Goal: Task Accomplishment & Management: Manage account settings

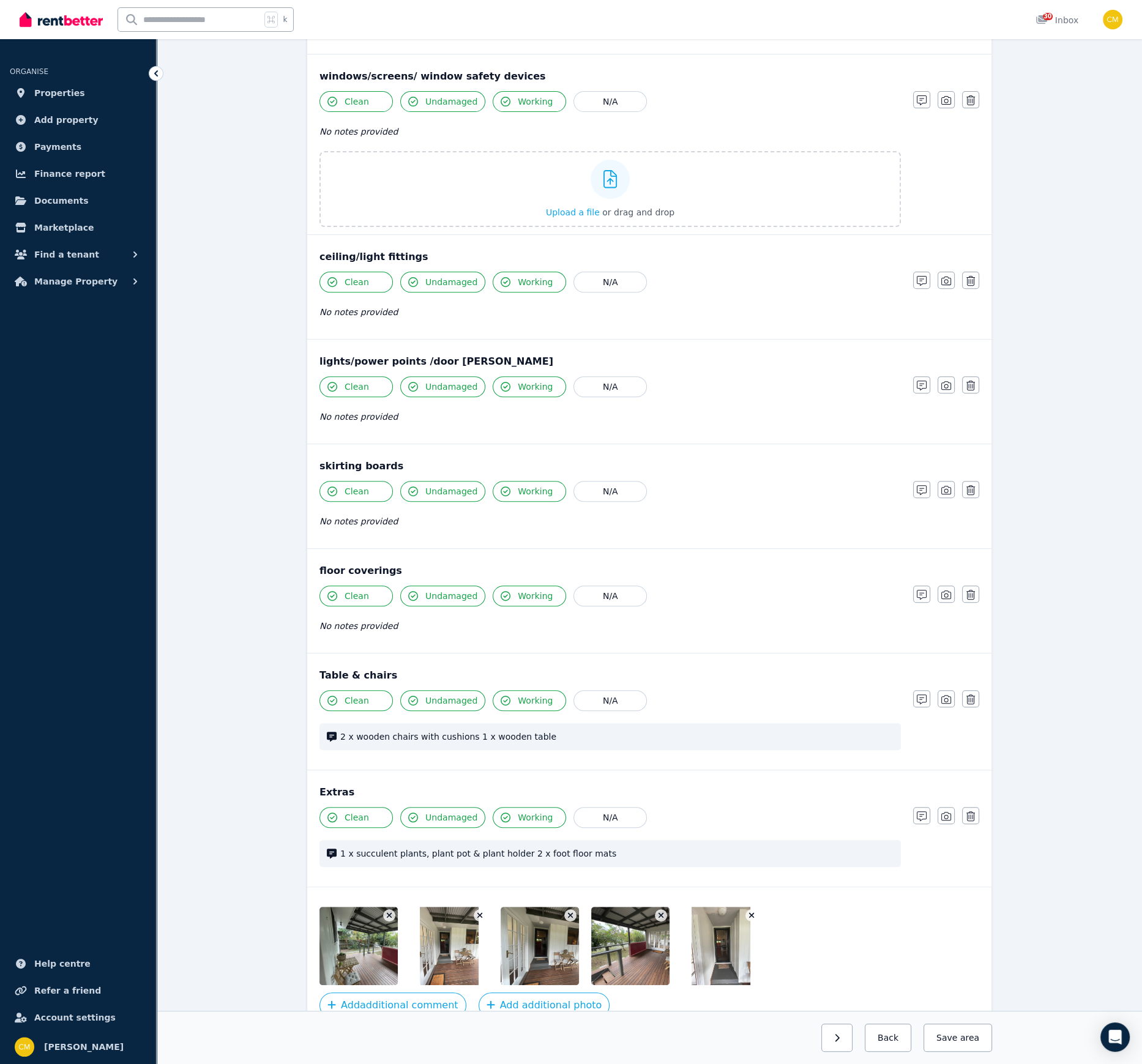
scroll to position [490, 0]
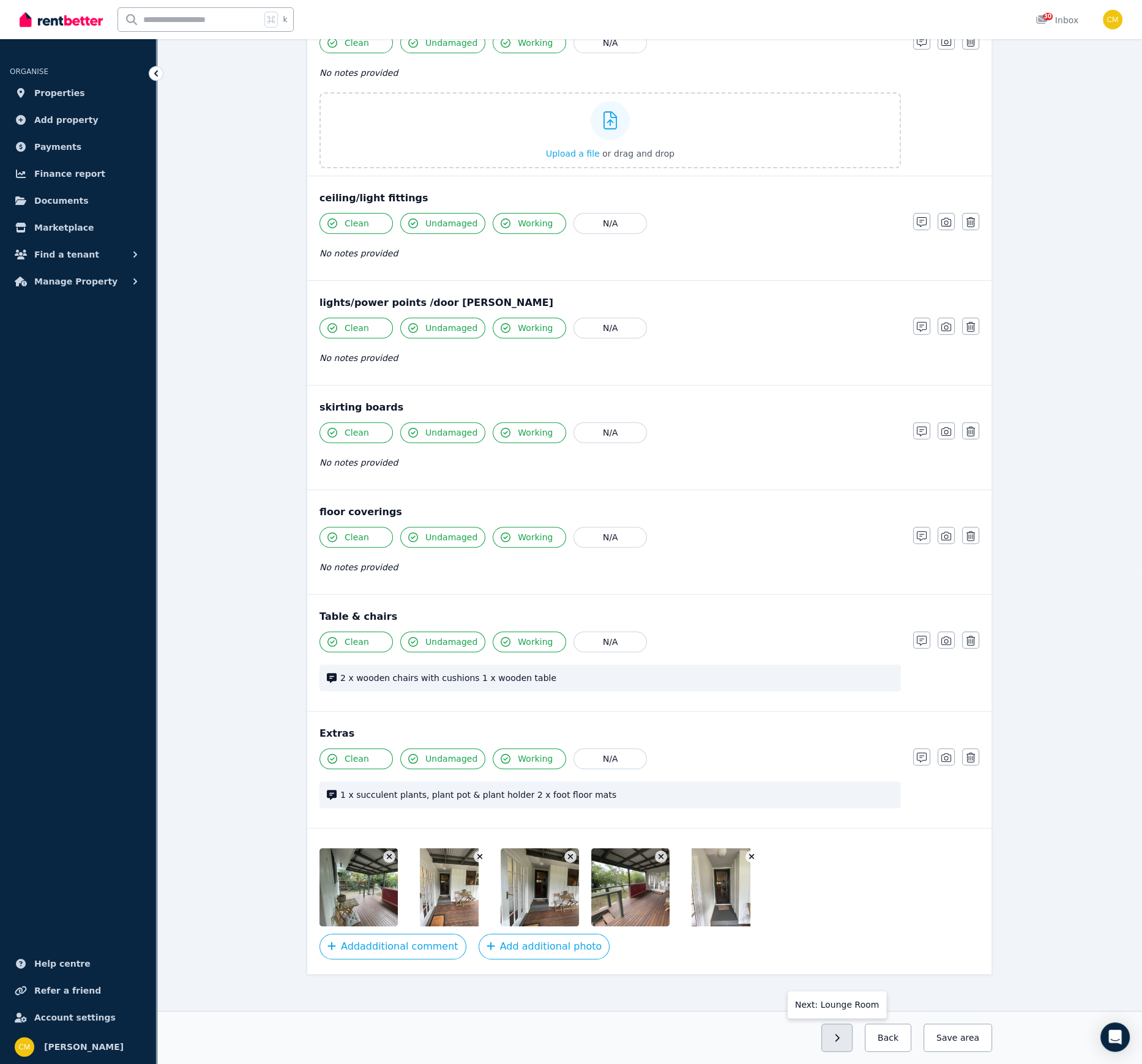
click at [838, 730] on button "button" at bounding box center [837, 1038] width 31 height 28
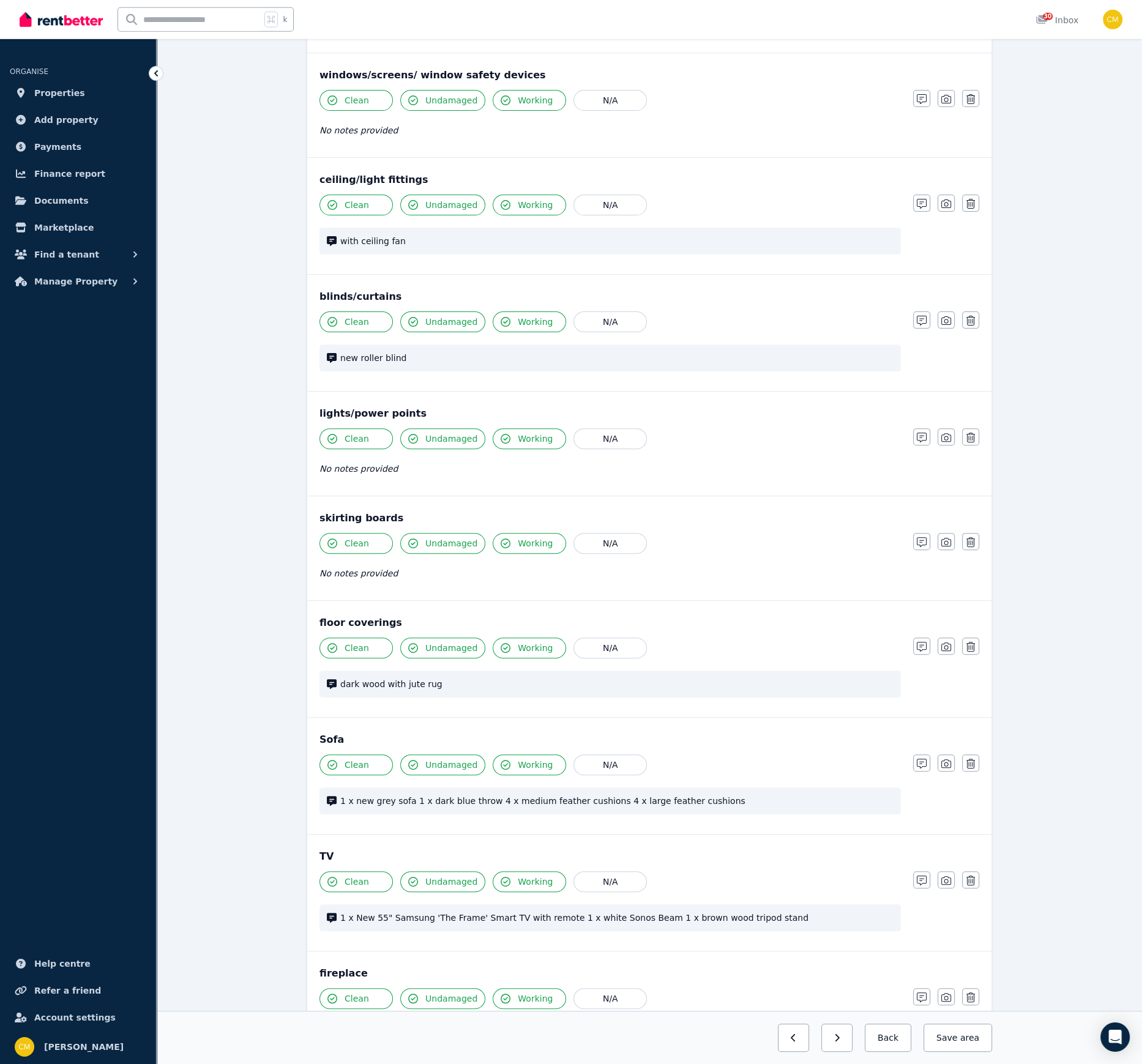
scroll to position [816, 0]
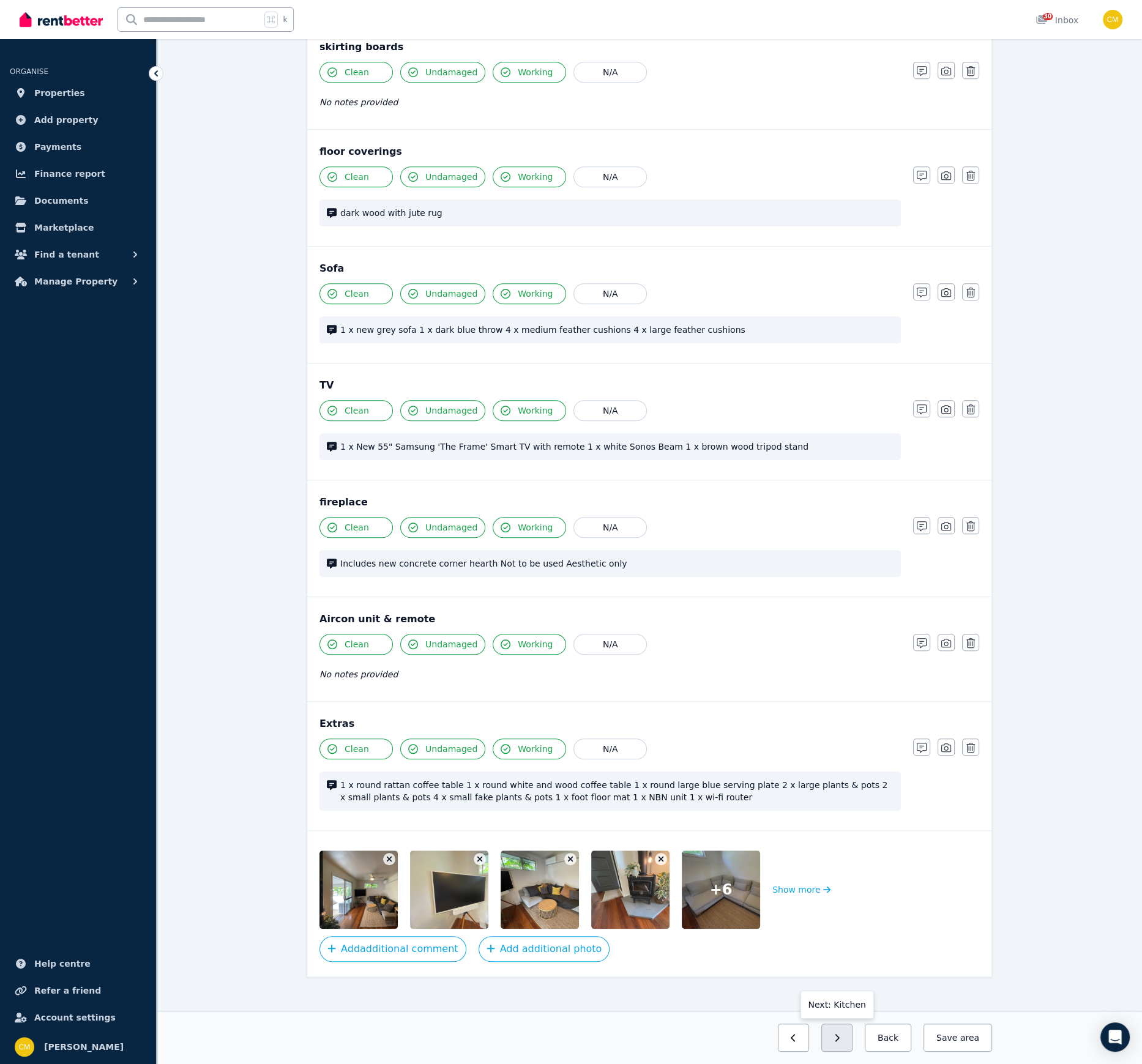
click at [840, 730] on icon "button" at bounding box center [837, 1038] width 6 height 8
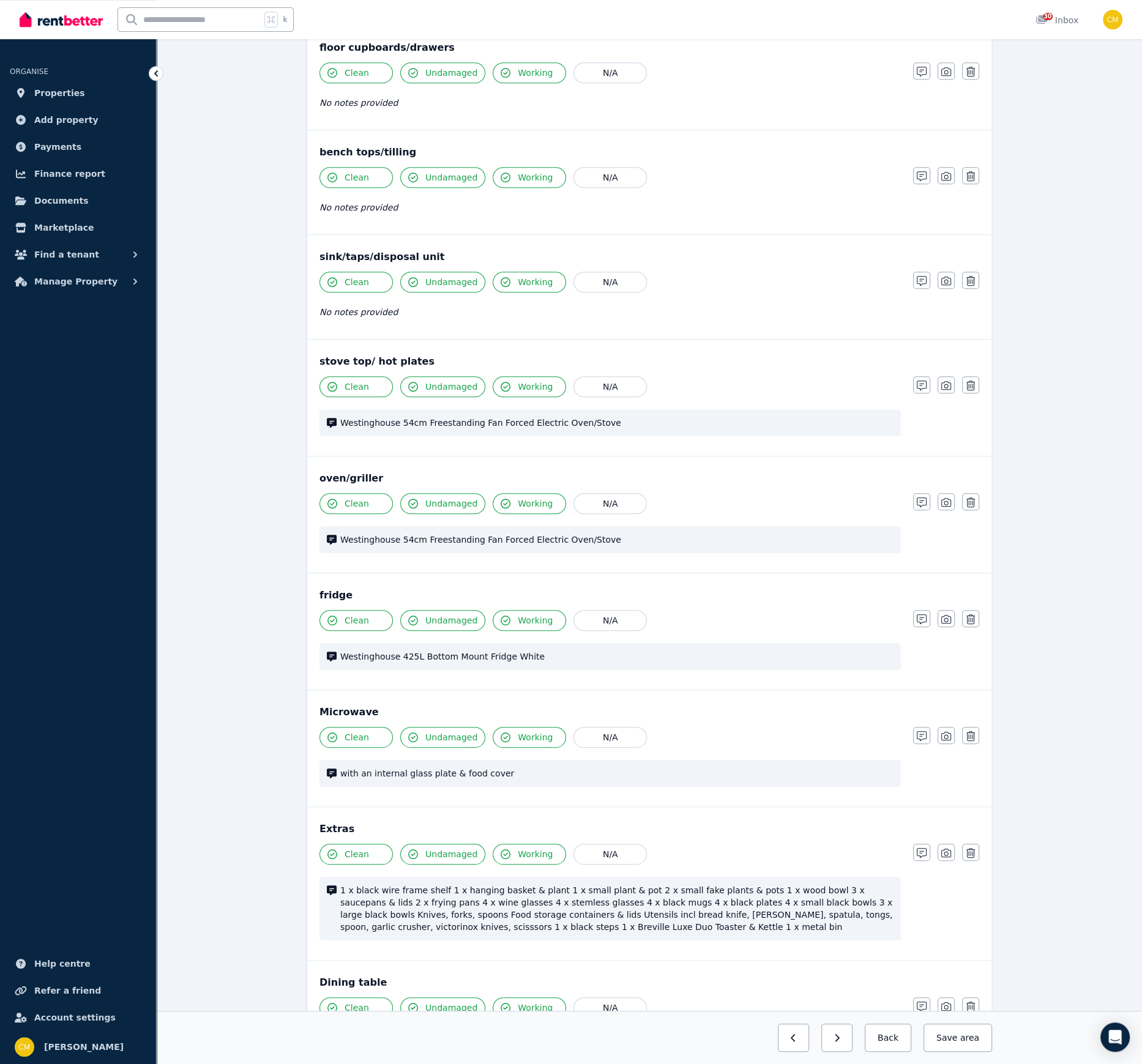
scroll to position [1281, 0]
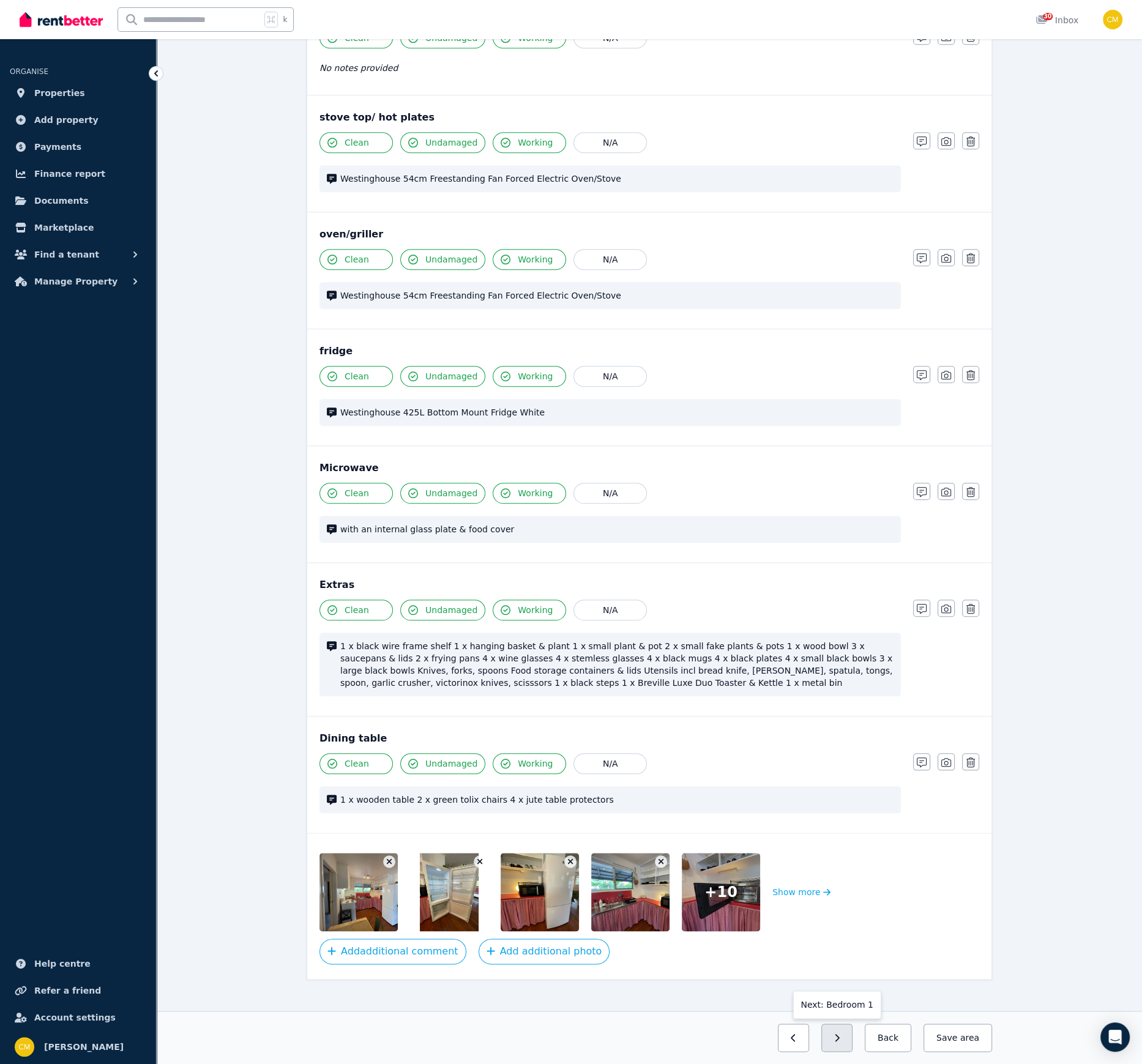
click at [848, 730] on button "button" at bounding box center [837, 1038] width 31 height 28
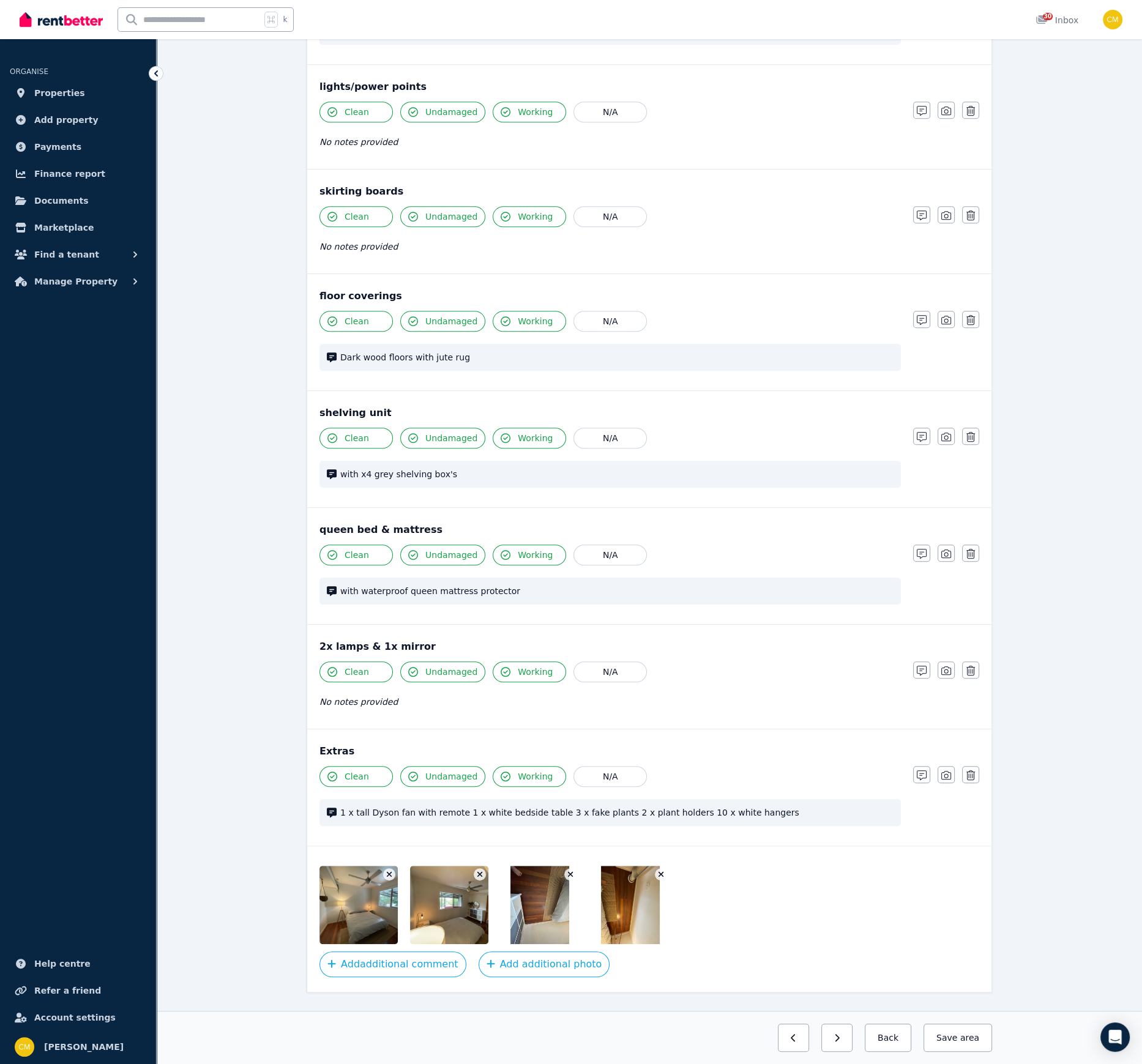
scroll to position [687, 0]
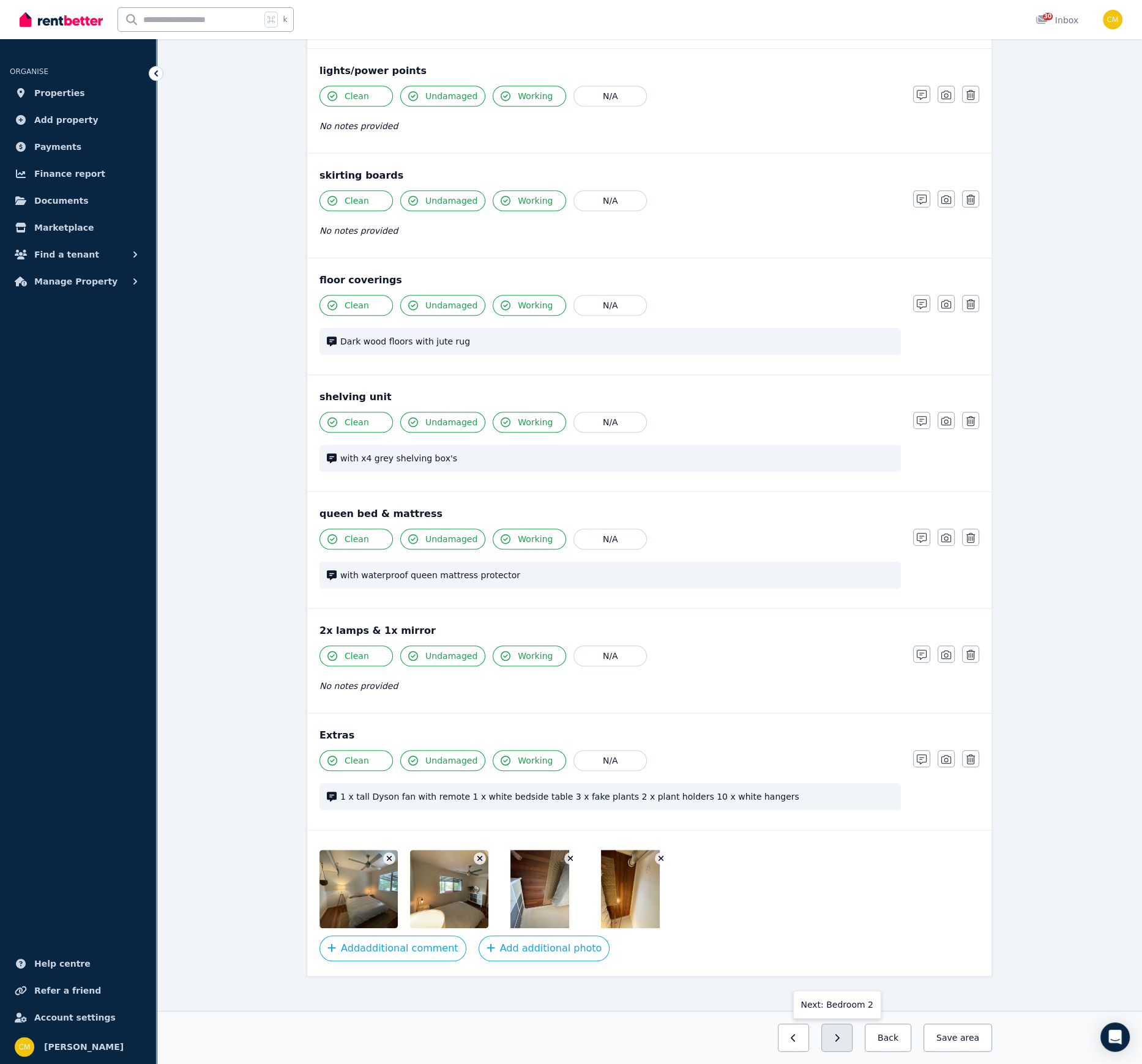
click at [840, 730] on icon "button" at bounding box center [837, 1038] width 6 height 8
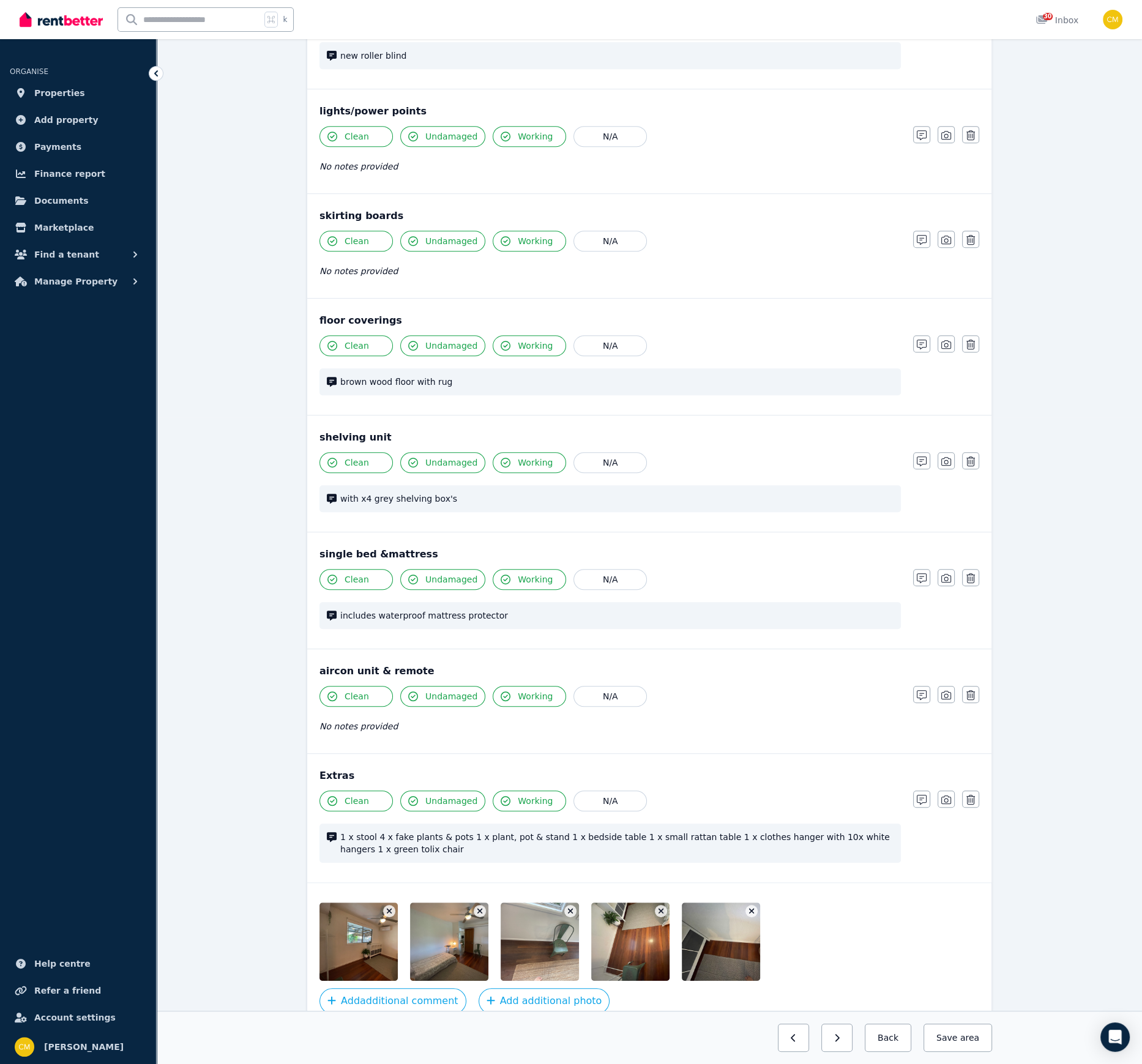
click at [840, 730] on icon "button" at bounding box center [837, 1038] width 6 height 8
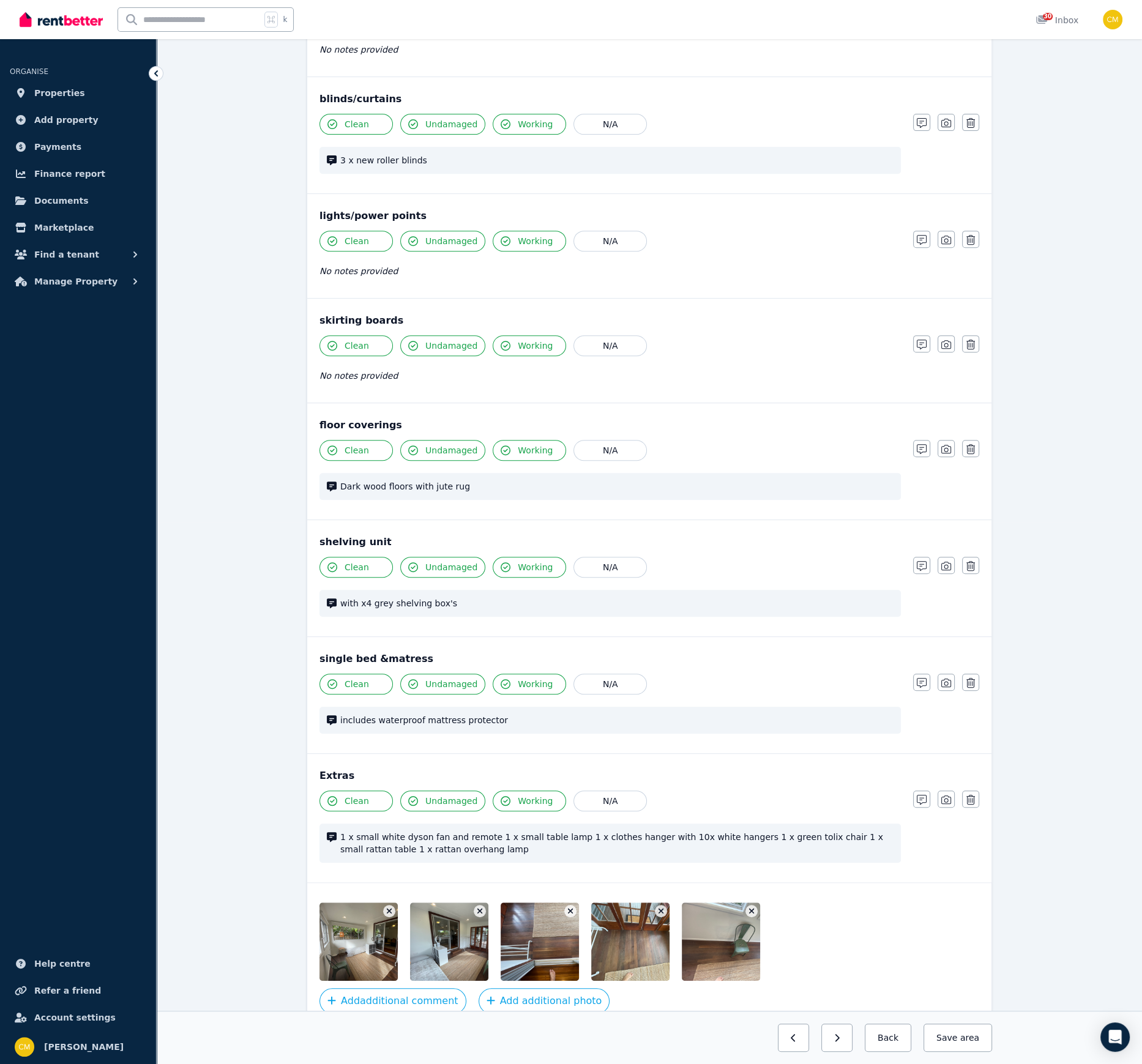
scroll to position [547, 0]
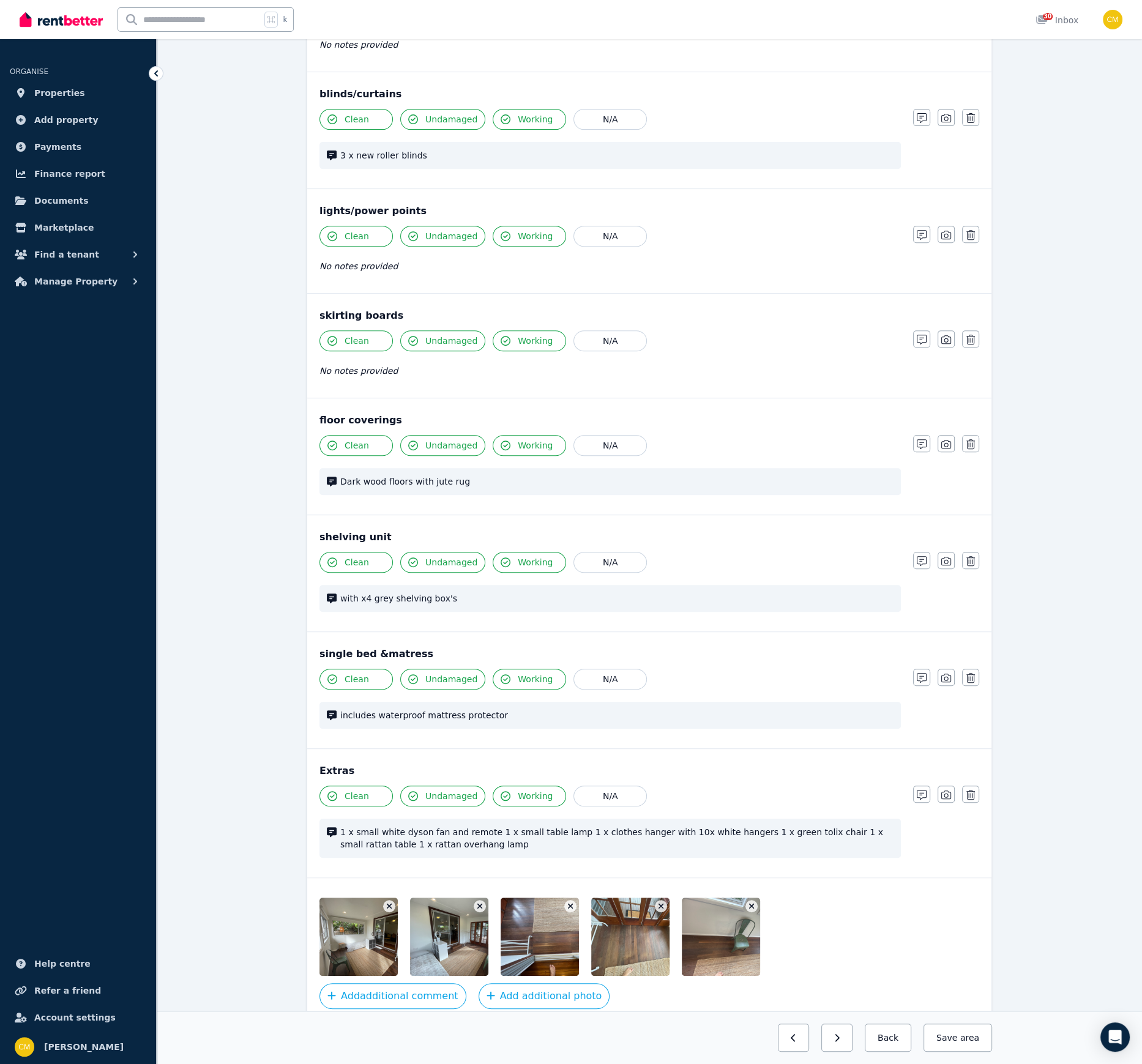
click at [840, 730] on icon "button" at bounding box center [837, 1038] width 6 height 8
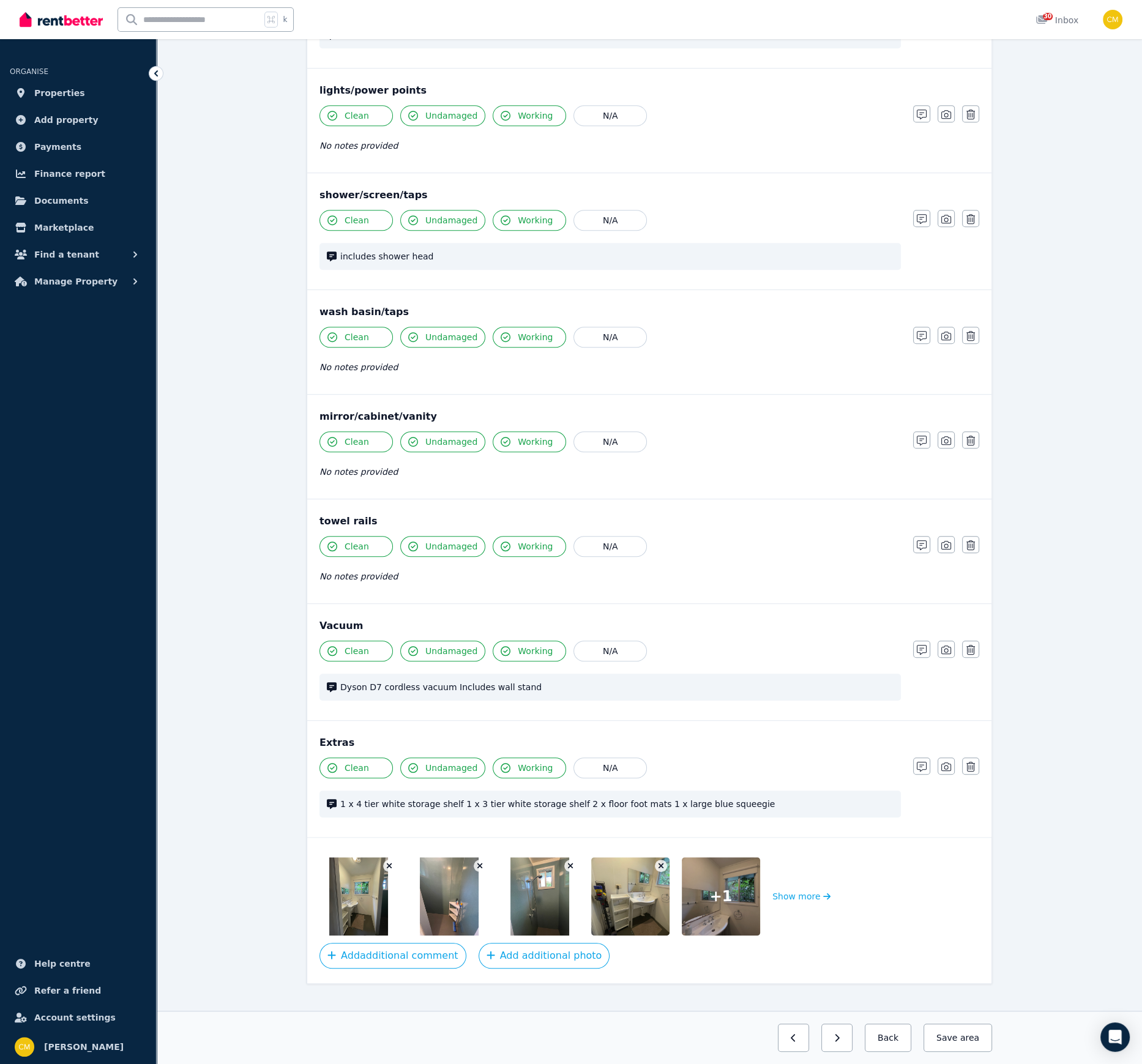
scroll to position [779, 0]
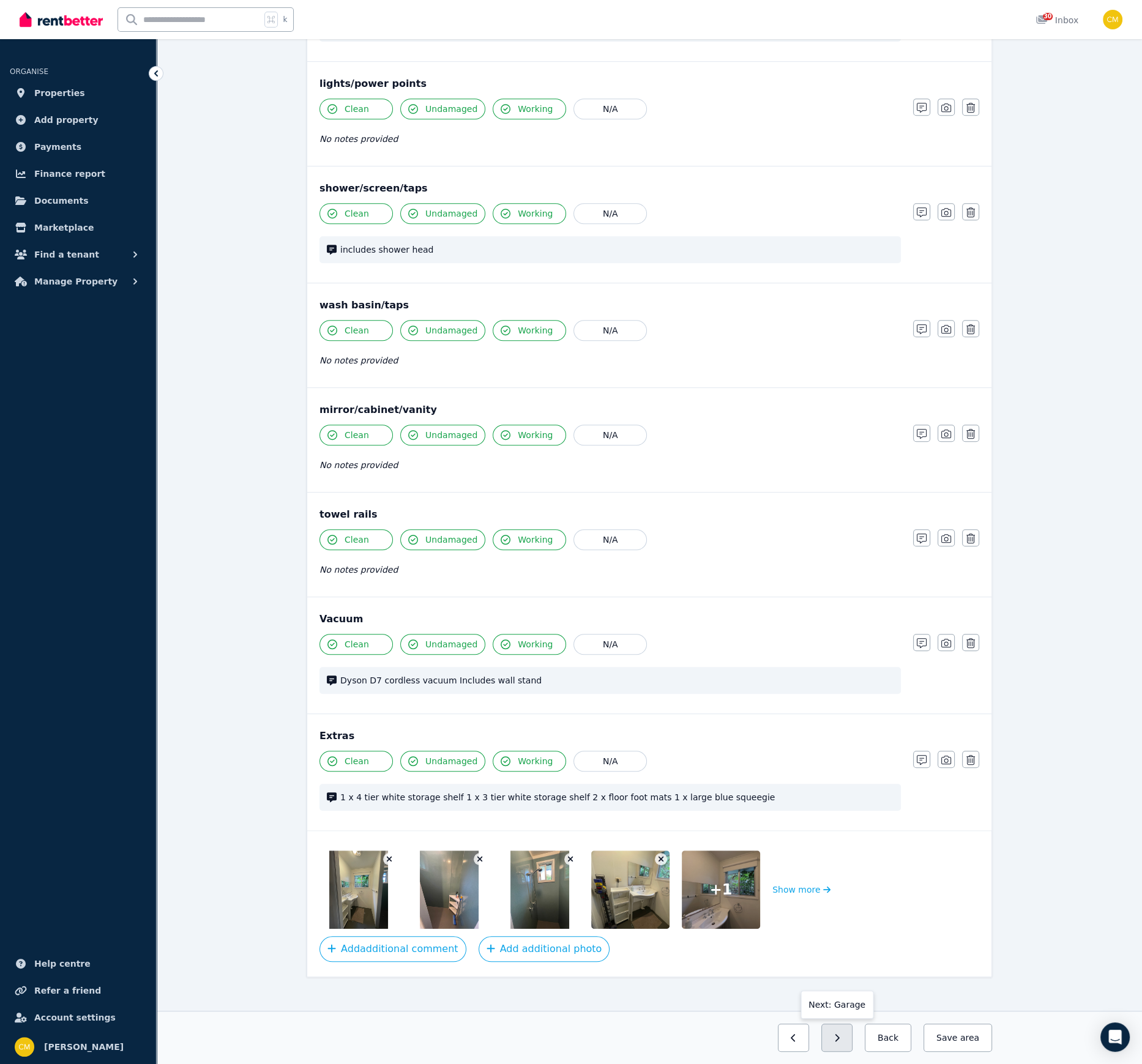
click at [840, 730] on icon "button" at bounding box center [837, 1038] width 6 height 8
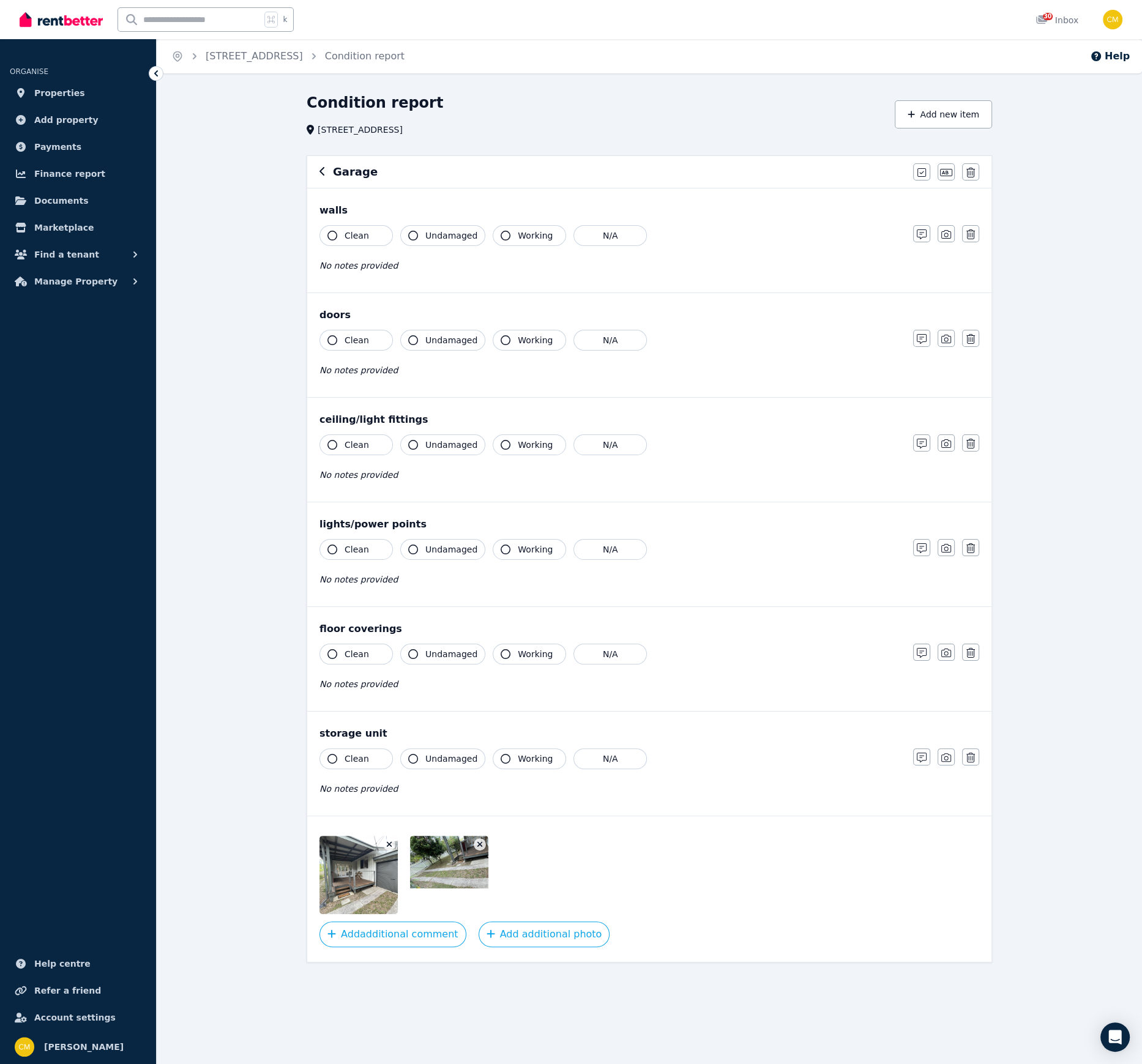
scroll to position [0, 0]
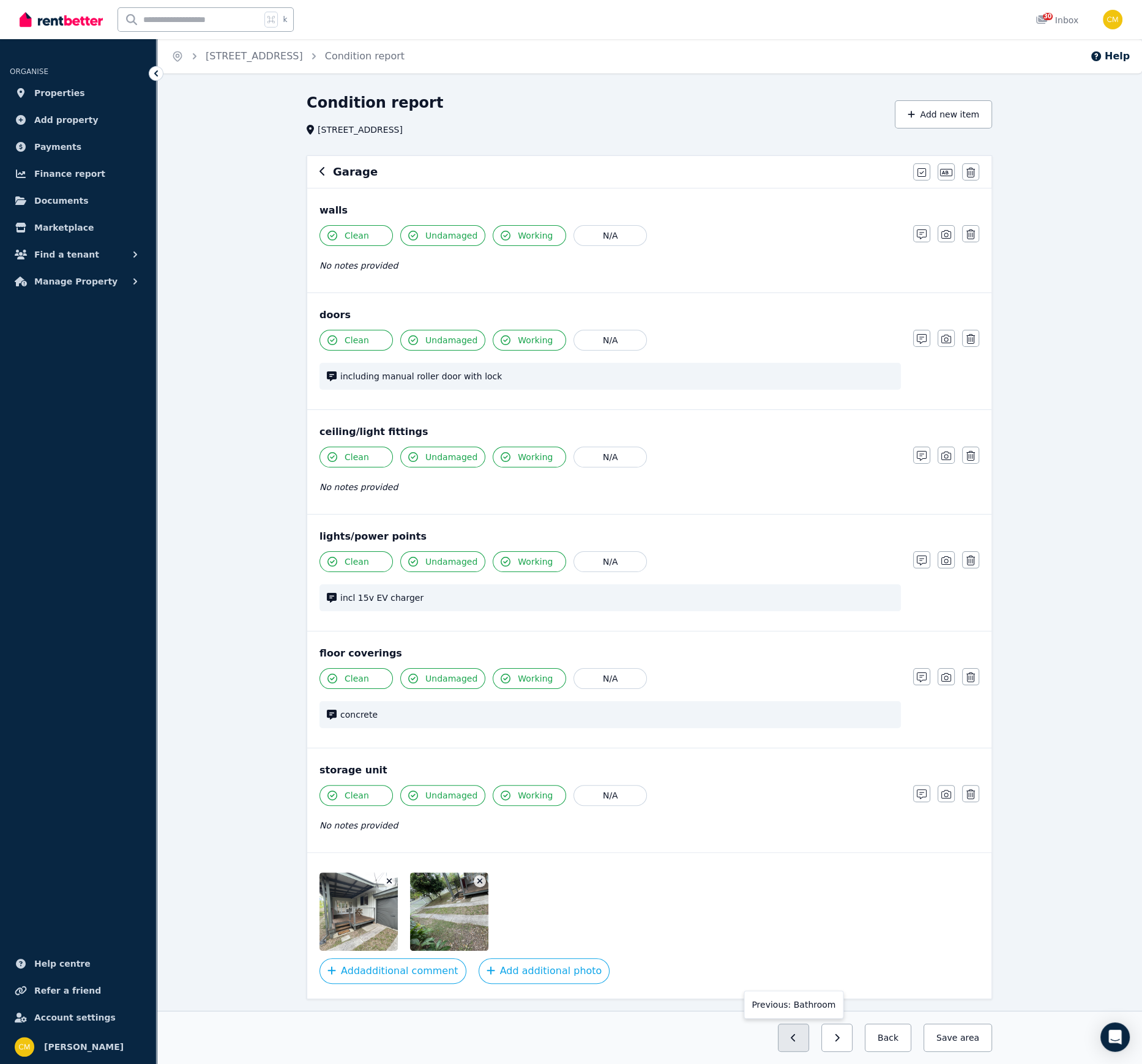
click at [795, 730] on icon "button" at bounding box center [793, 1037] width 4 height 7
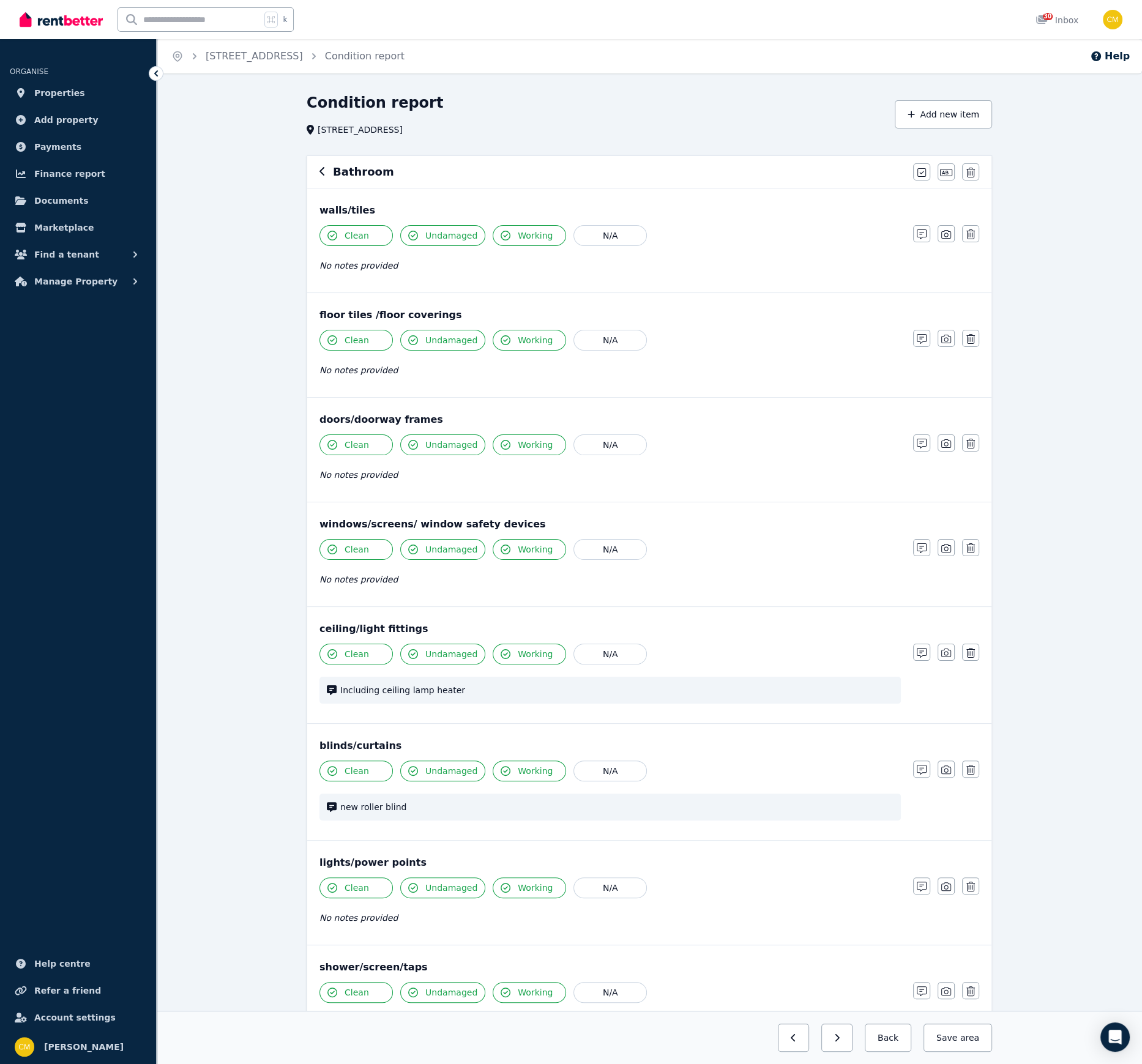
click at [795, 730] on icon "button" at bounding box center [793, 1037] width 4 height 7
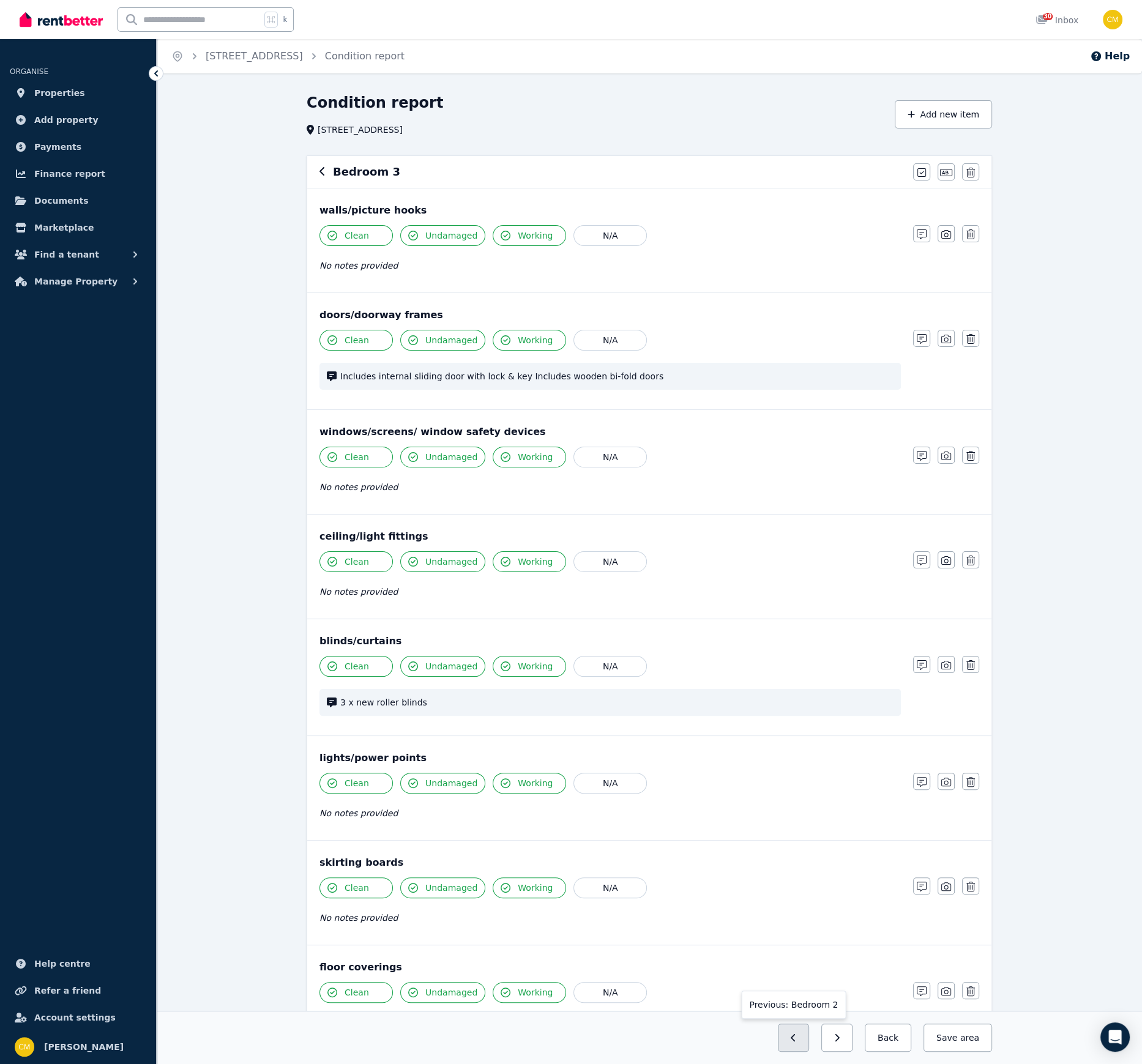
click at [807, 730] on button "button" at bounding box center [793, 1038] width 31 height 28
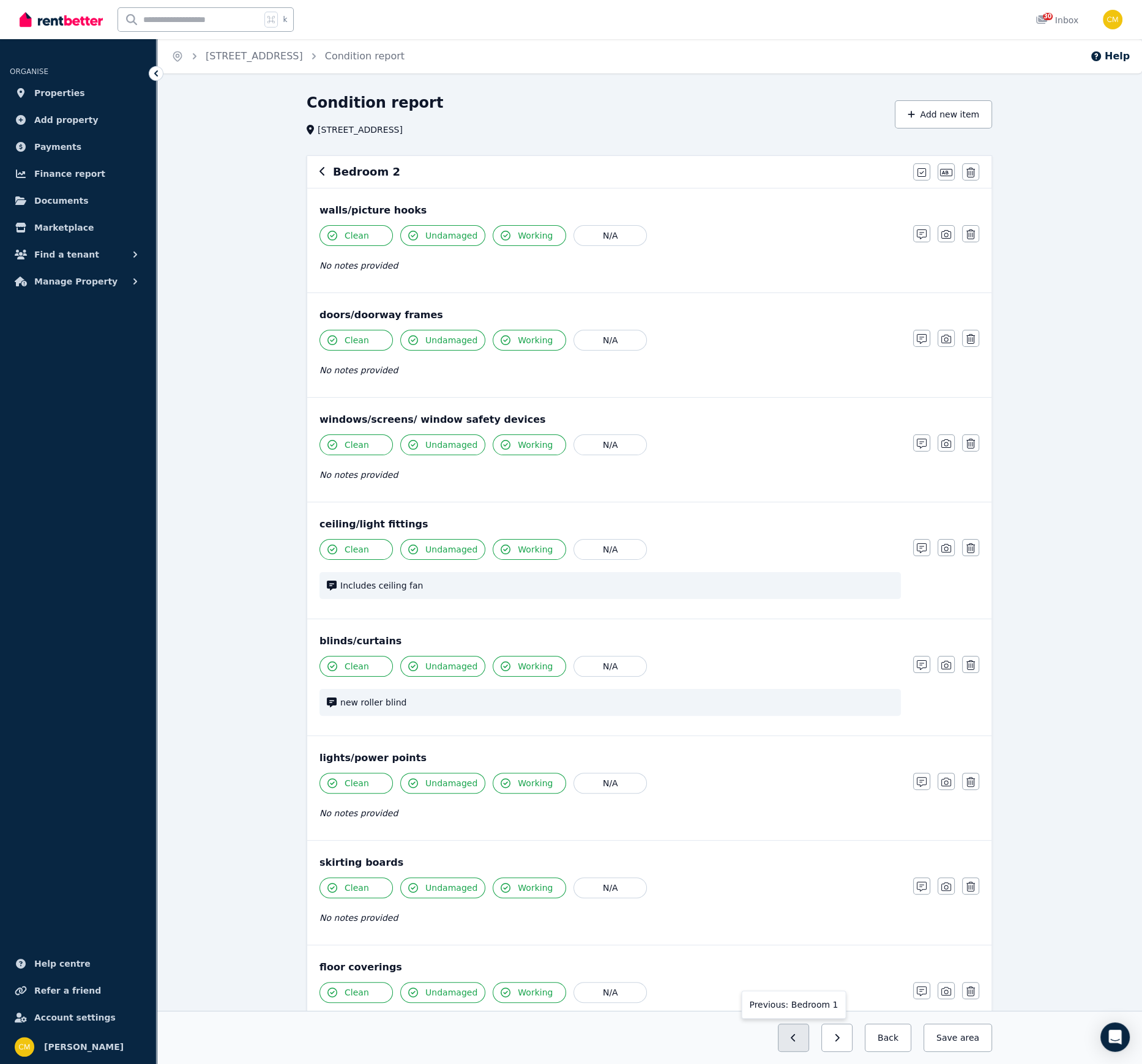
click at [806, 730] on button "button" at bounding box center [793, 1038] width 31 height 28
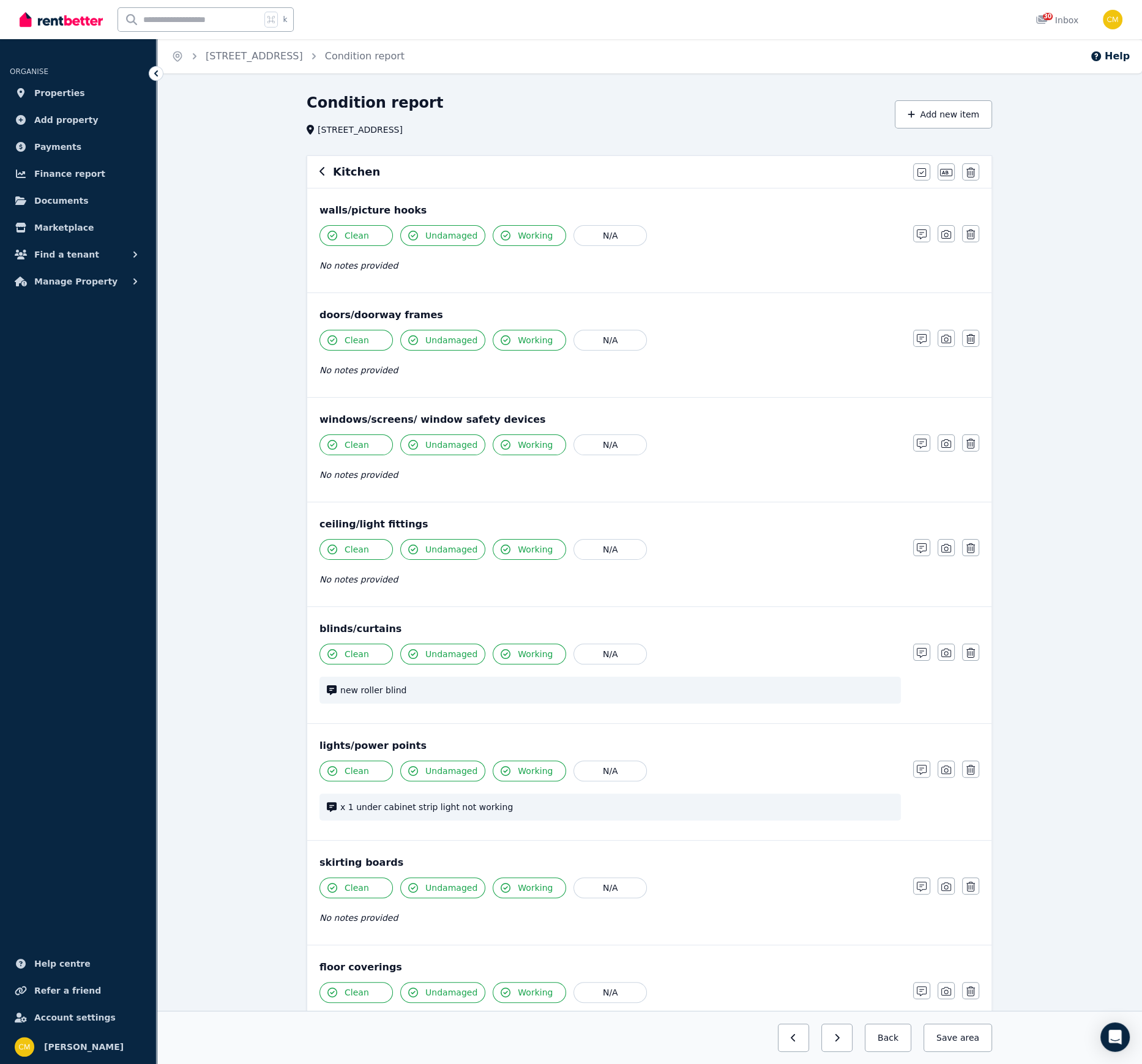
click at [806, 730] on button "button" at bounding box center [793, 1038] width 31 height 28
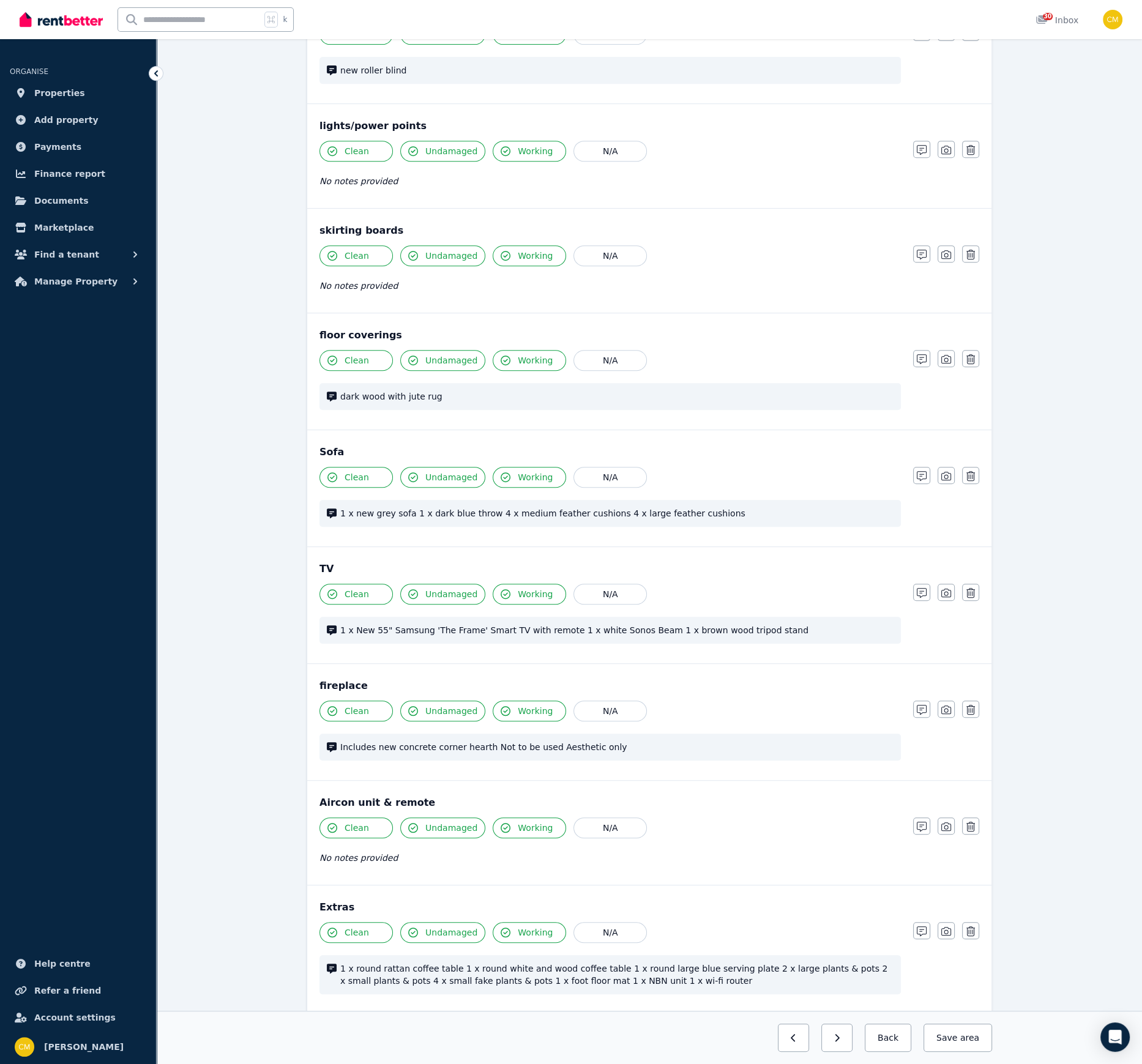
scroll to position [778, 0]
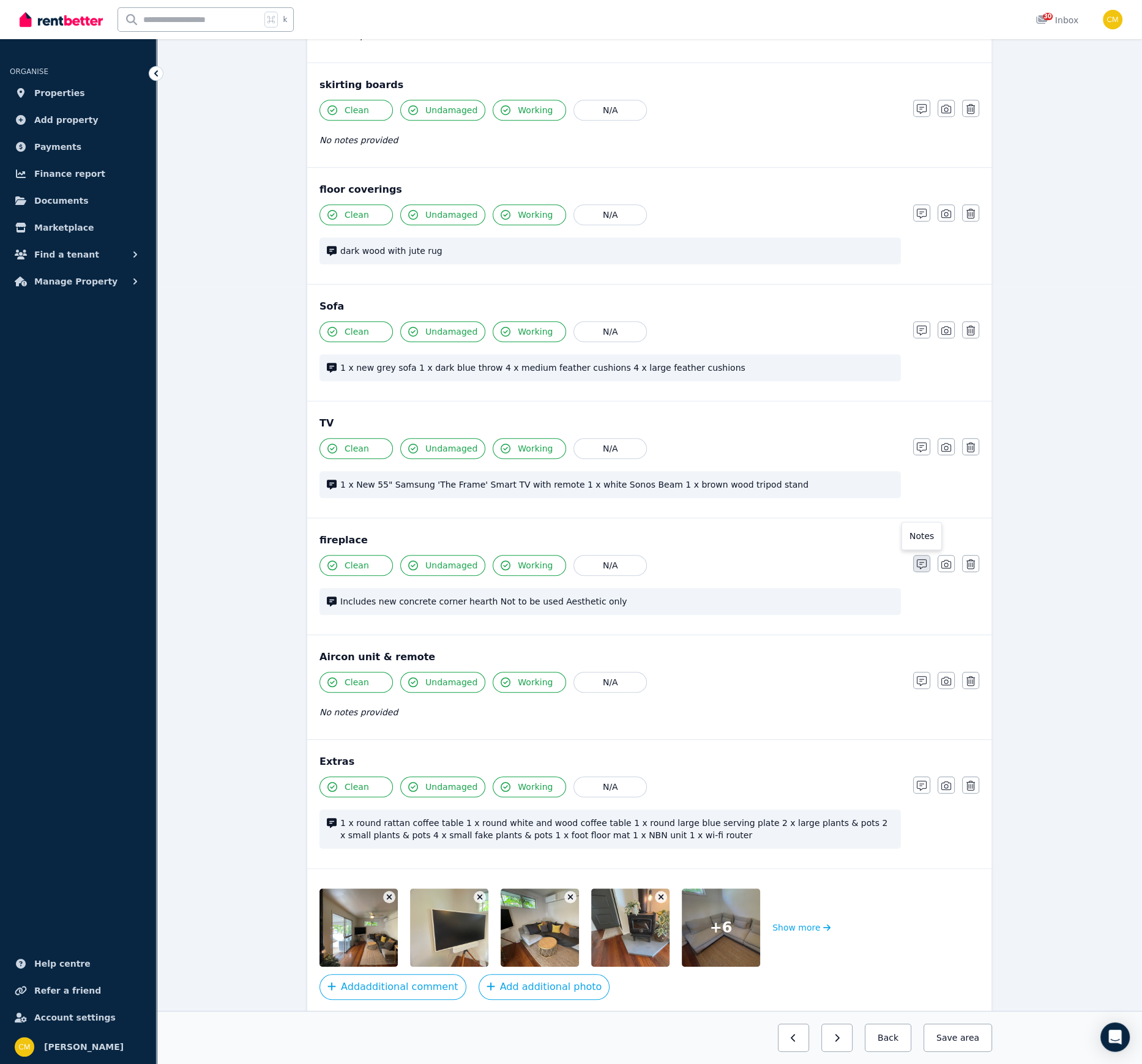
click at [924, 560] on icon "button" at bounding box center [922, 564] width 10 height 10
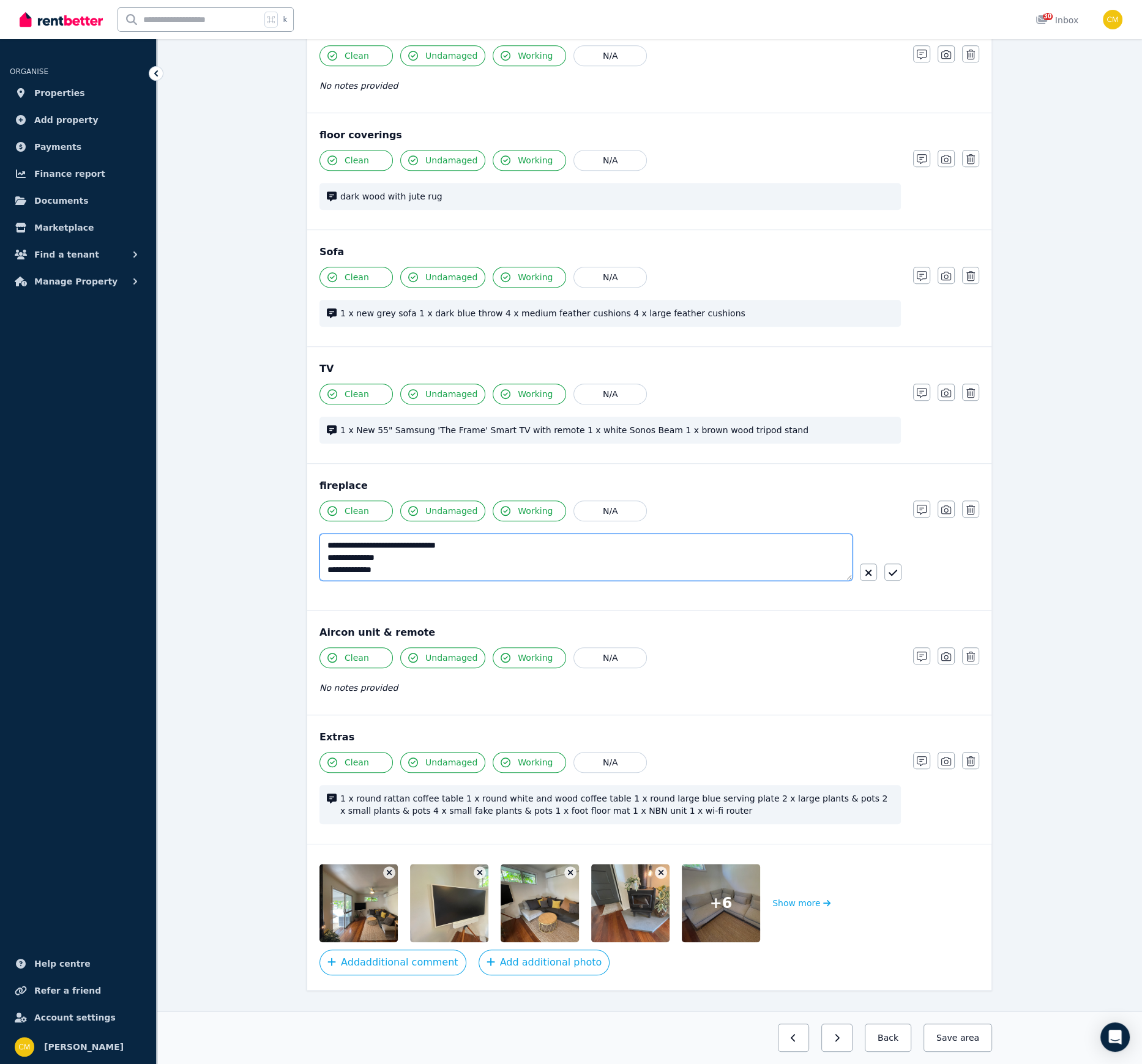
scroll to position [836, 0]
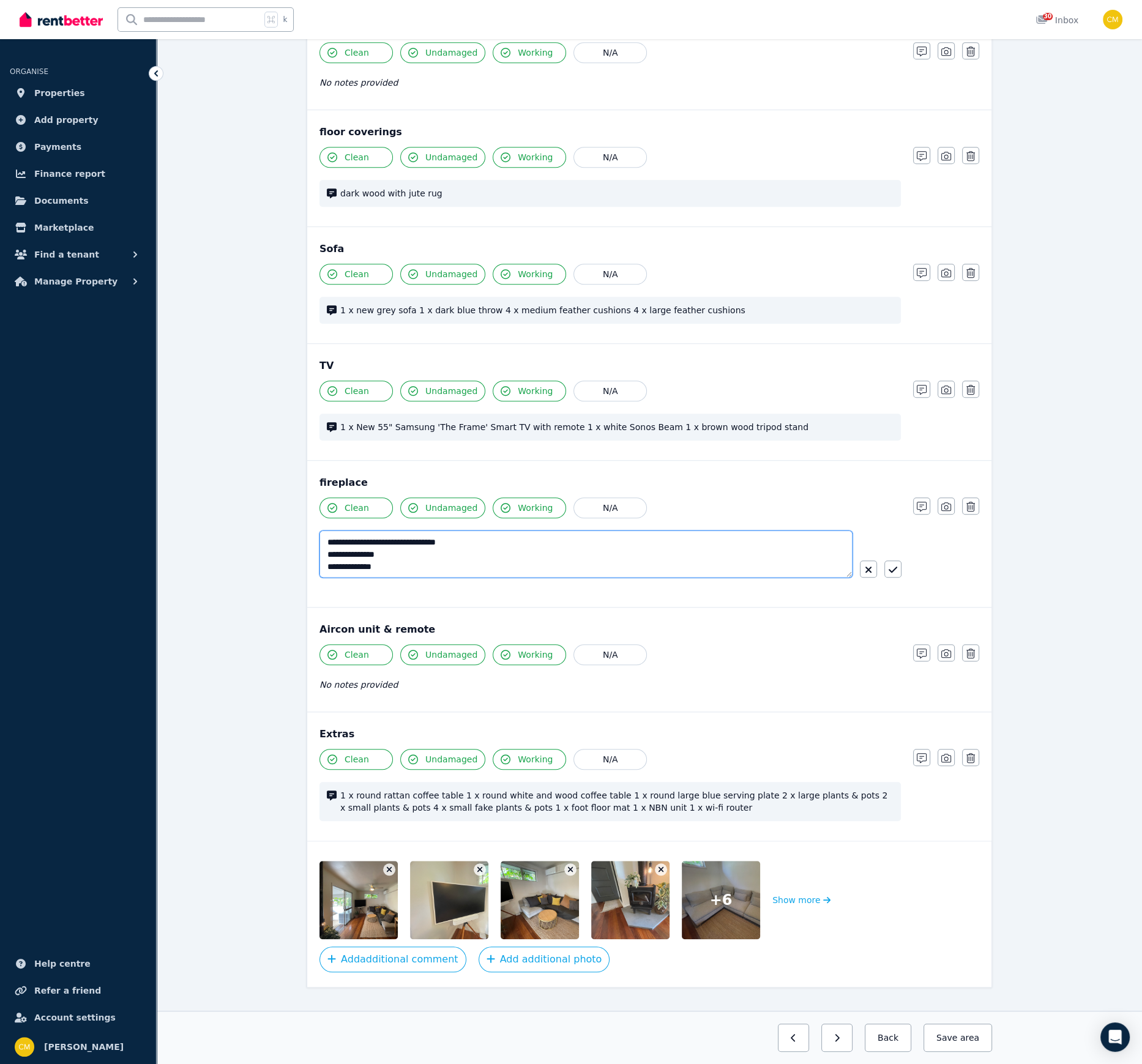
click at [331, 563] on textarea "**********" at bounding box center [586, 554] width 533 height 47
click at [399, 560] on textarea "**********" at bounding box center [586, 552] width 533 height 47
click at [433, 560] on textarea "**********" at bounding box center [586, 552] width 533 height 47
paste textarea "**********"
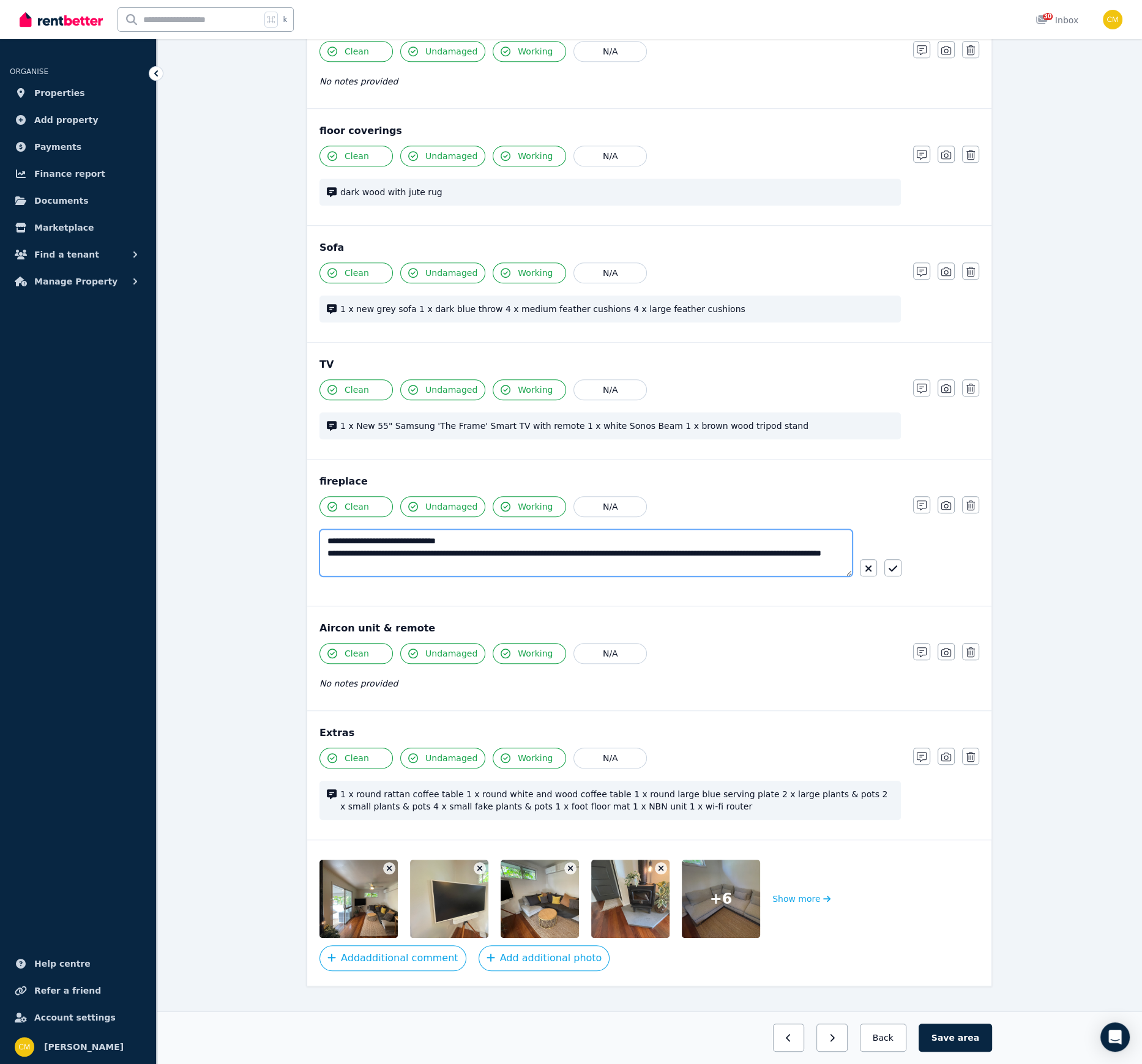
scroll to position [833, 0]
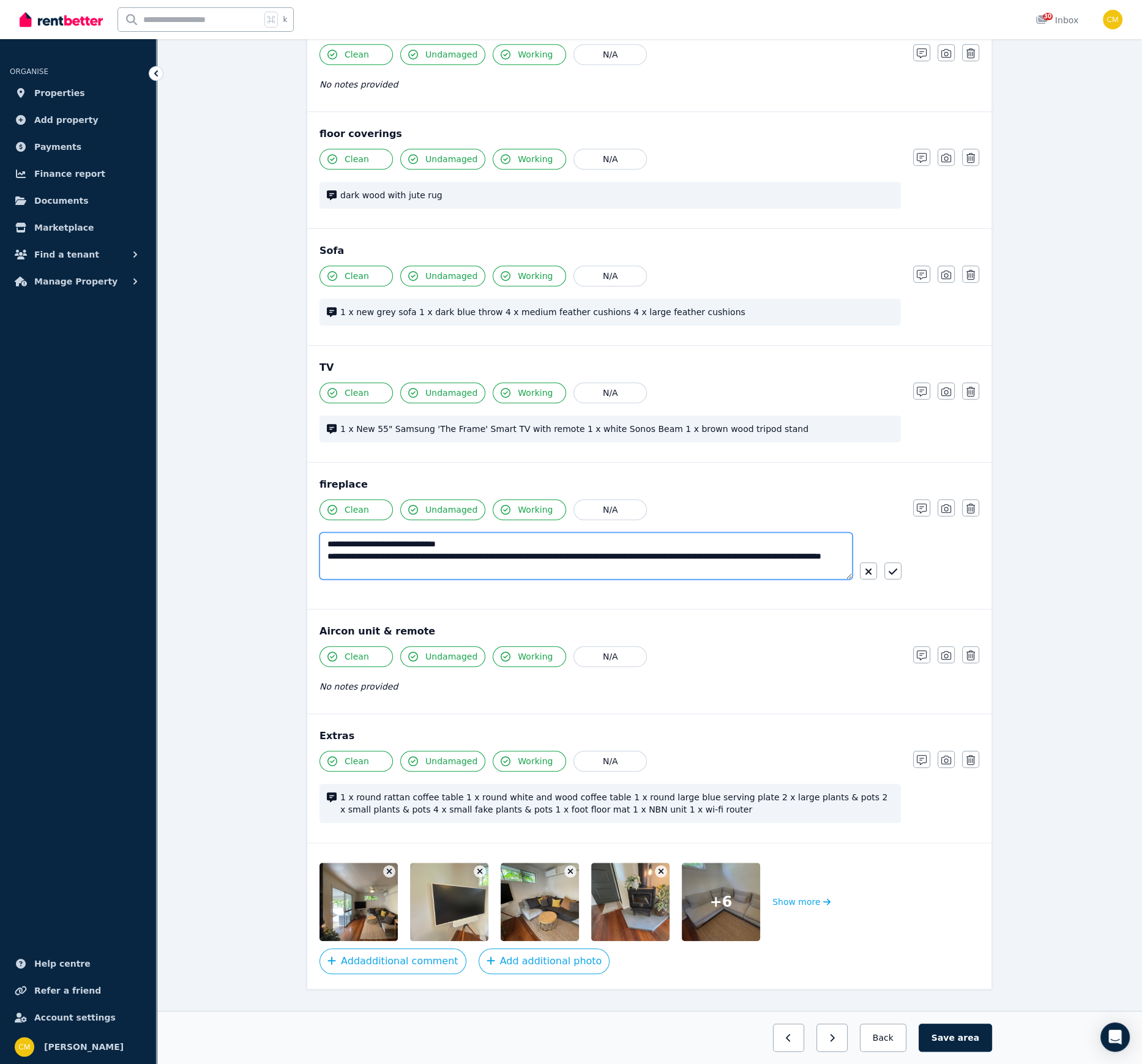
drag, startPoint x: 390, startPoint y: 548, endPoint x: 324, endPoint y: 549, distance: 66.0
click at [324, 549] on textarea "**********" at bounding box center [586, 555] width 533 height 47
type textarea "**********"
click at [894, 567] on icon "button" at bounding box center [893, 572] width 8 height 10
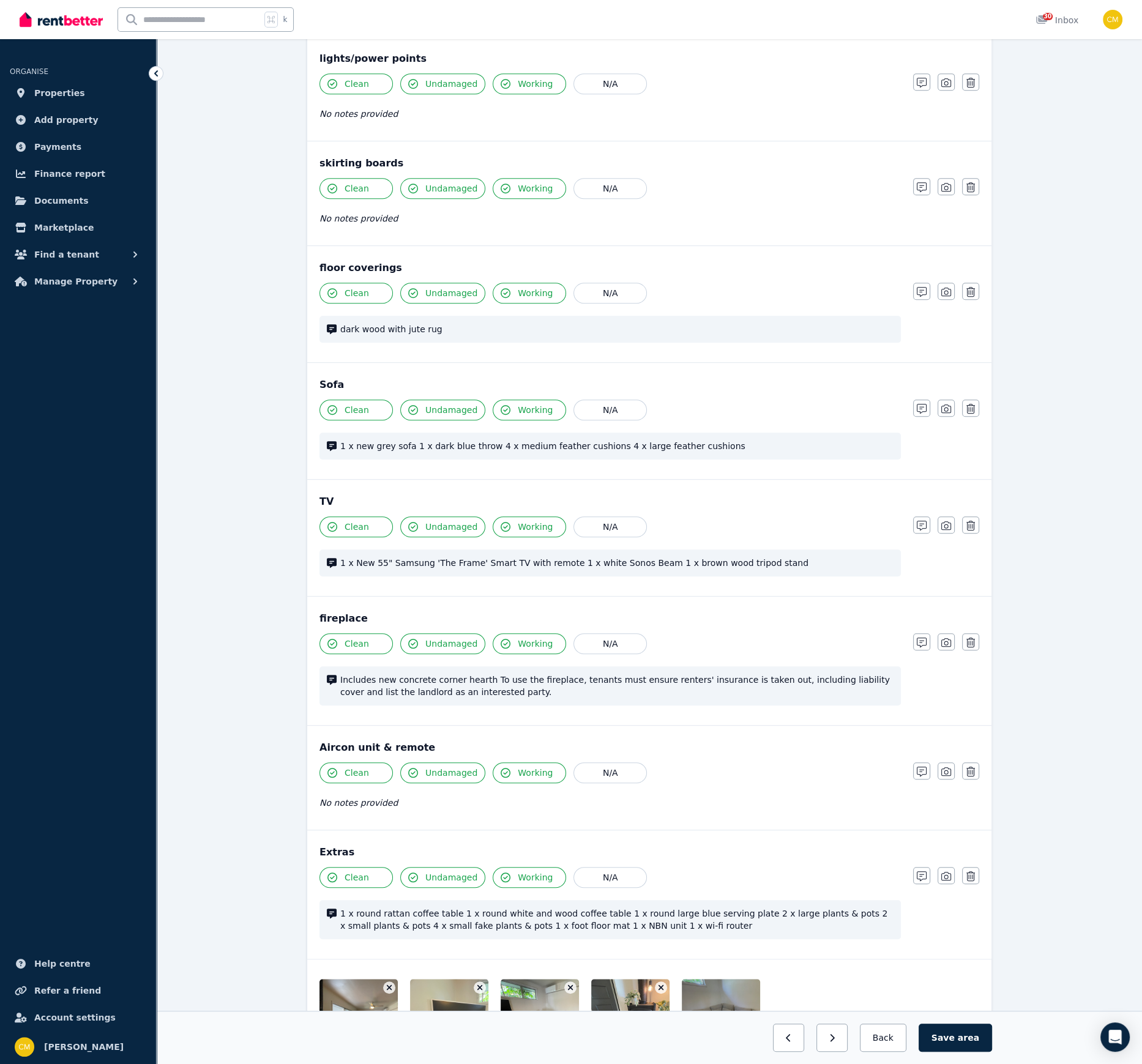
scroll to position [828, 0]
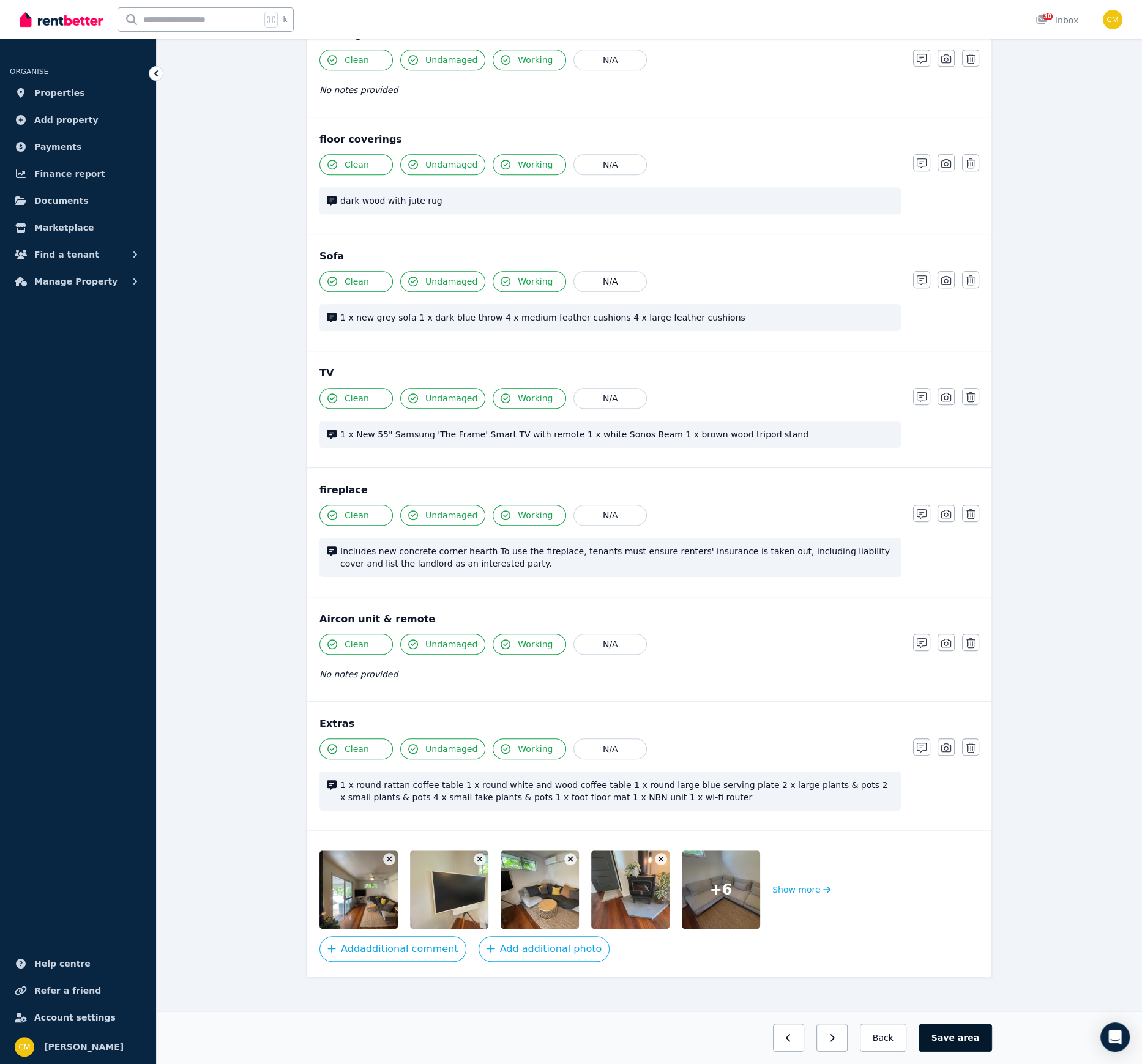
click at [952, 730] on button "Save area" at bounding box center [956, 1038] width 73 height 28
click at [795, 730] on button "button" at bounding box center [783, 1038] width 31 height 28
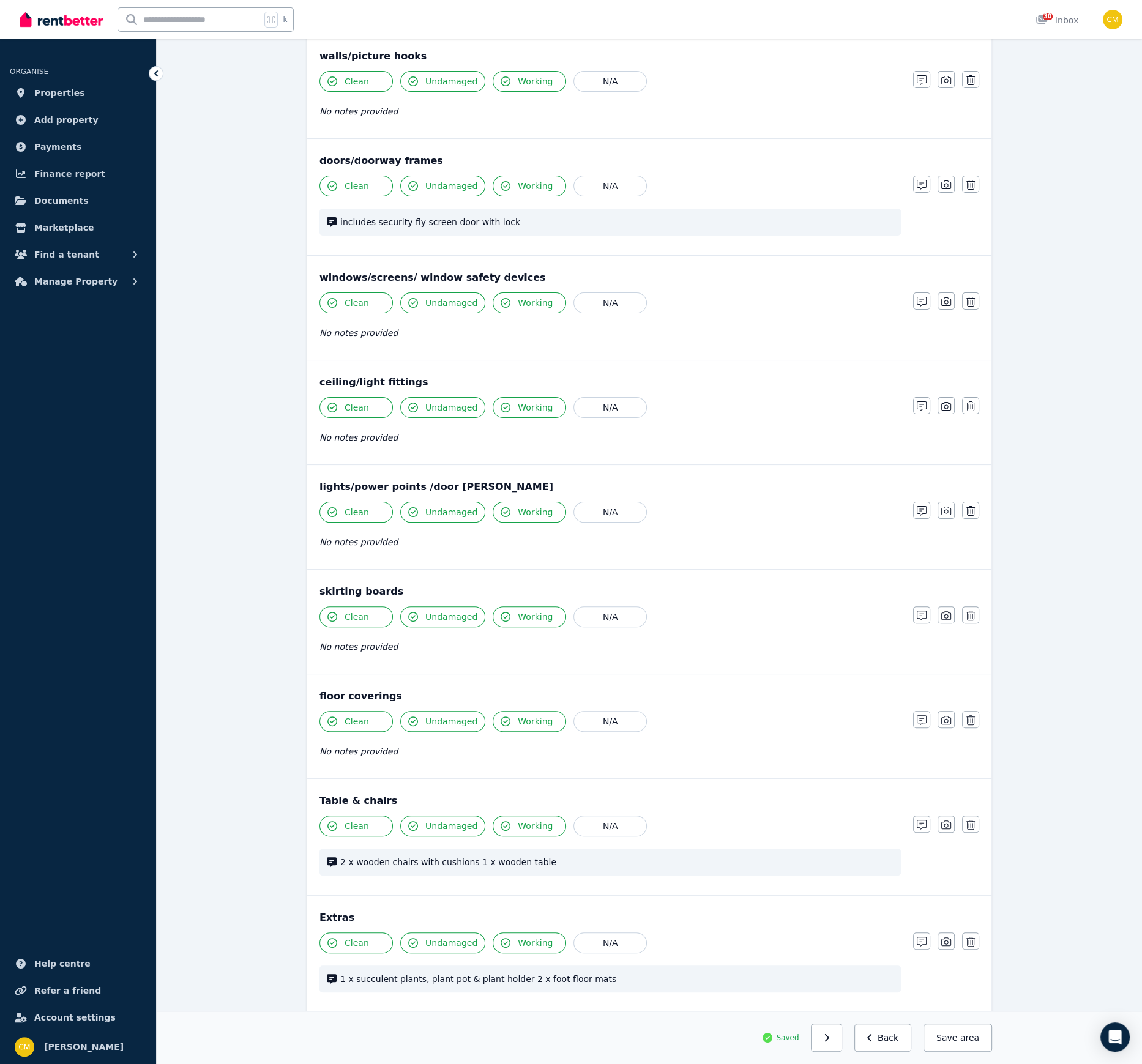
scroll to position [339, 0]
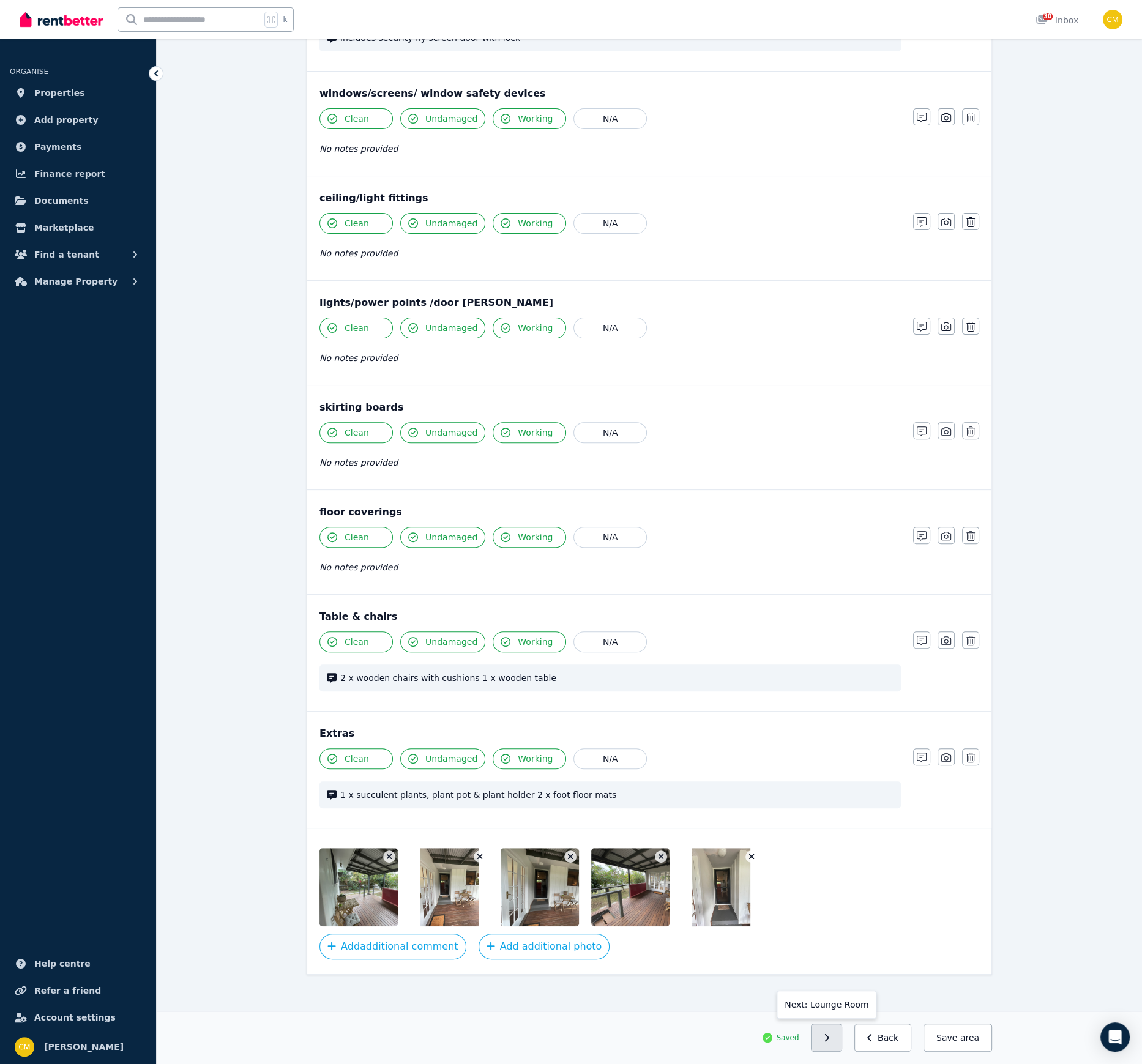
click at [834, 730] on button "button" at bounding box center [827, 1038] width 31 height 28
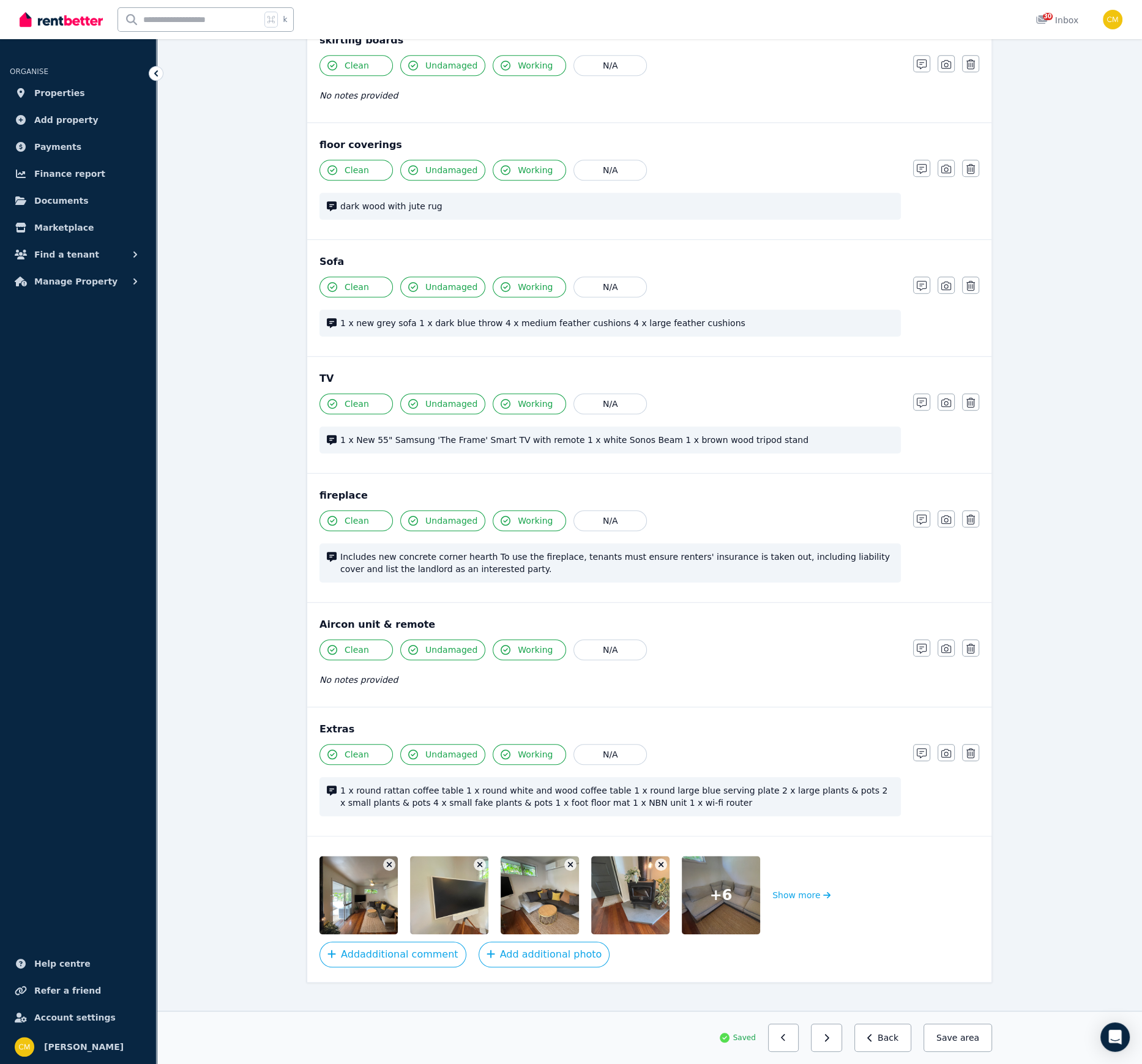
scroll to position [828, 0]
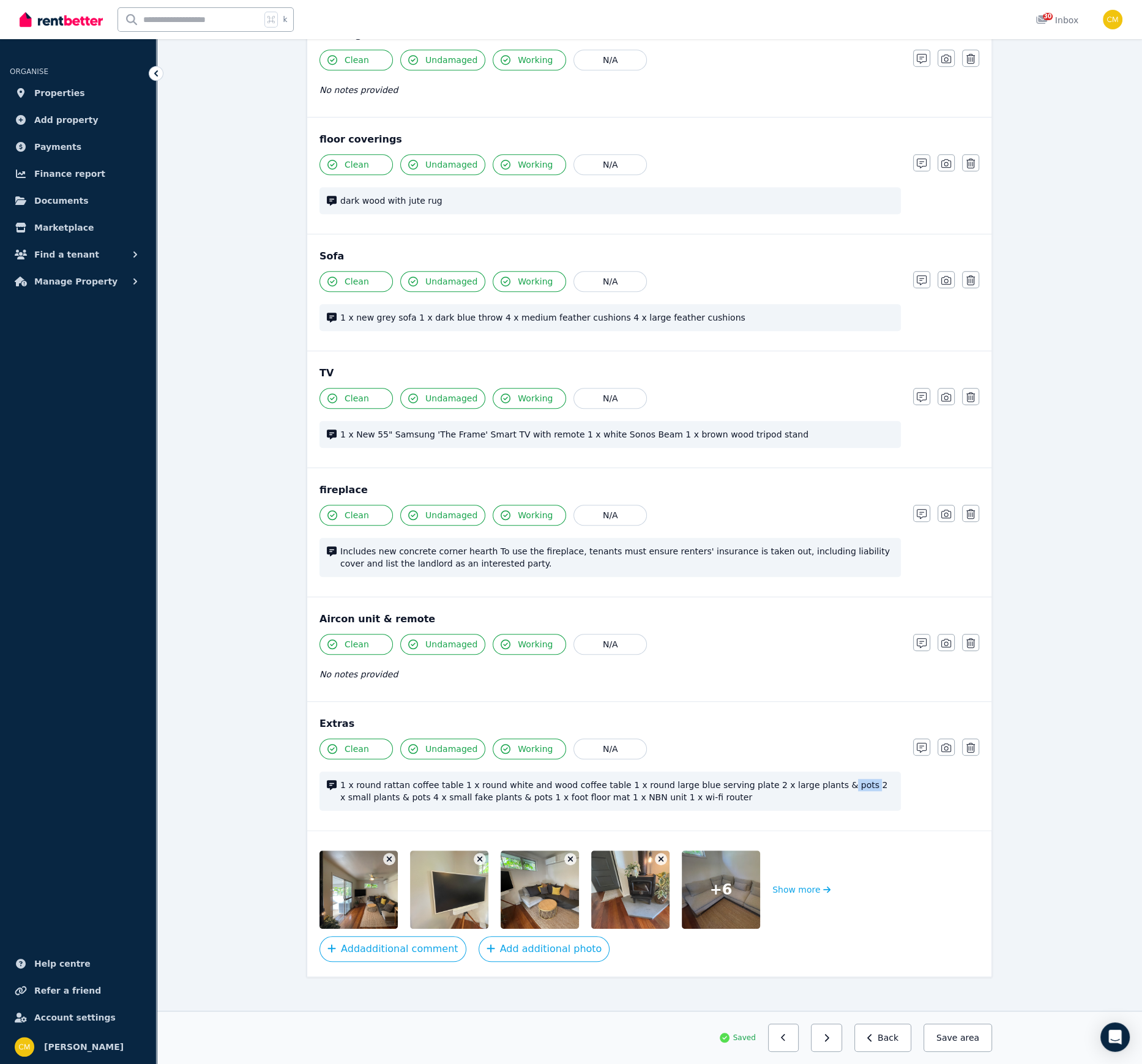
drag, startPoint x: 831, startPoint y: 775, endPoint x: 810, endPoint y: 777, distance: 21.1
click at [810, 730] on span "1 x round rattan coffee table 1 x round white and wood coffee table 1 x round l…" at bounding box center [617, 791] width 553 height 25
click at [803, 730] on span "1 x round rattan coffee table 1 x round white and wood coffee table 1 x round l…" at bounding box center [617, 791] width 553 height 25
click at [831, 730] on button "button" at bounding box center [827, 1038] width 31 height 28
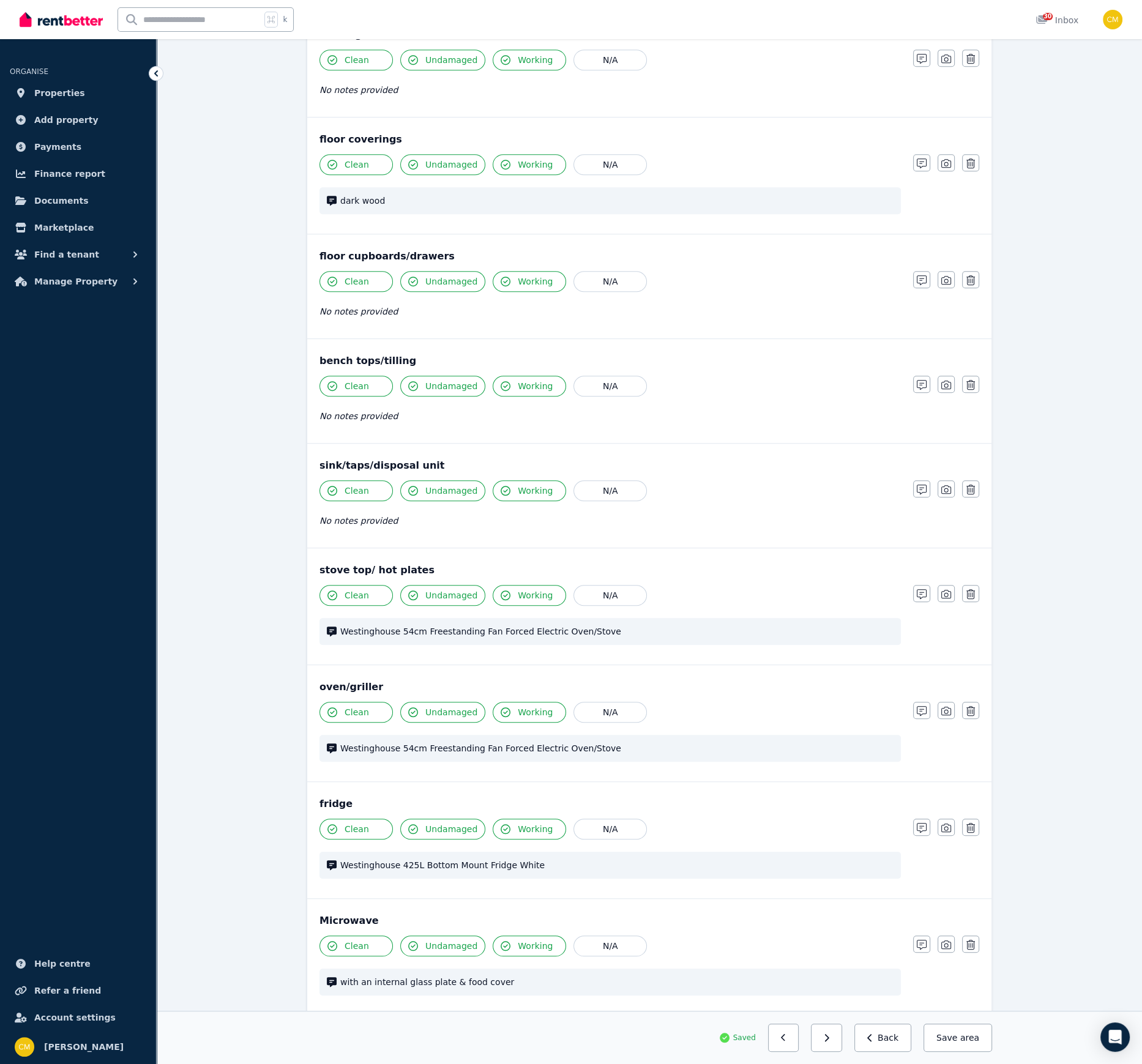
scroll to position [1228, 0]
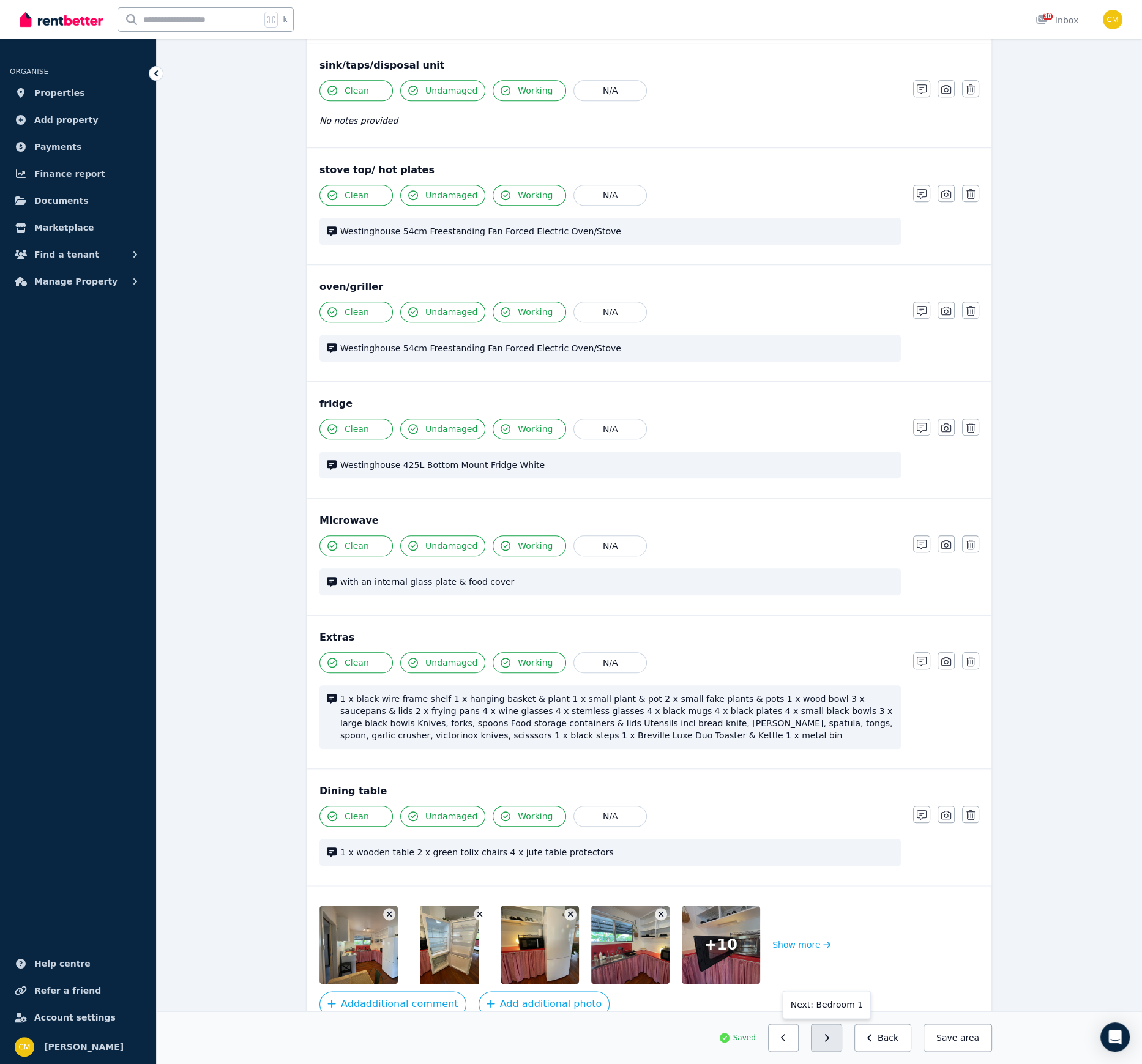
click at [831, 730] on button "button" at bounding box center [827, 1038] width 31 height 28
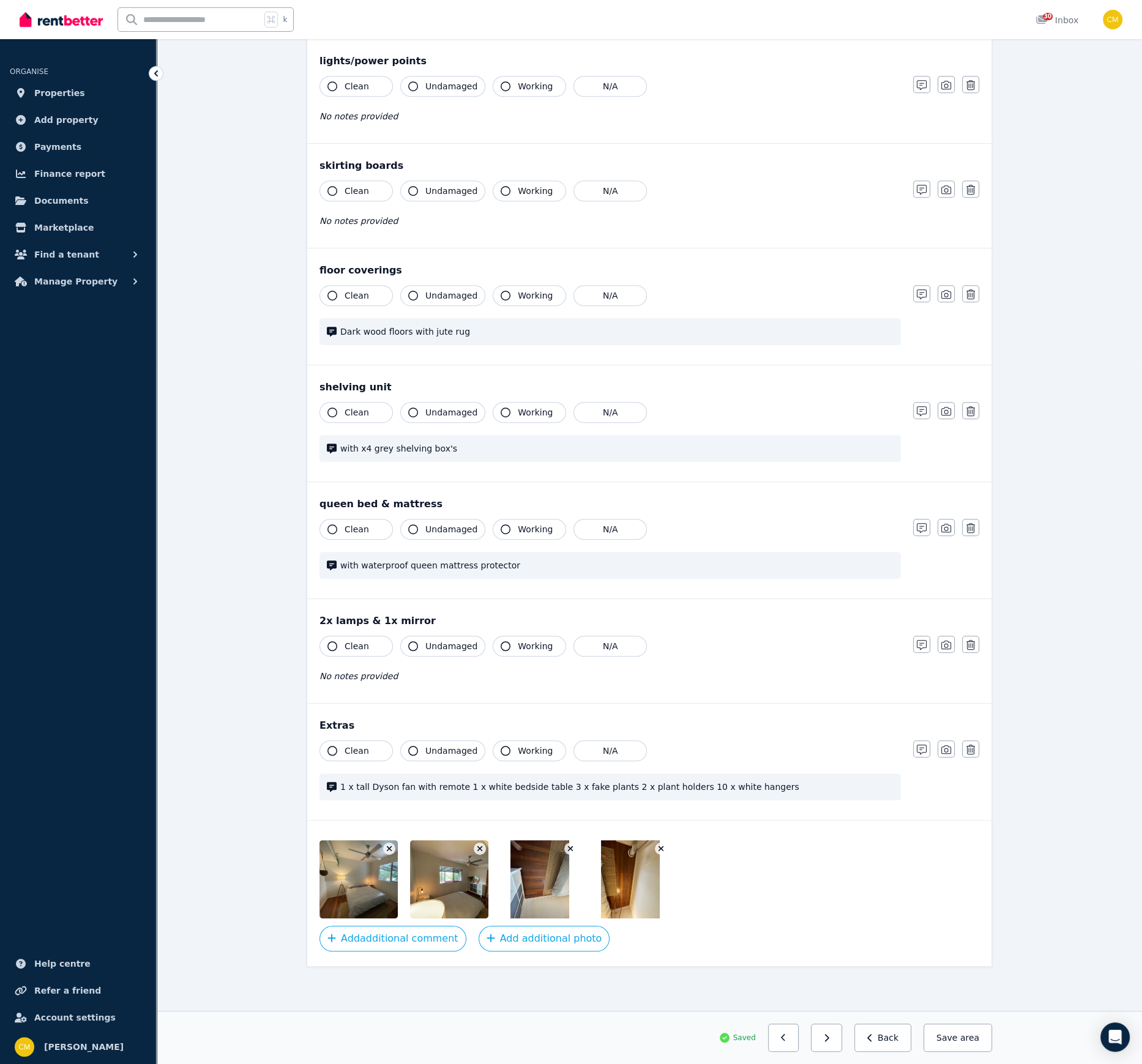
scroll to position [634, 0]
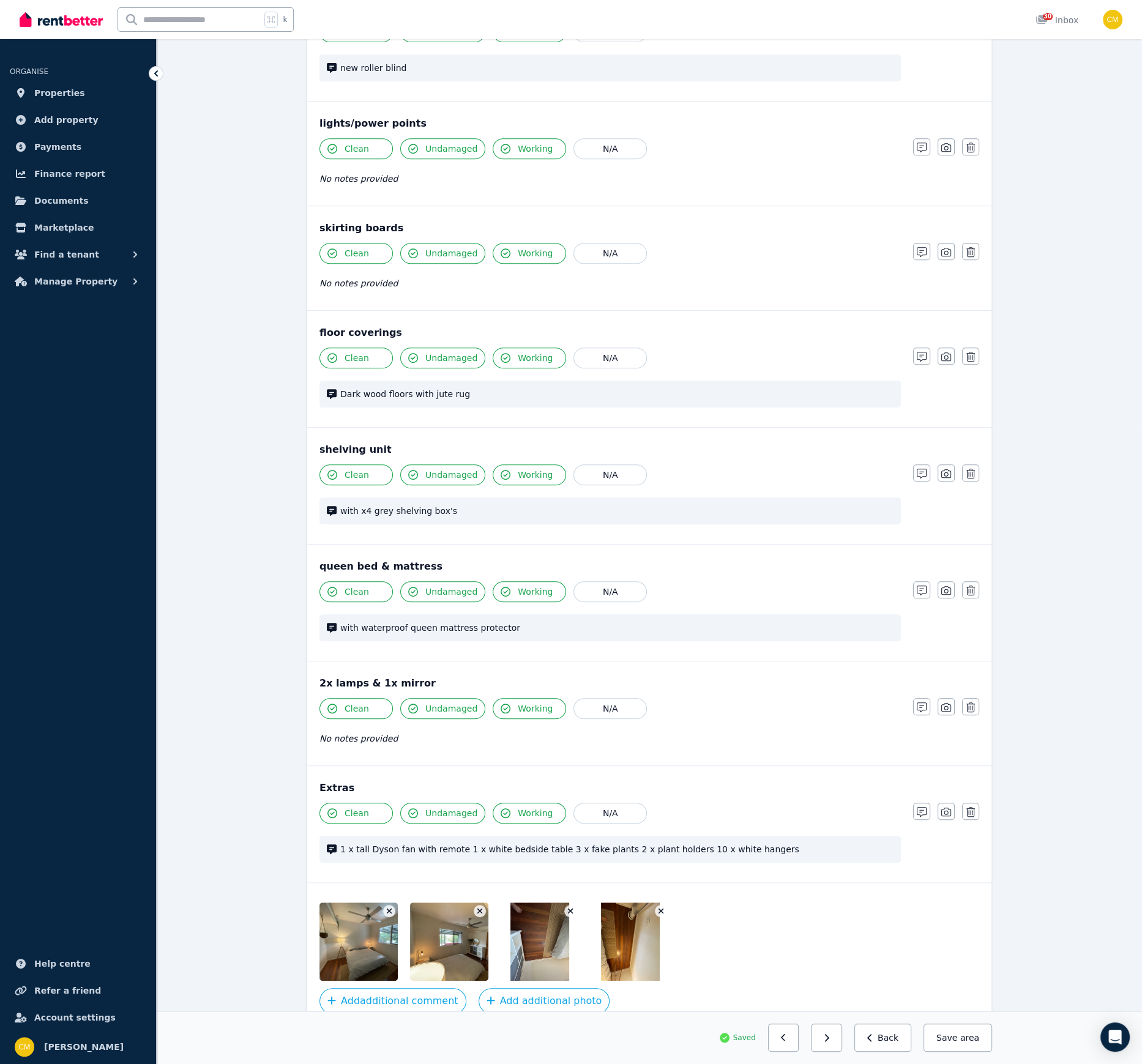
click at [831, 730] on button "button" at bounding box center [827, 1038] width 31 height 28
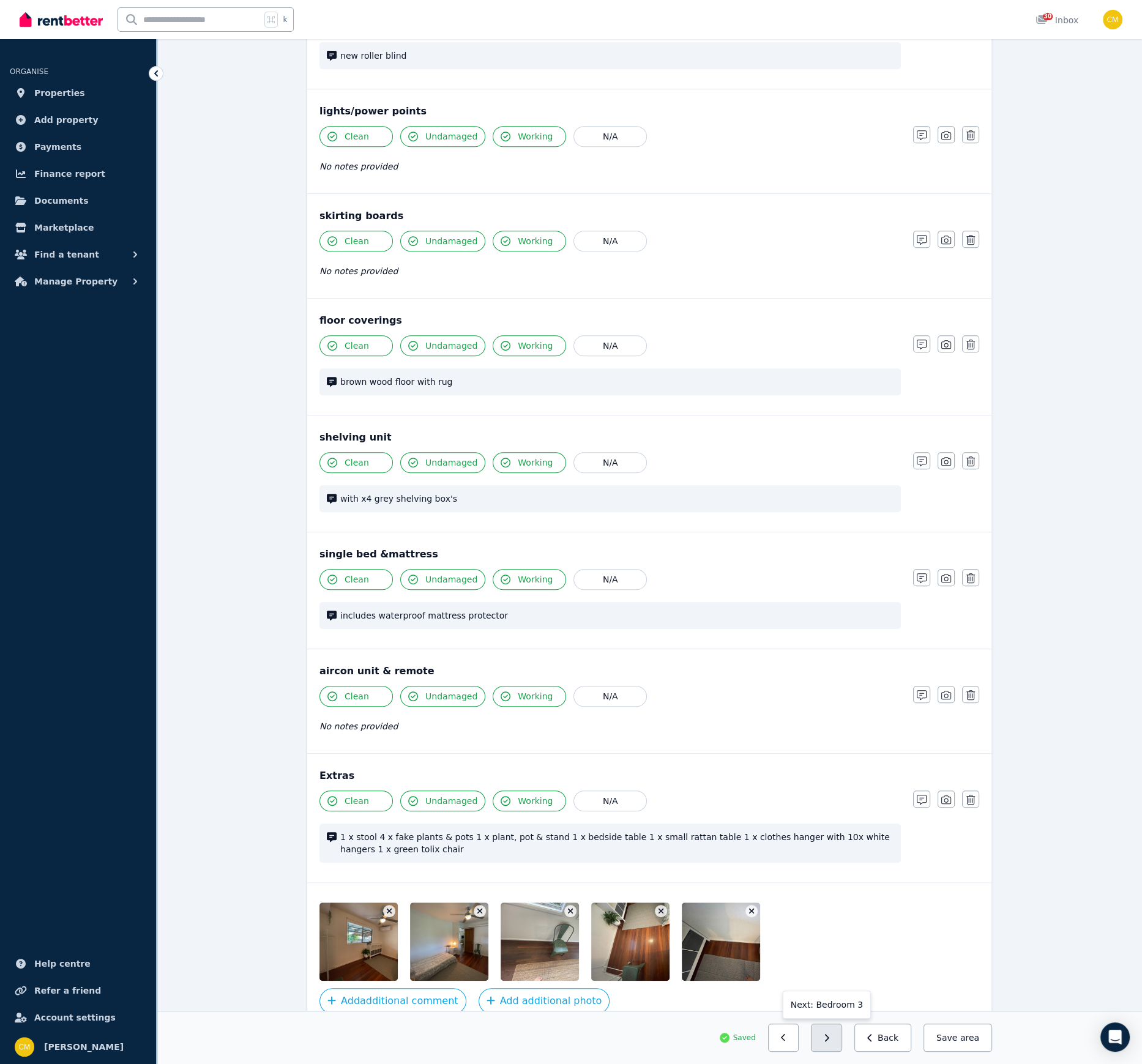
click at [831, 730] on button "button" at bounding box center [827, 1038] width 31 height 28
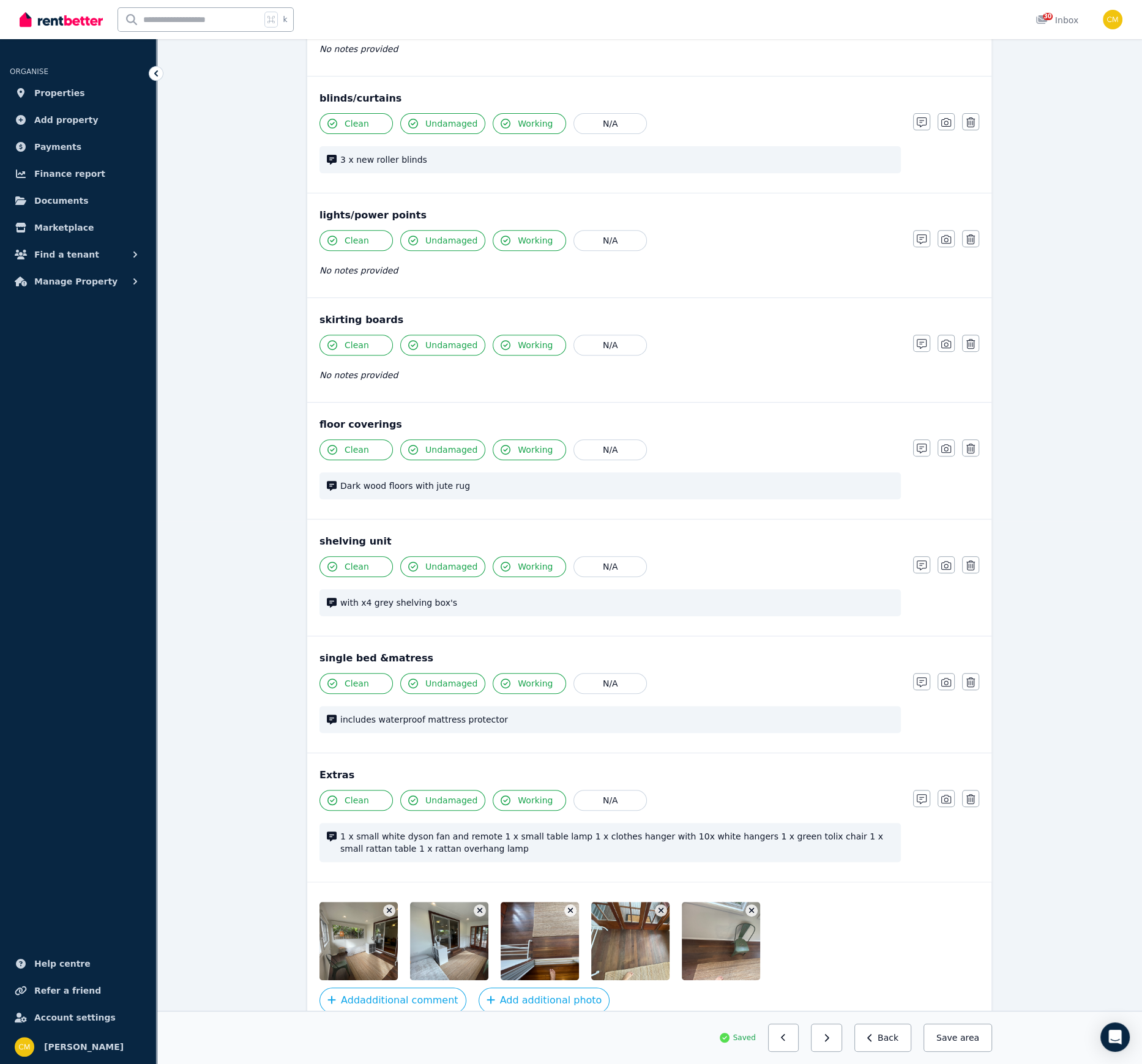
scroll to position [596, 0]
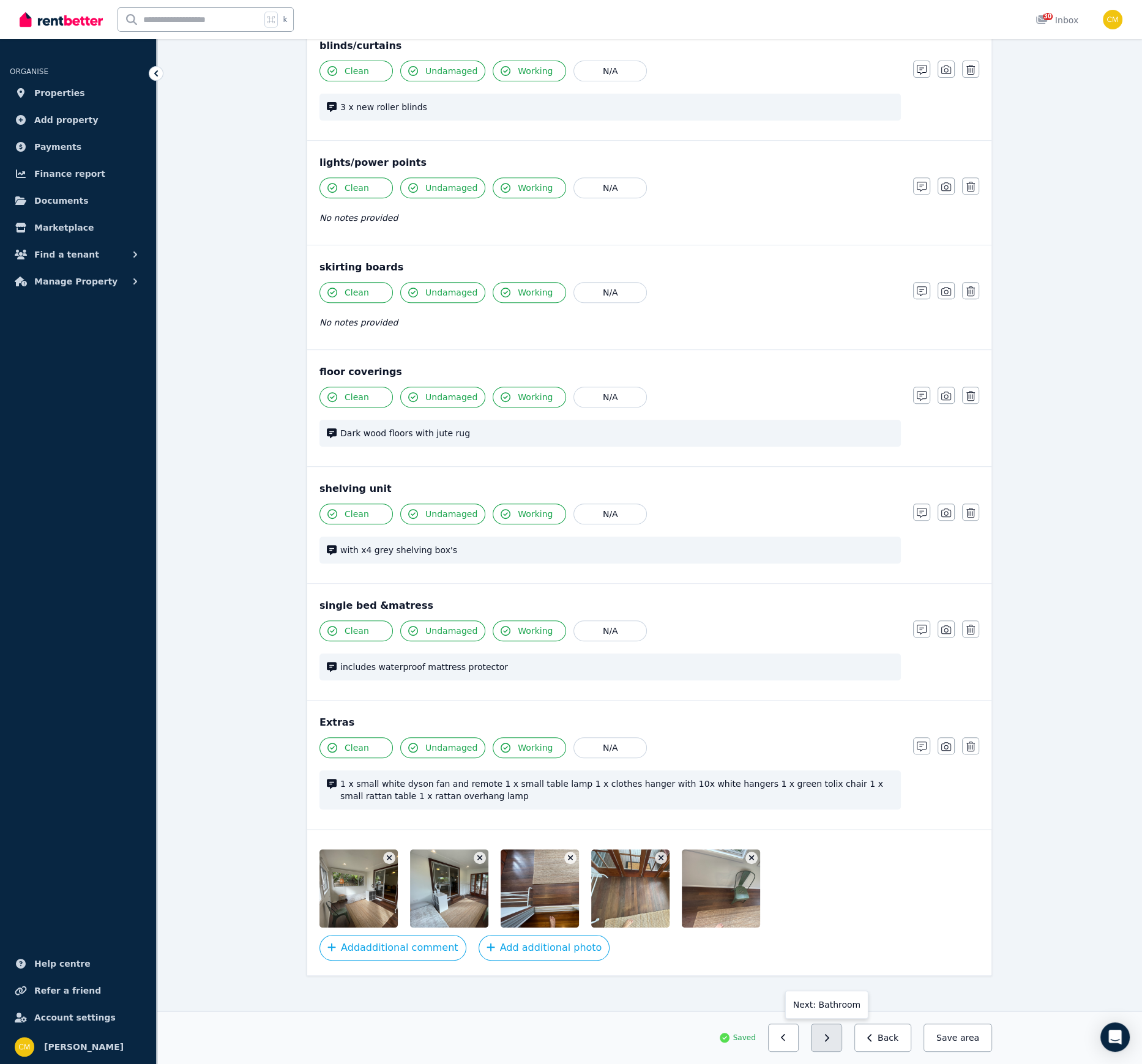
click at [829, 730] on icon "button" at bounding box center [827, 1038] width 6 height 8
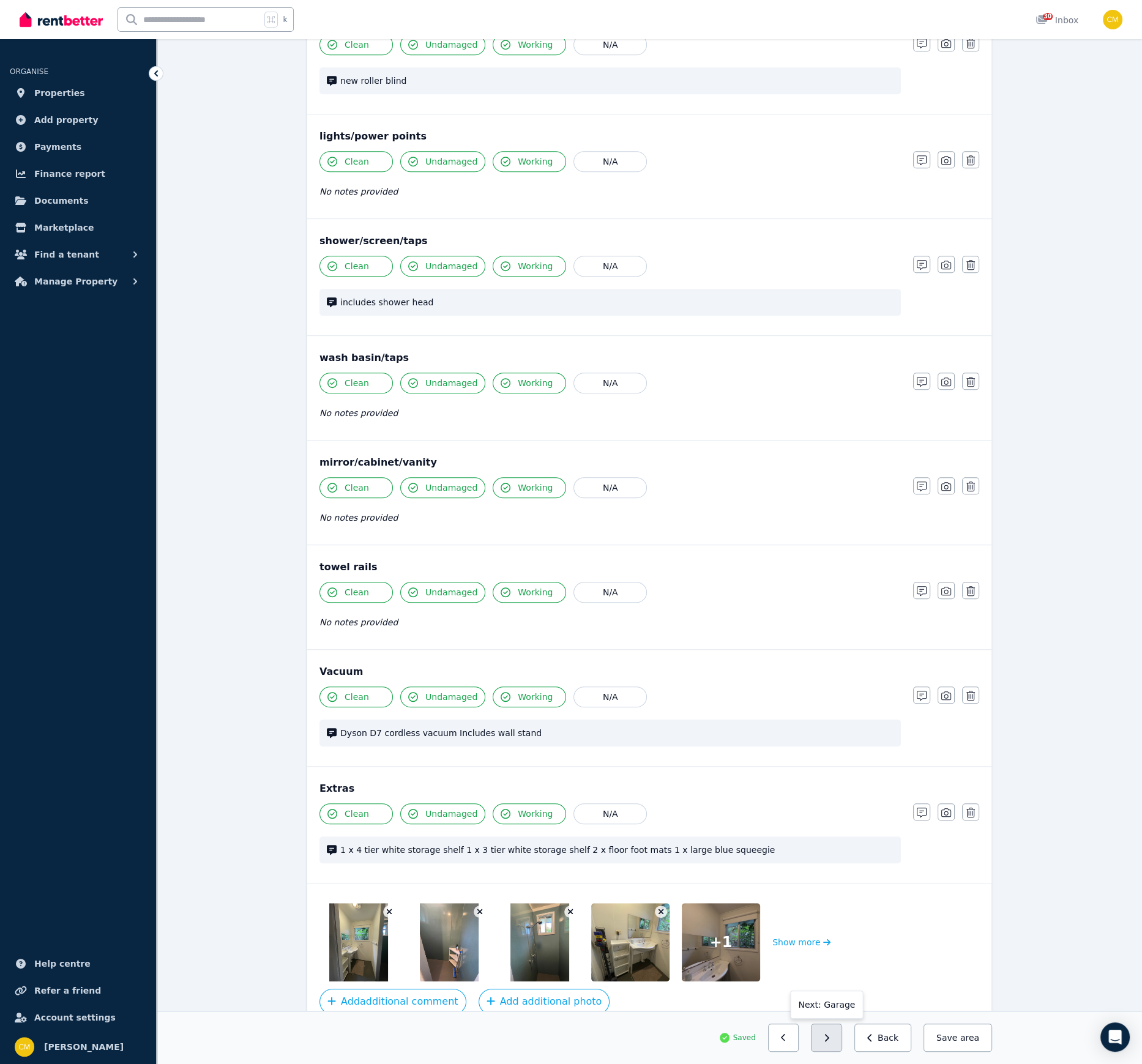
click at [829, 730] on icon "button" at bounding box center [827, 1038] width 6 height 8
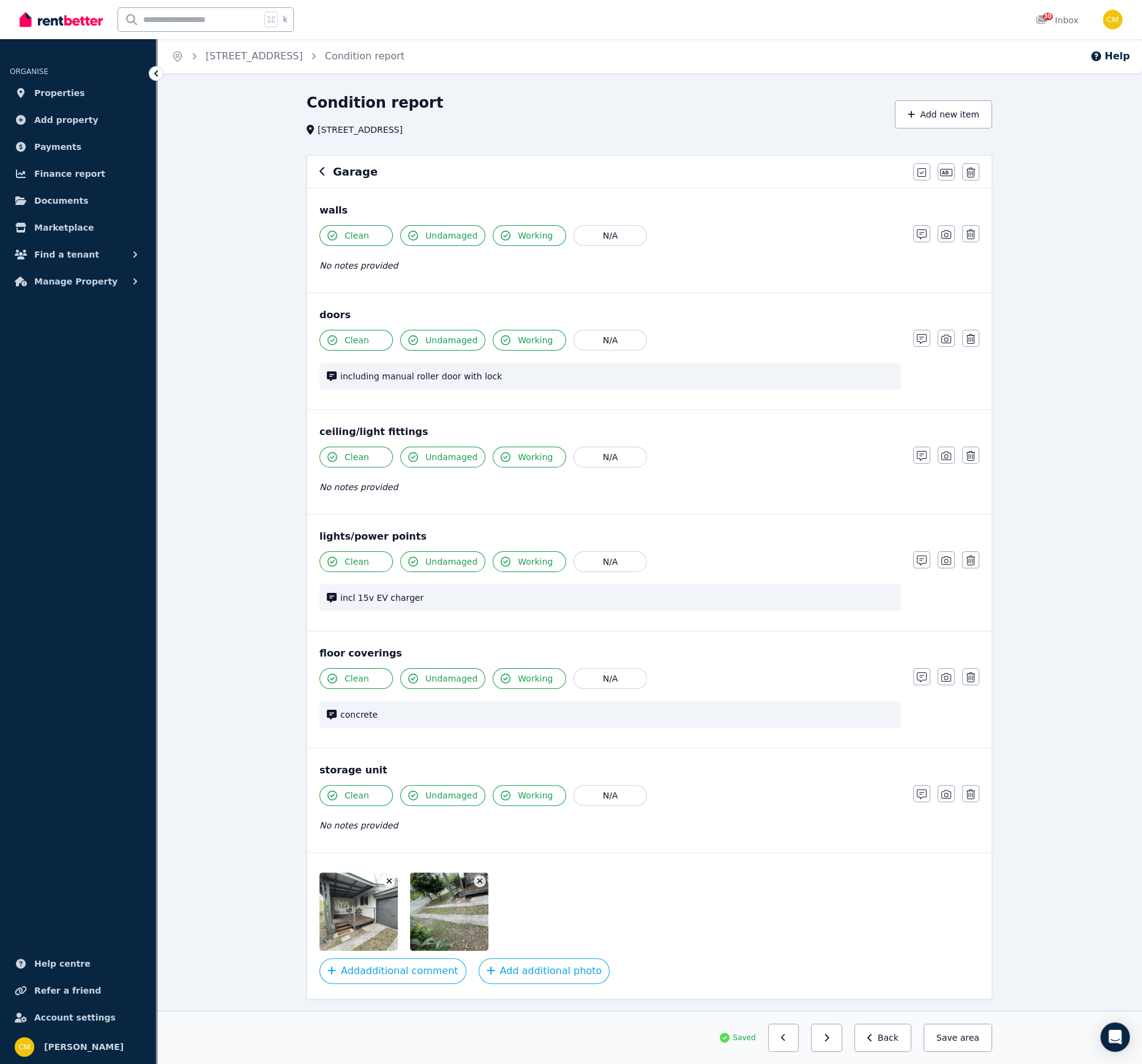
click at [829, 730] on icon "button" at bounding box center [827, 1038] width 6 height 8
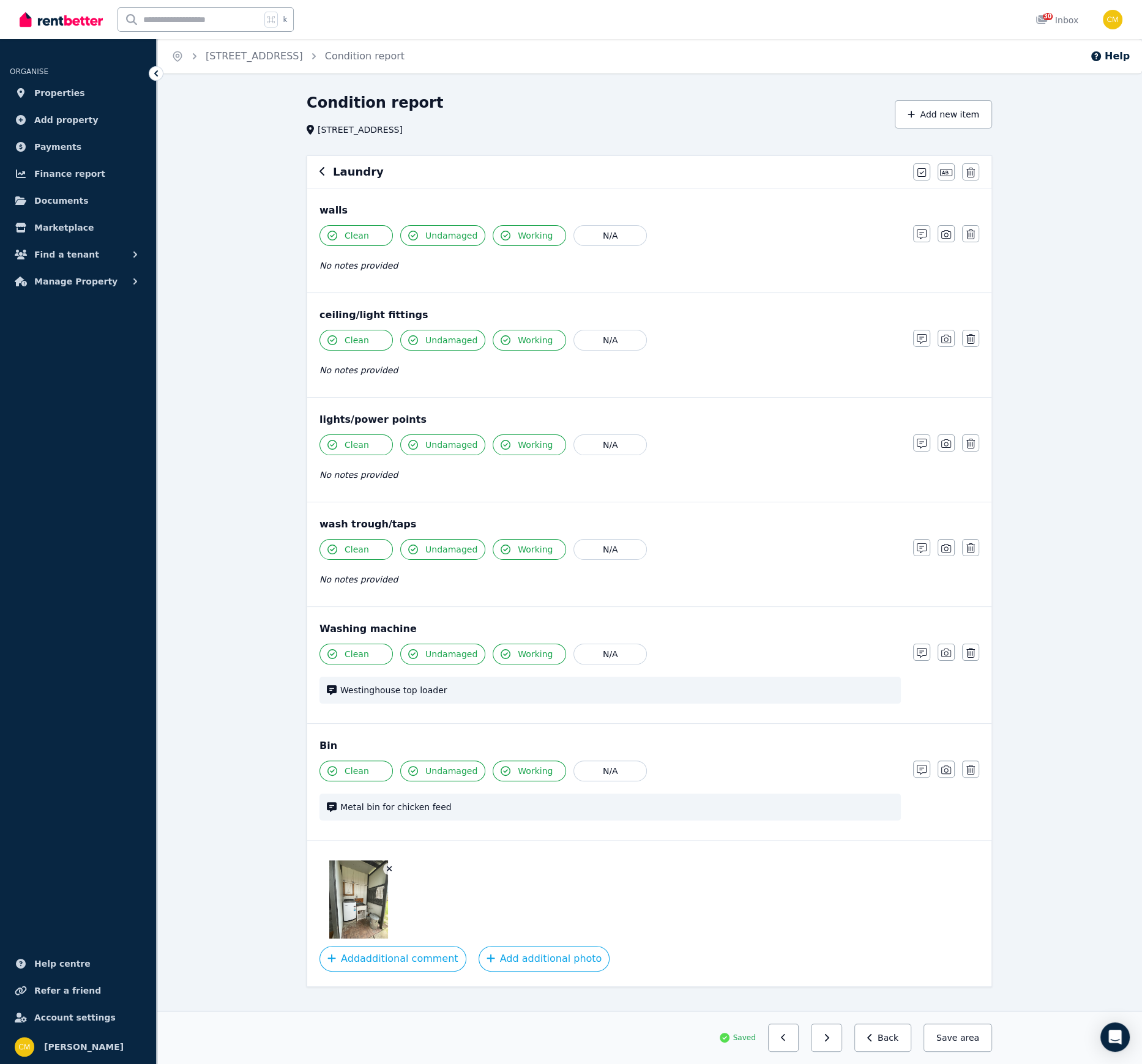
click at [829, 730] on icon "button" at bounding box center [827, 1038] width 6 height 8
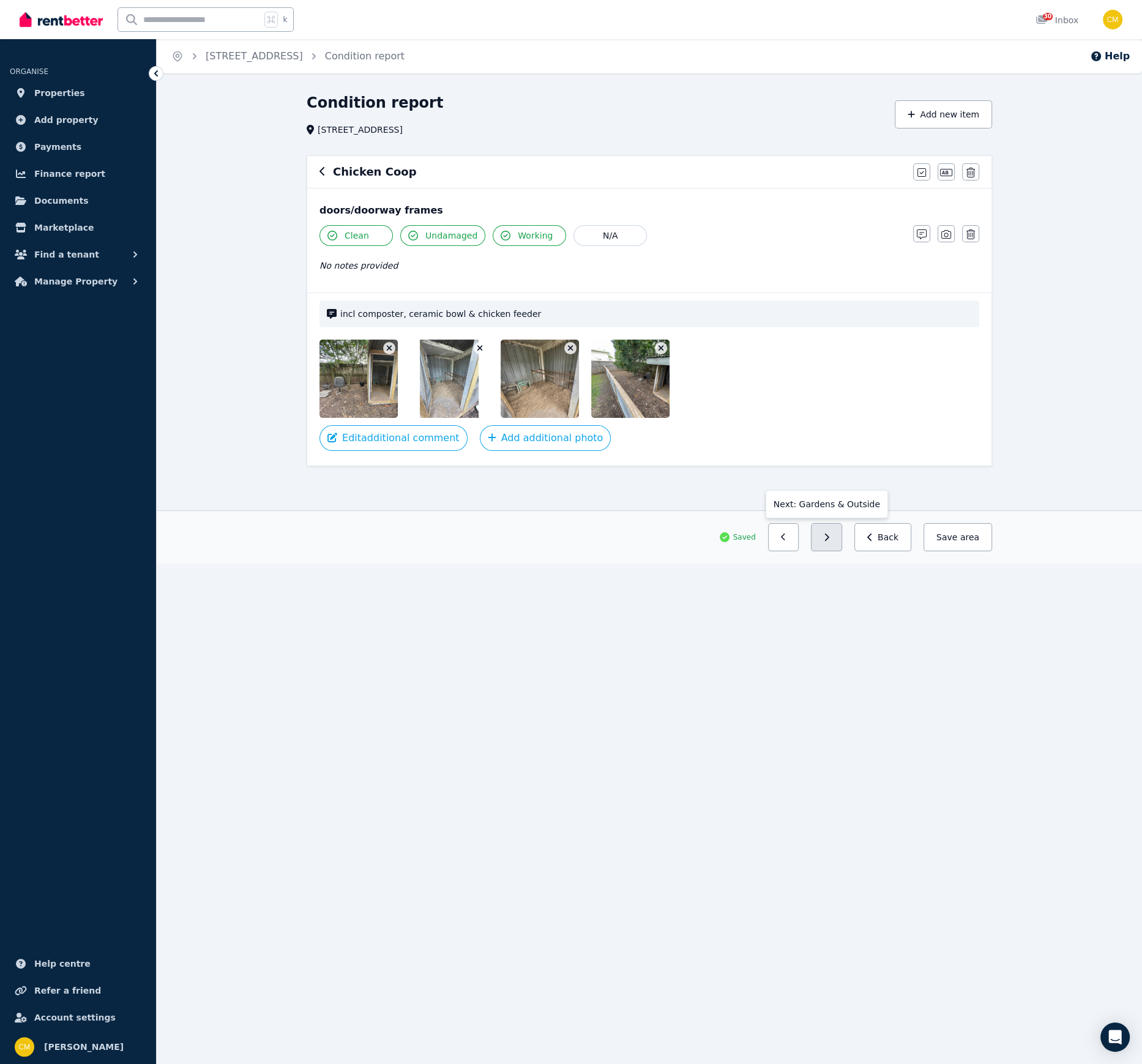
click at [829, 538] on icon "button" at bounding box center [827, 537] width 4 height 7
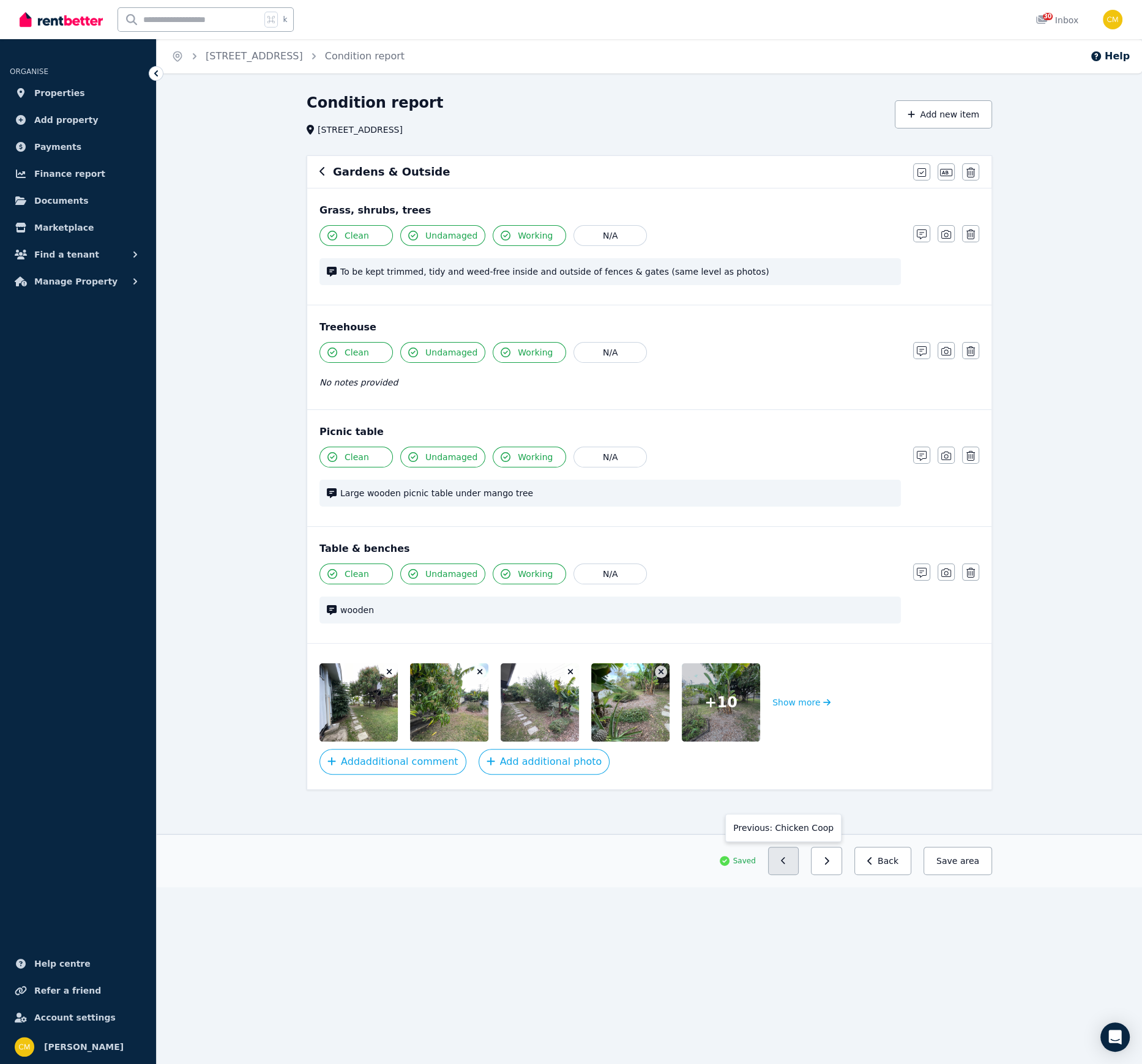
click at [786, 730] on icon "button" at bounding box center [783, 861] width 4 height 7
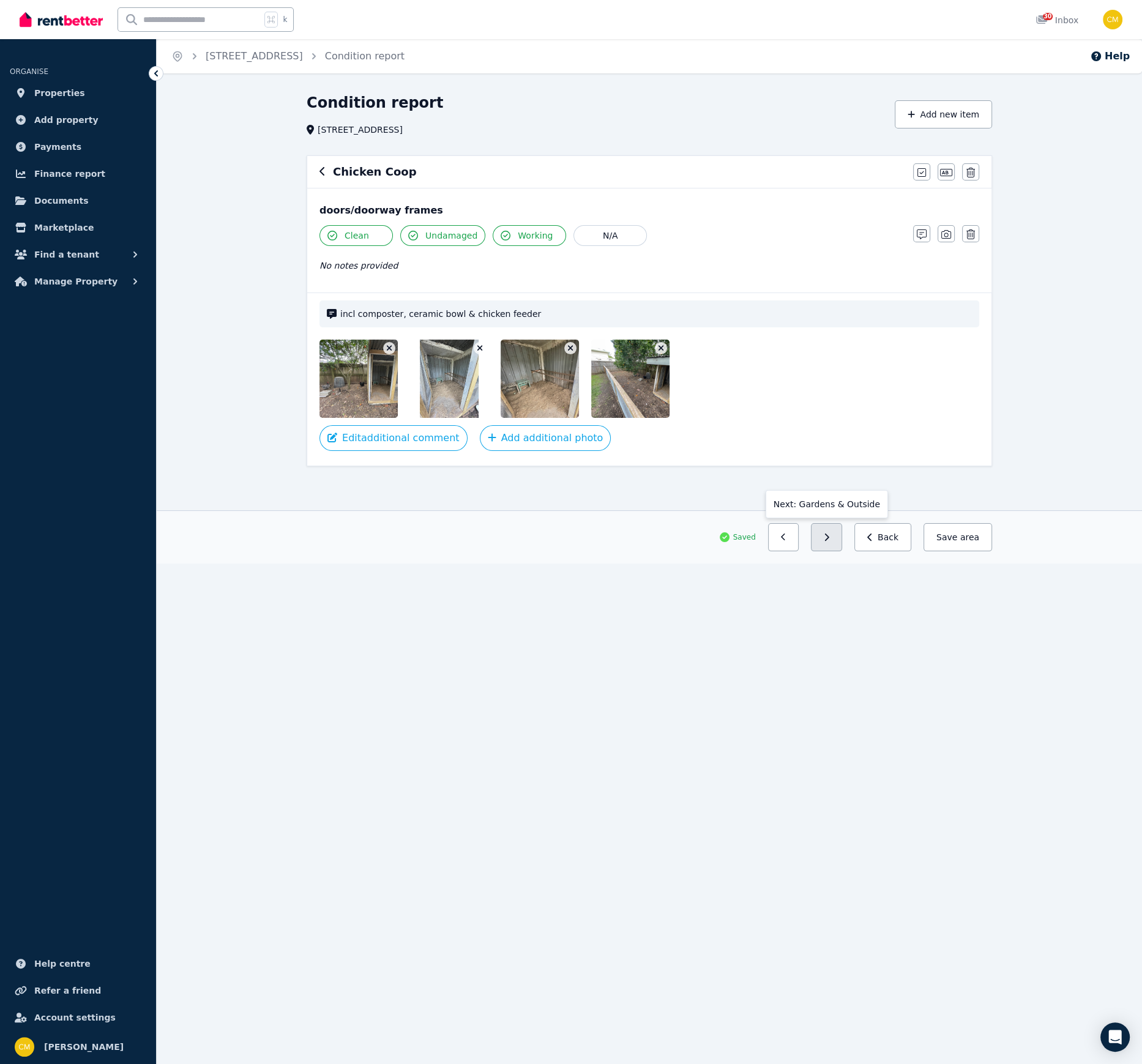
click at [837, 541] on button "button" at bounding box center [827, 537] width 31 height 28
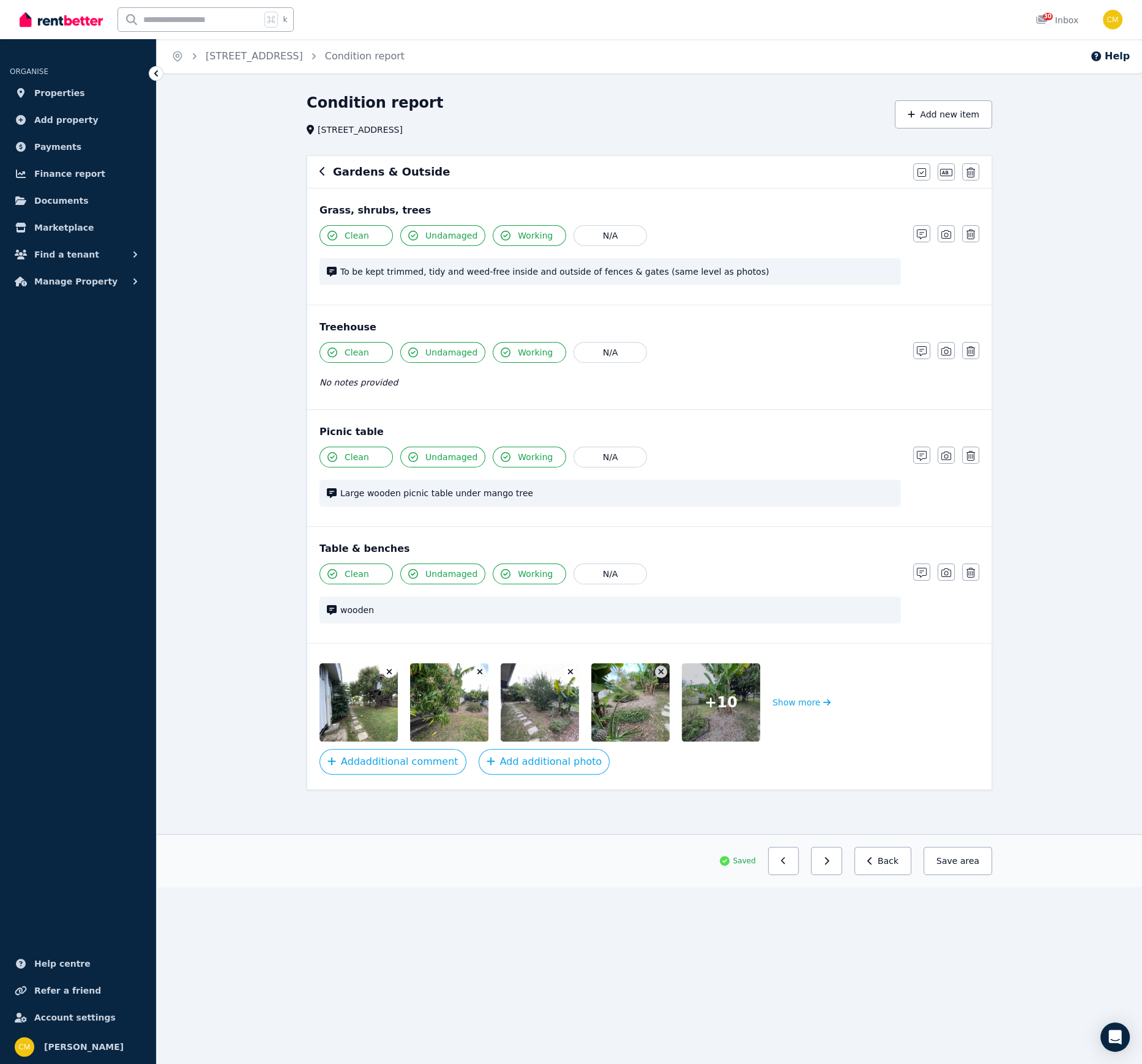
click at [735, 277] on span "To be kept trimmed, tidy and weed-free inside and outside of fences & gates (sa…" at bounding box center [617, 271] width 553 height 12
click at [710, 272] on span "To be kept trimmed, tidy and weed-free inside and outside of fences & gates (sa…" at bounding box center [617, 271] width 553 height 12
click at [919, 232] on icon "button" at bounding box center [922, 234] width 10 height 10
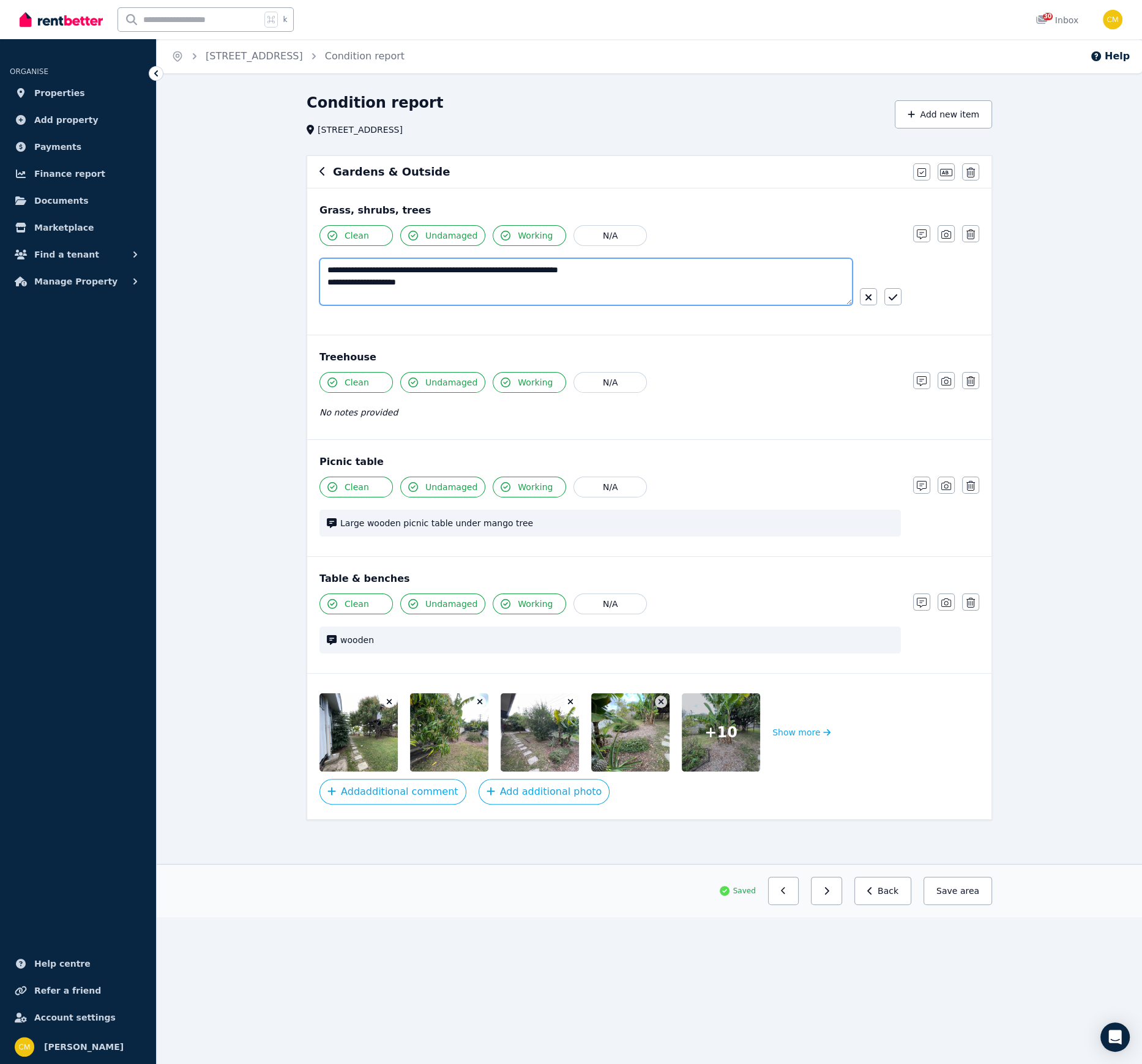
drag, startPoint x: 444, startPoint y: 288, endPoint x: 309, endPoint y: 270, distance: 136.2
click at [320, 270] on textarea "**********" at bounding box center [586, 282] width 533 height 47
type textarea "*"
click at [325, 270] on textarea "**********" at bounding box center [586, 282] width 533 height 47
drag, startPoint x: 421, startPoint y: 274, endPoint x: 421, endPoint y: 288, distance: 14.0
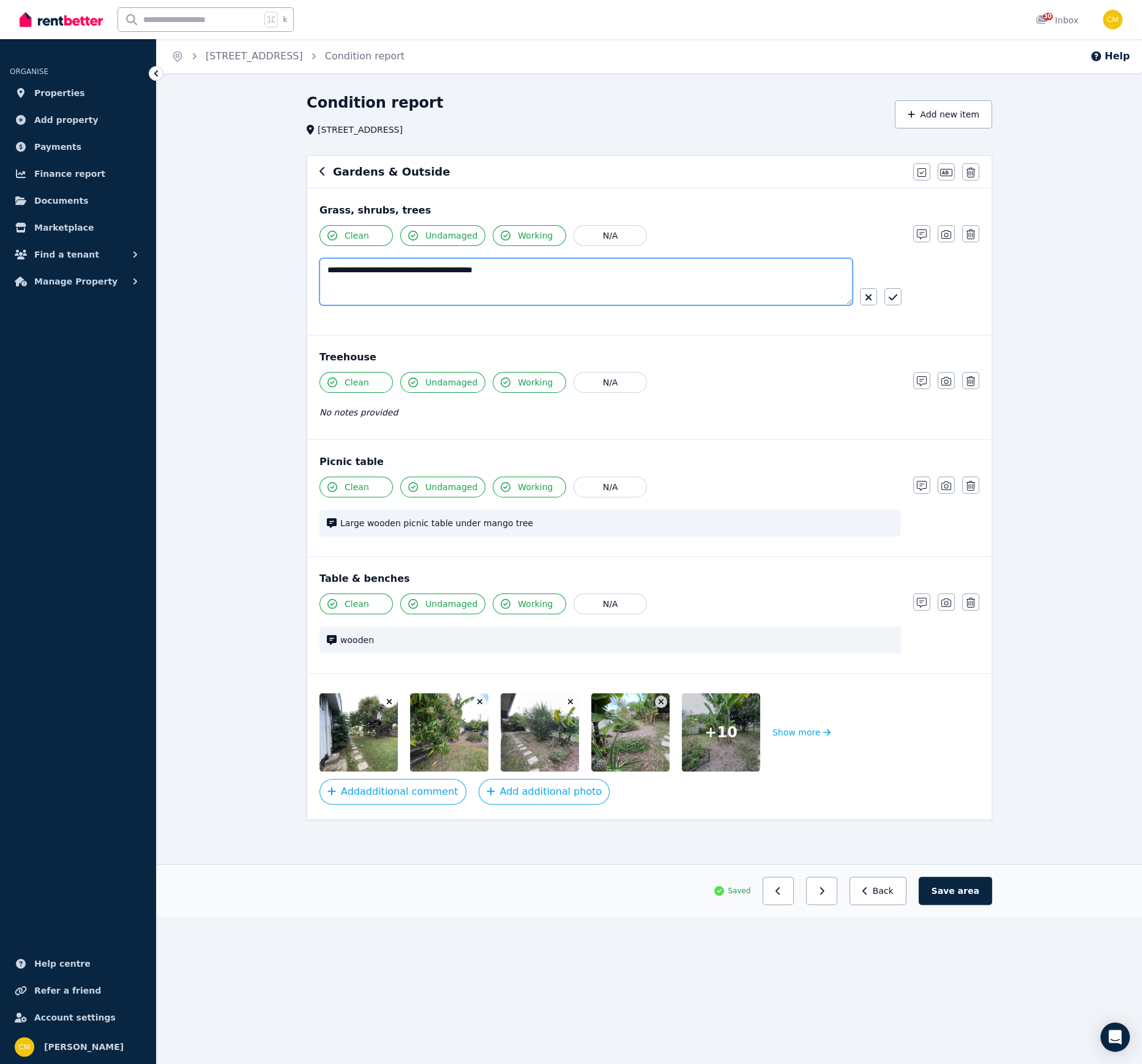
click at [421, 274] on textarea "**********" at bounding box center [586, 282] width 533 height 47
click at [372, 270] on textarea "**********" at bounding box center [586, 282] width 533 height 47
click at [518, 287] on textarea "**********" at bounding box center [586, 282] width 533 height 47
type textarea "**********"
click at [949, 730] on button "Save area" at bounding box center [956, 891] width 73 height 28
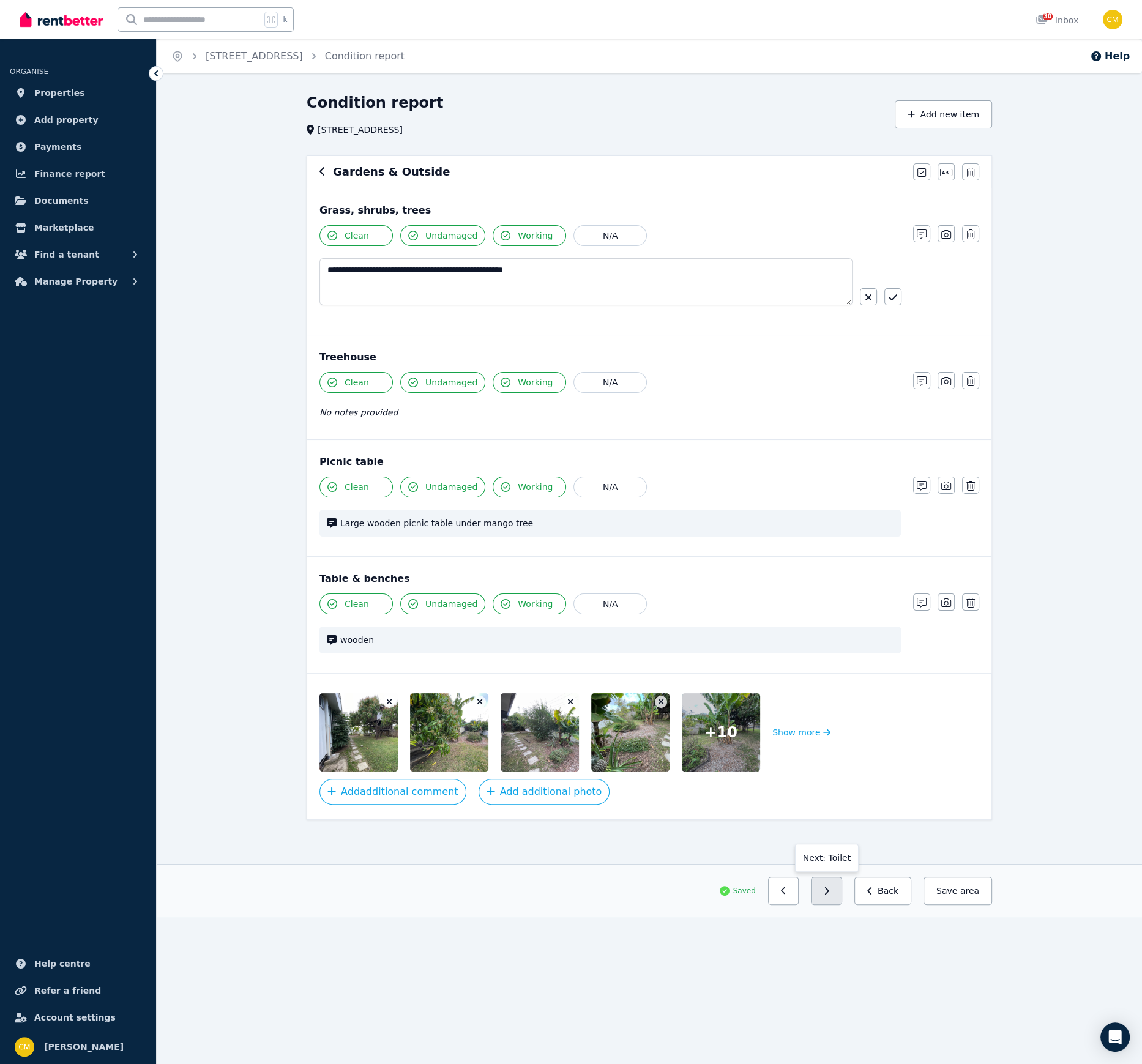
click at [829, 730] on icon "button" at bounding box center [827, 890] width 4 height 7
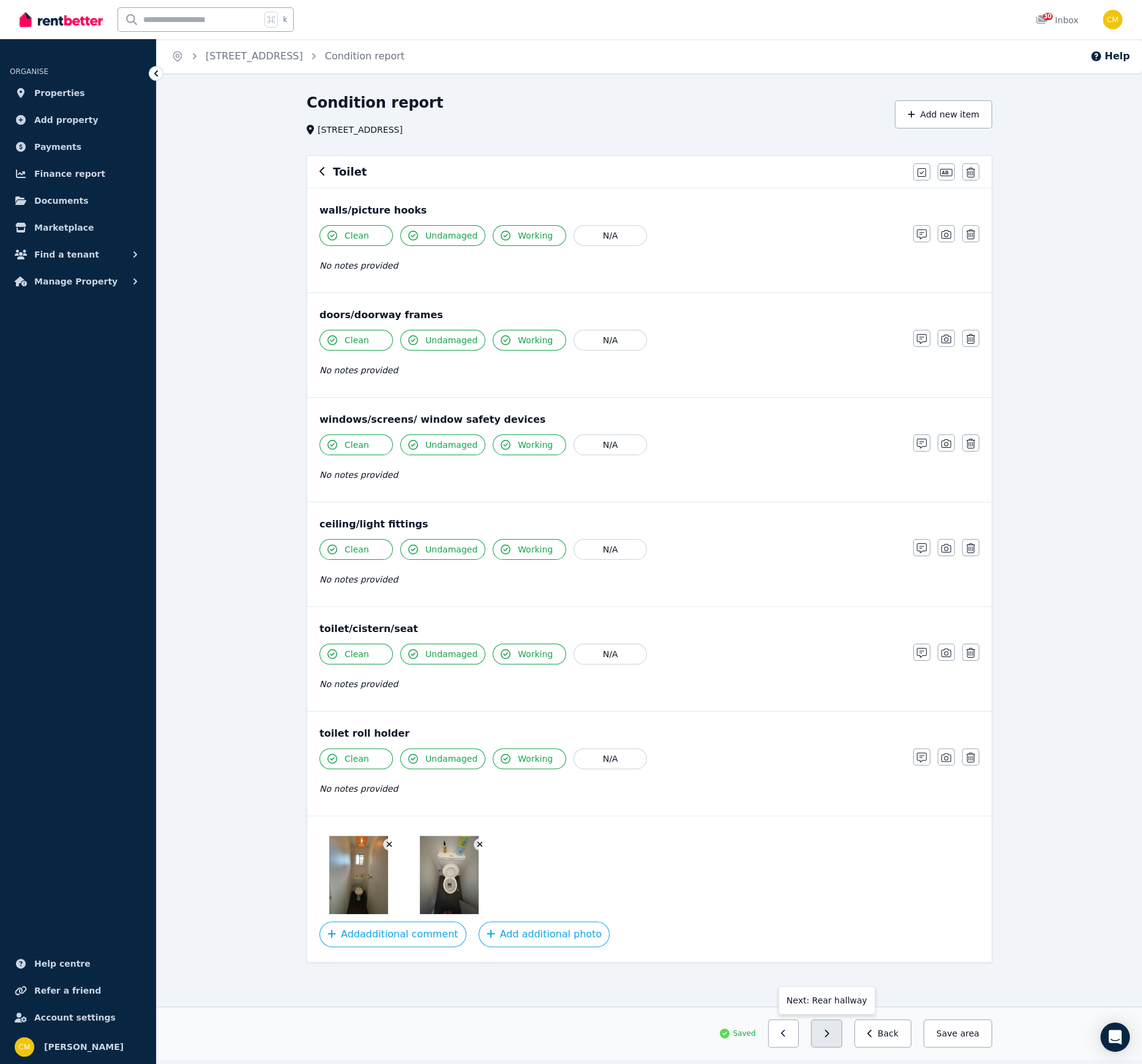
click at [834, 730] on button "button" at bounding box center [827, 1034] width 31 height 28
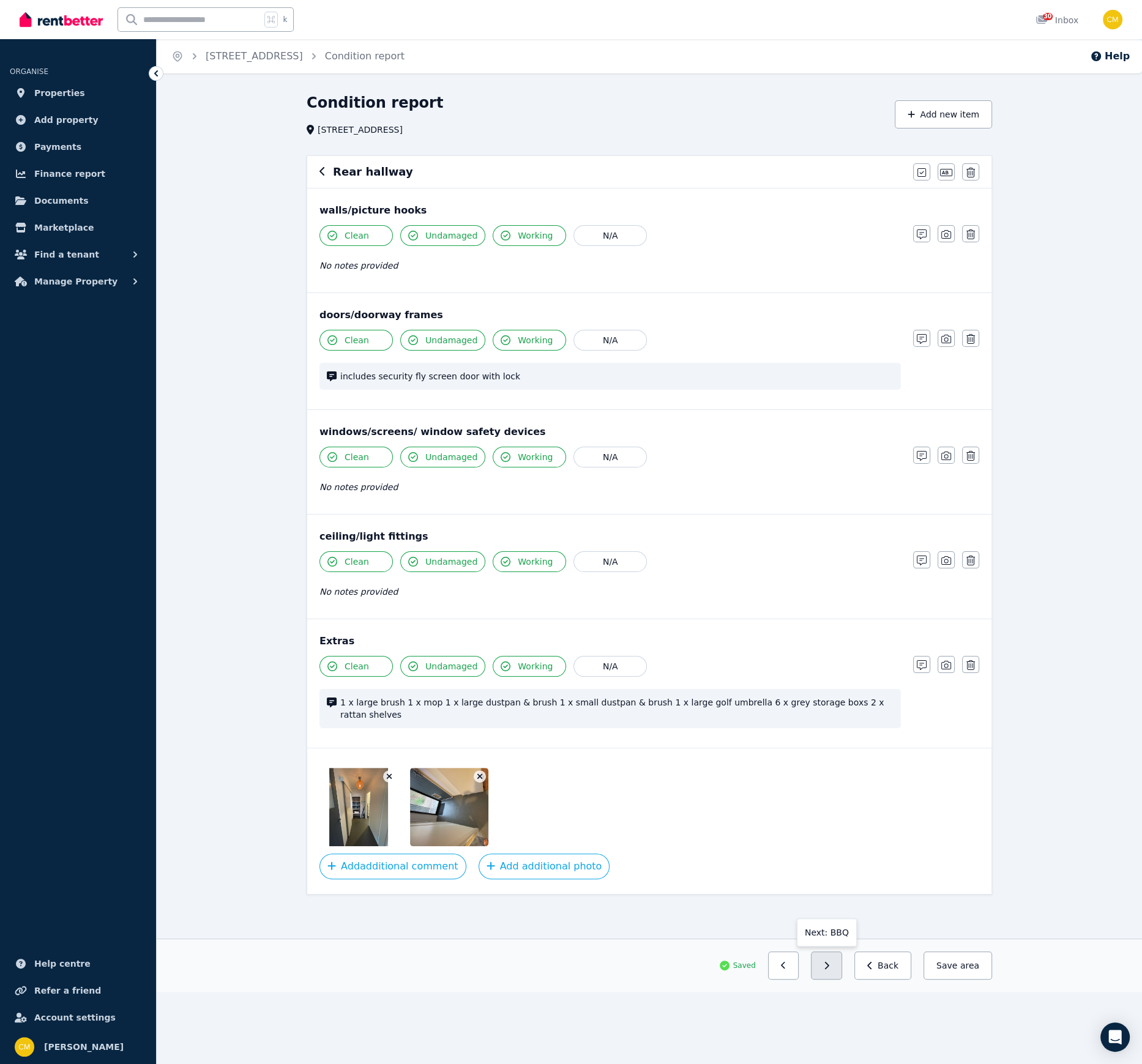
click at [836, 730] on button "button" at bounding box center [827, 965] width 31 height 28
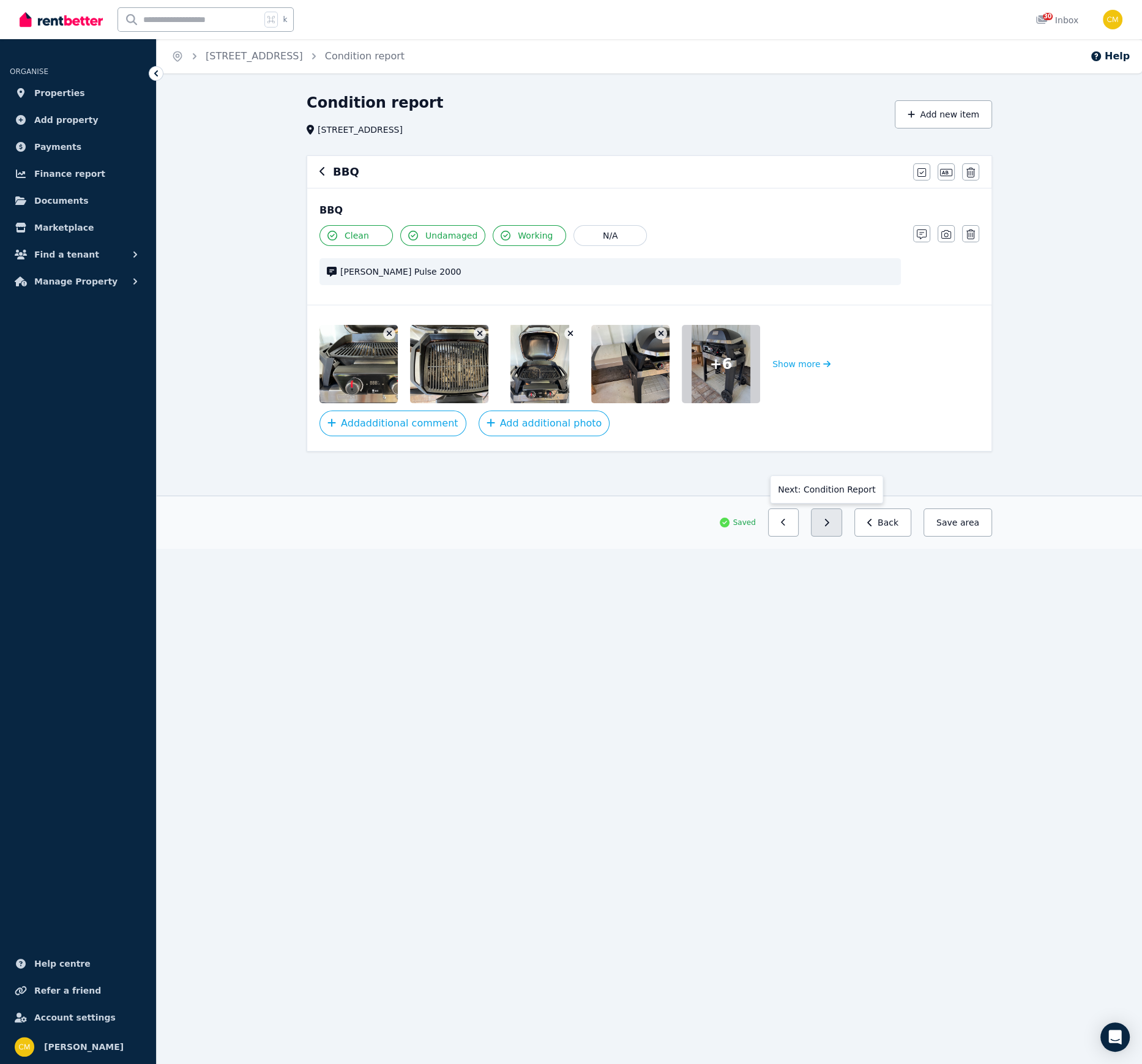
click at [829, 523] on icon "button" at bounding box center [827, 522] width 6 height 8
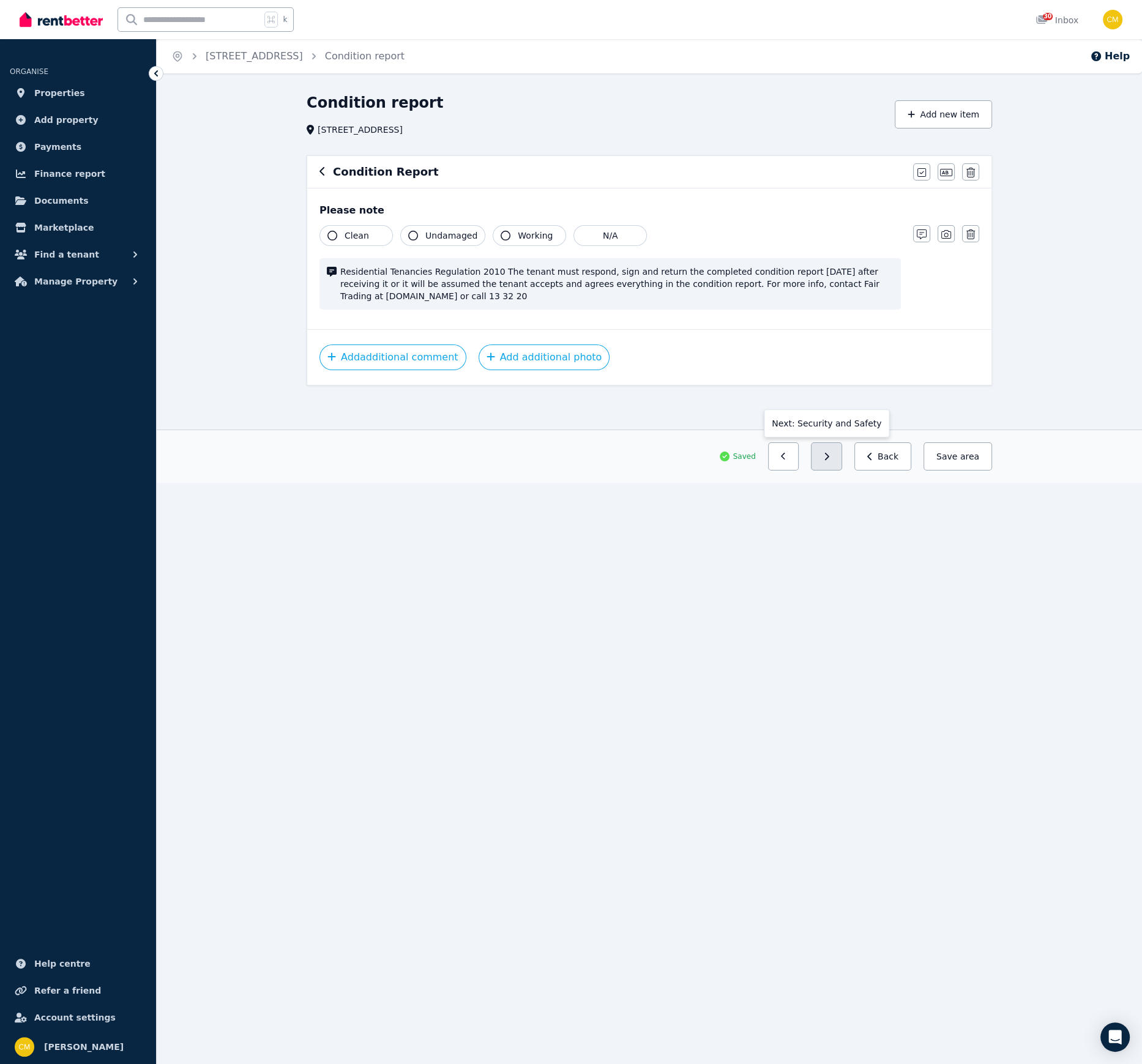
click at [839, 459] on button "button" at bounding box center [827, 457] width 31 height 28
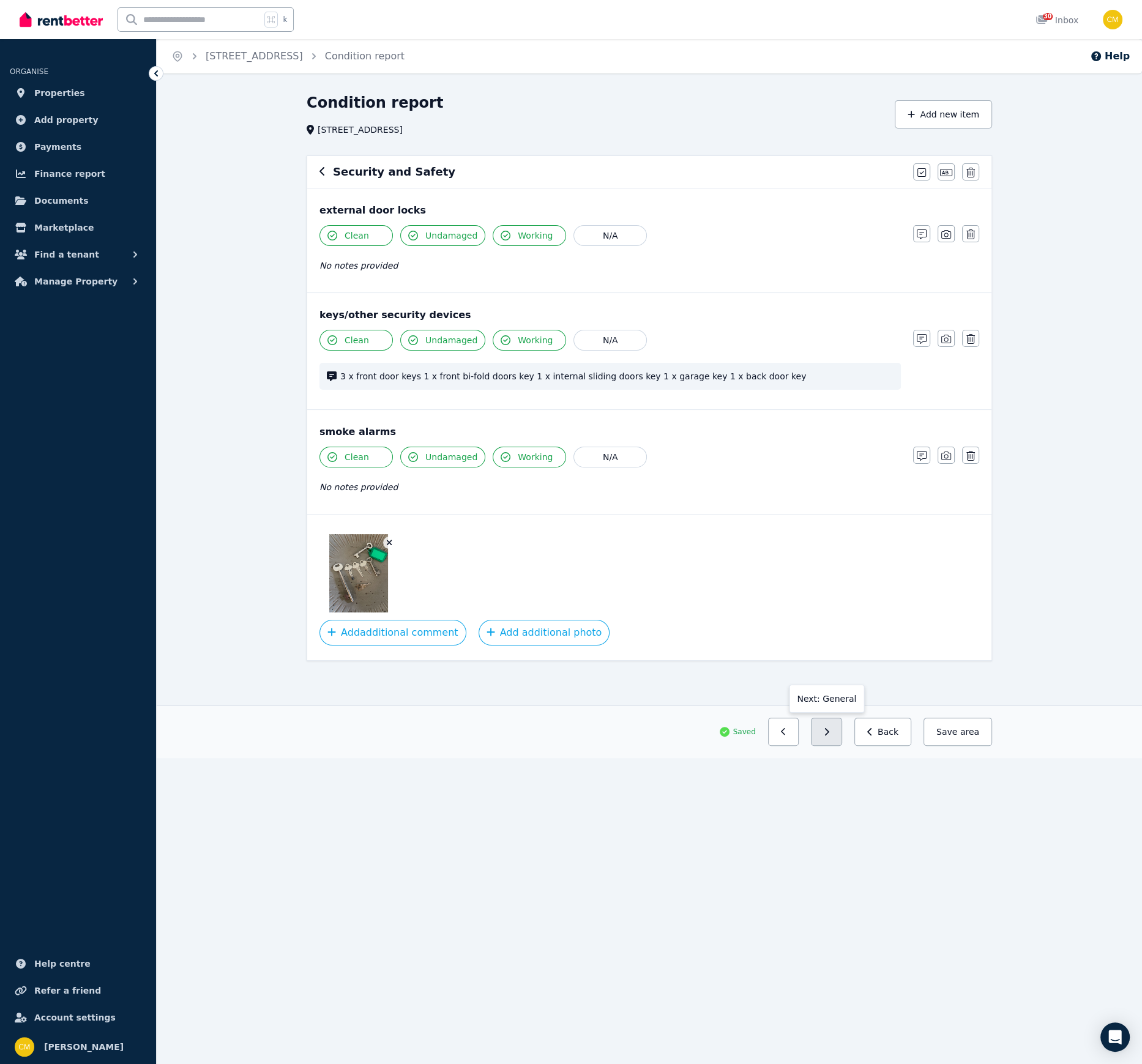
click at [829, 730] on icon "button" at bounding box center [827, 732] width 6 height 8
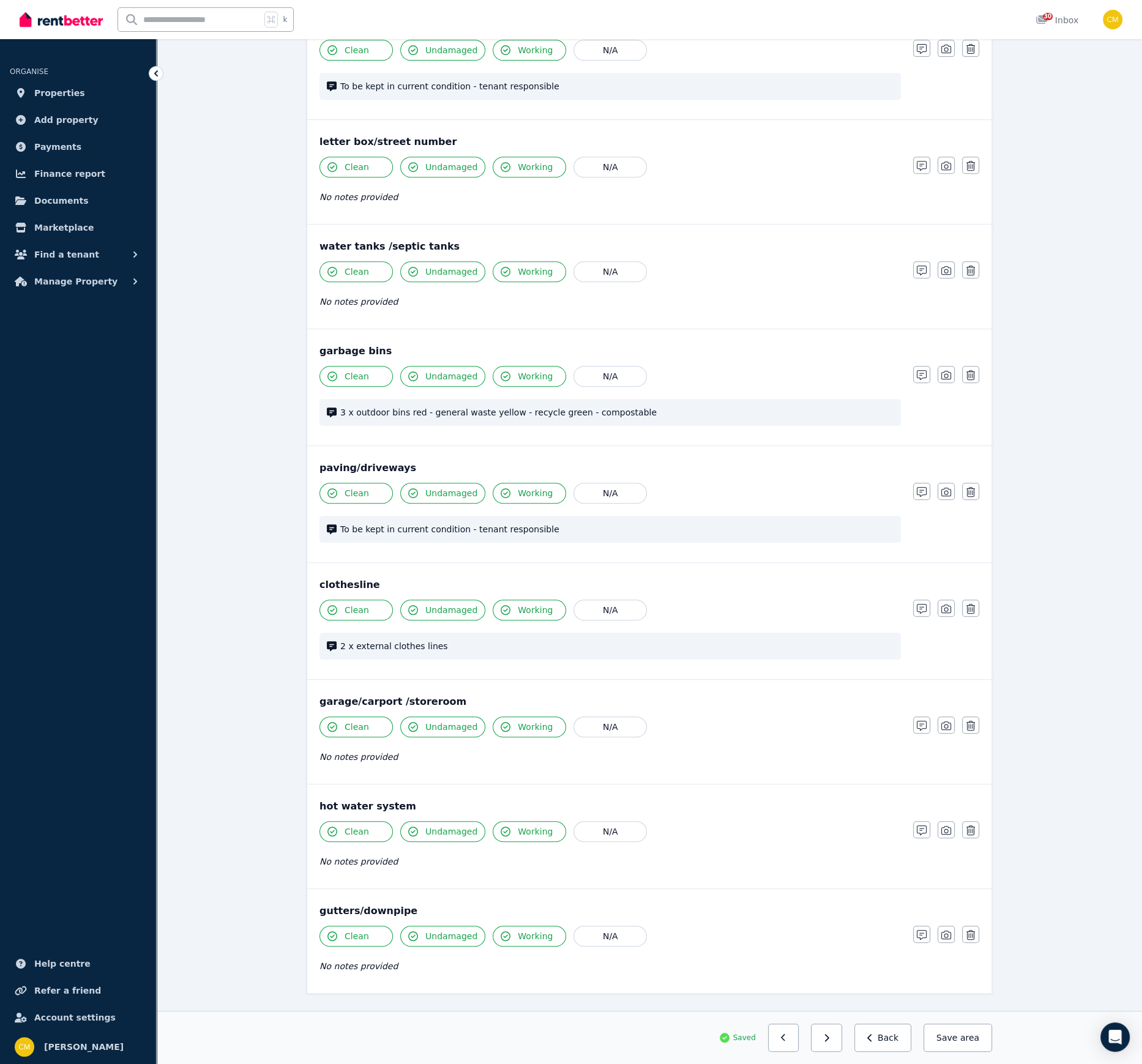
scroll to position [658, 0]
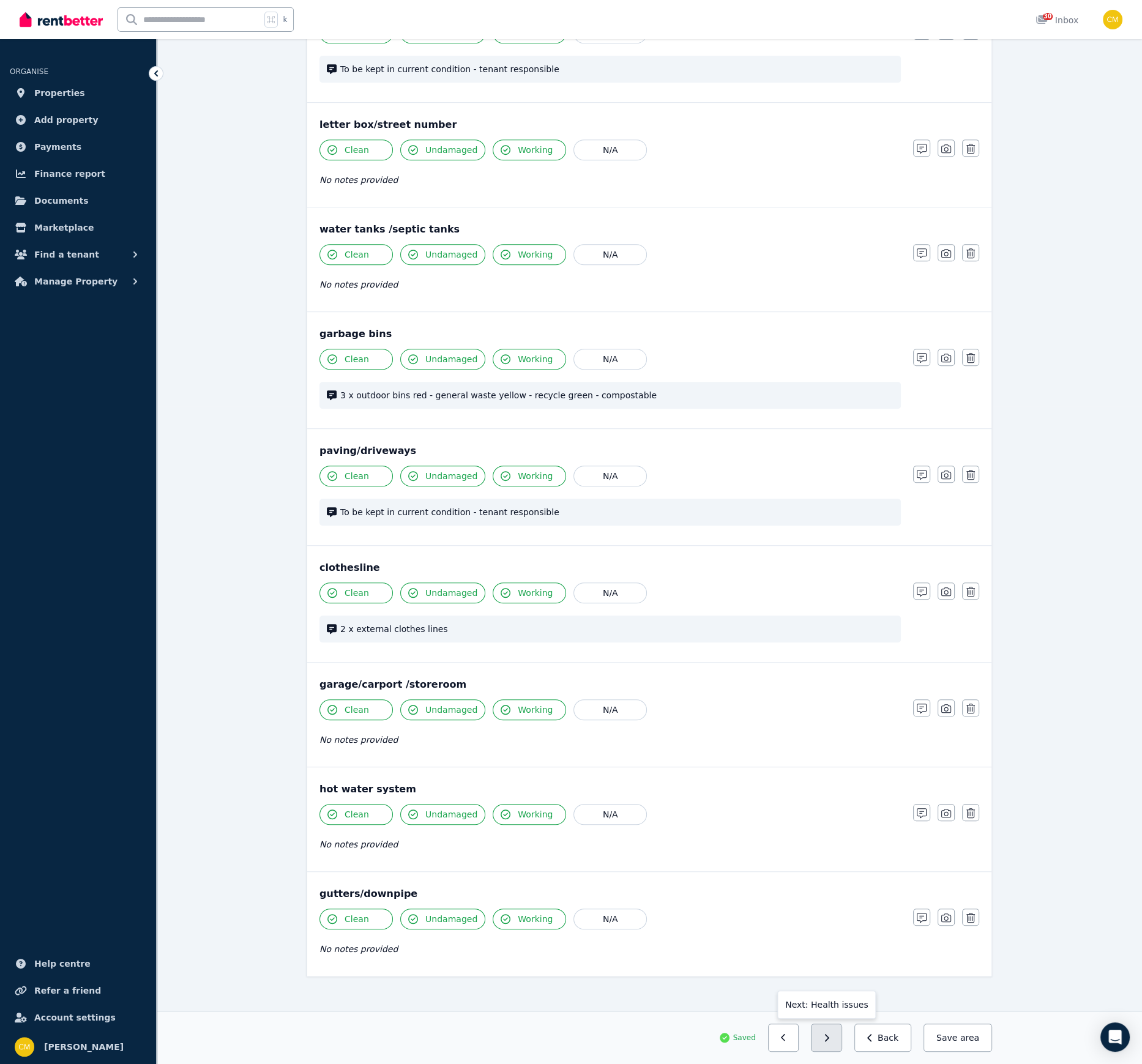
click at [831, 730] on button "button" at bounding box center [827, 1038] width 31 height 28
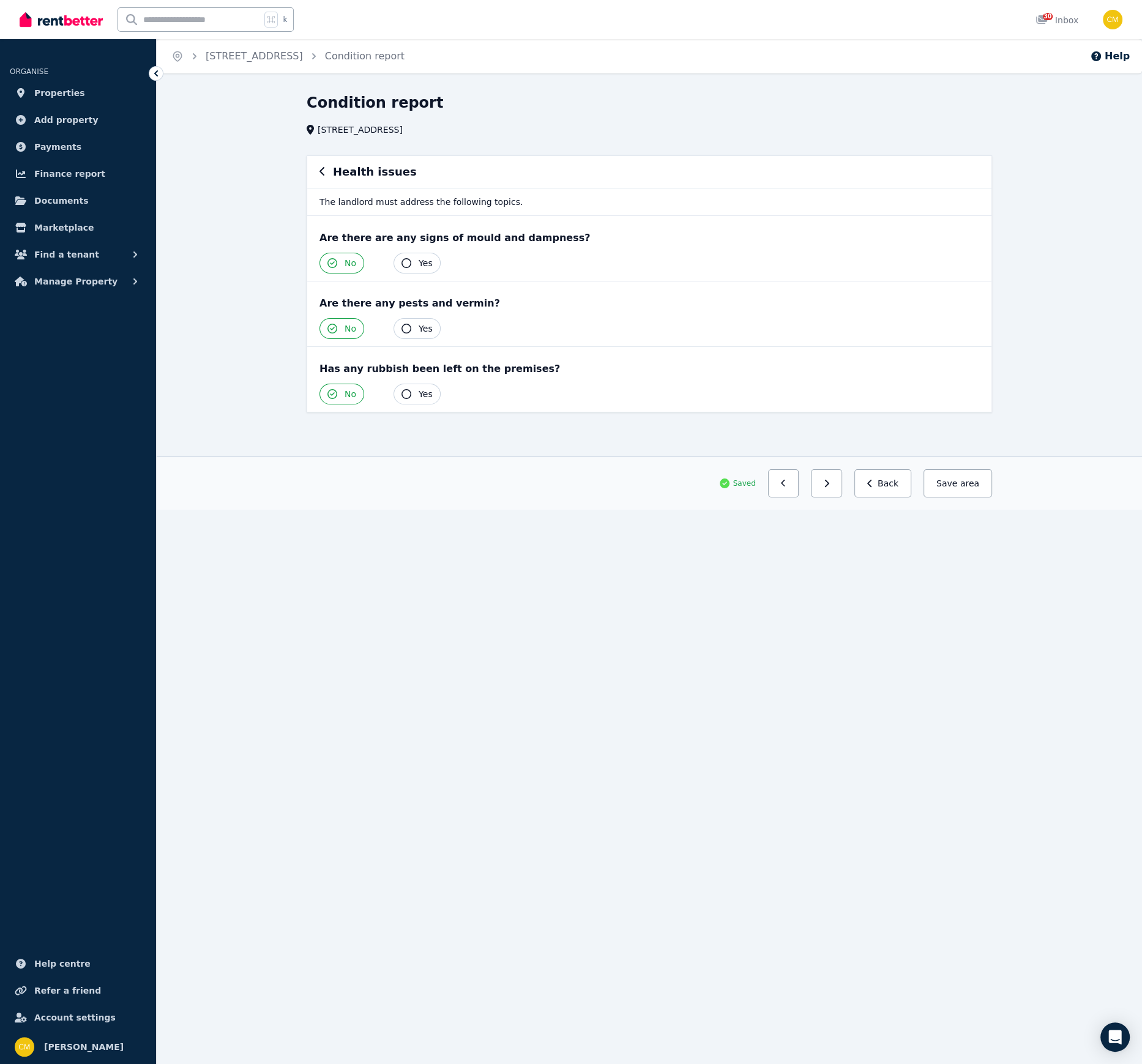
scroll to position [0, 0]
click at [829, 480] on button "button" at bounding box center [827, 483] width 31 height 28
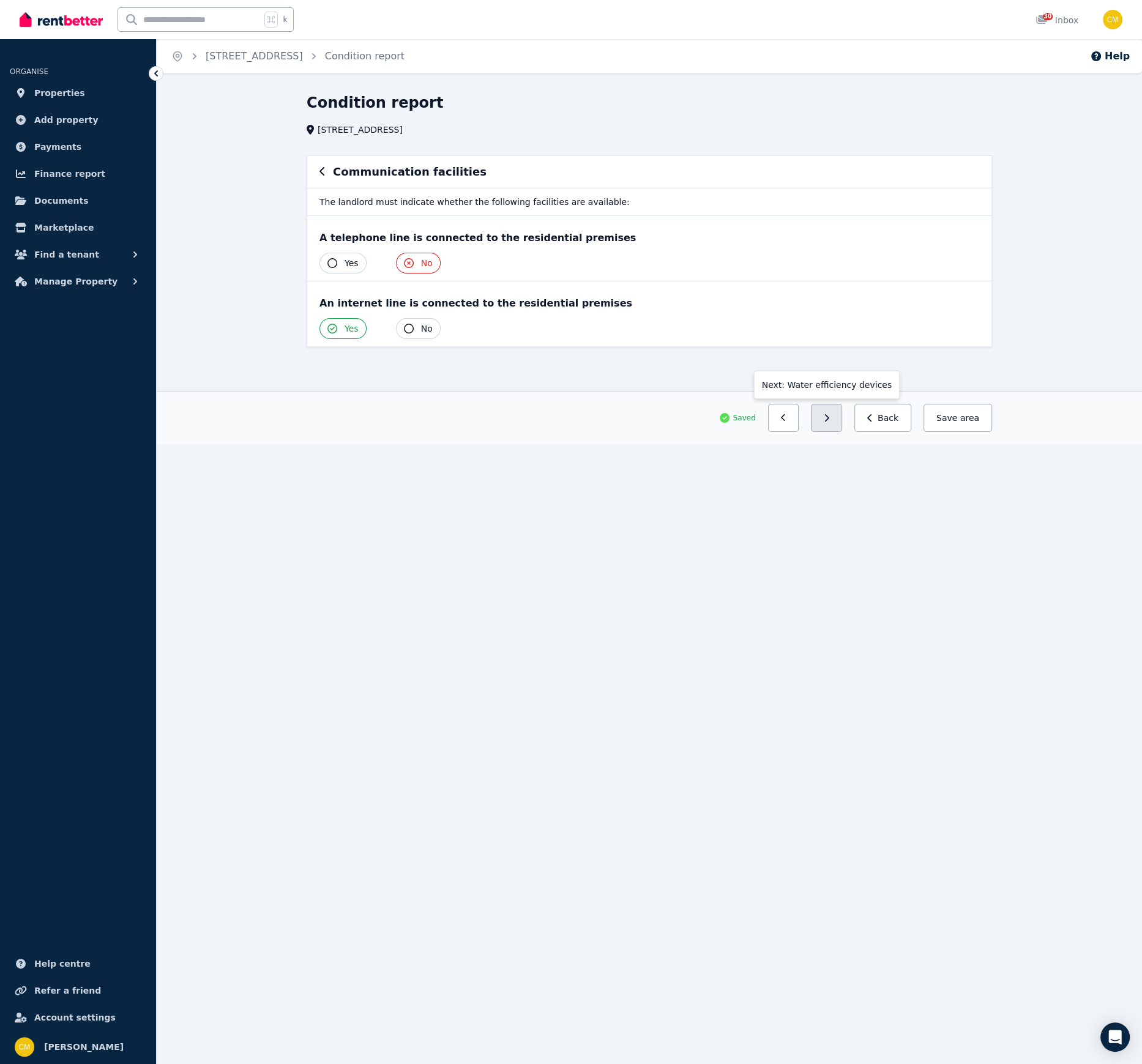
click at [829, 412] on button "button" at bounding box center [827, 418] width 31 height 28
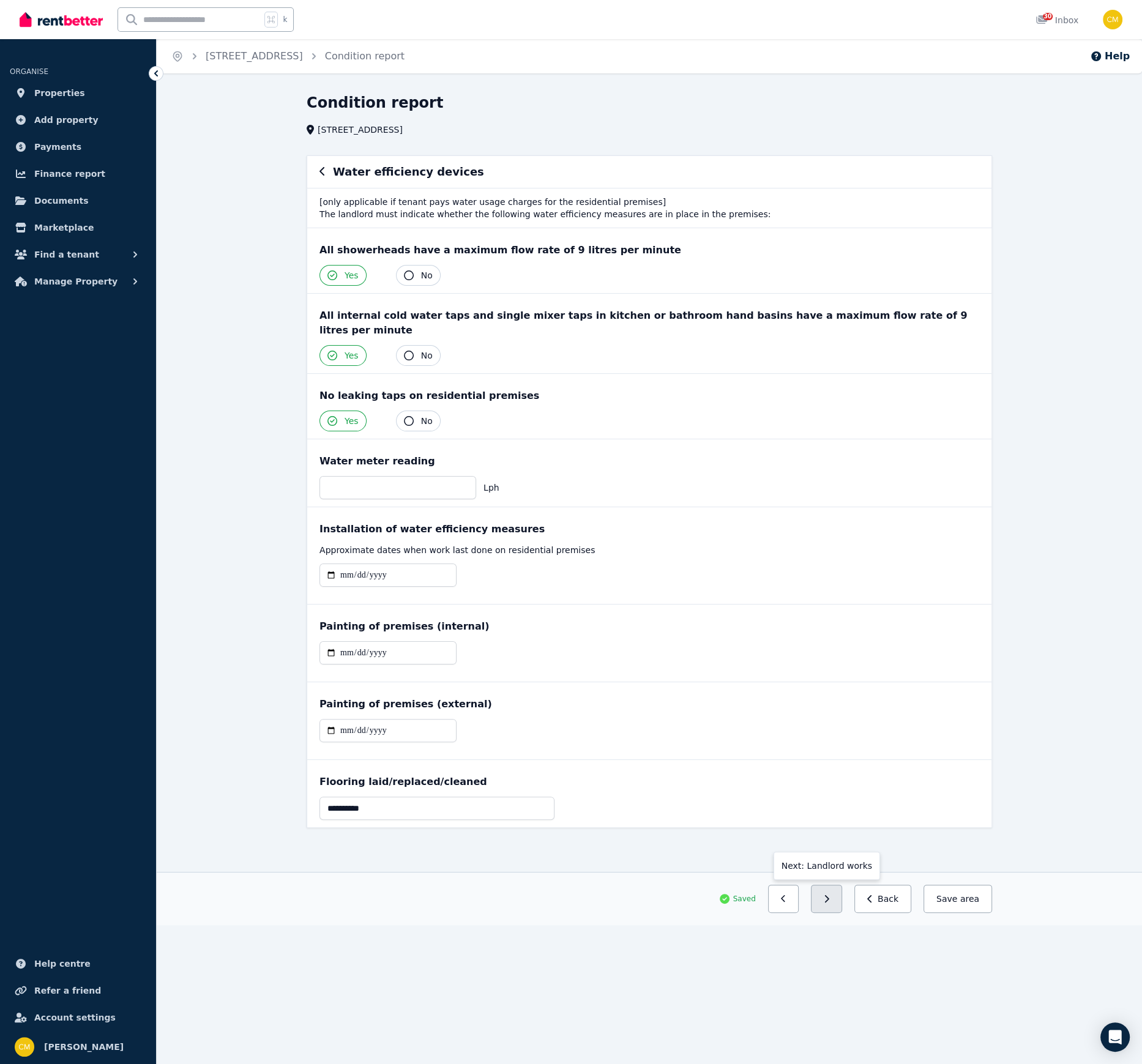
click at [836, 730] on button "button" at bounding box center [827, 899] width 31 height 28
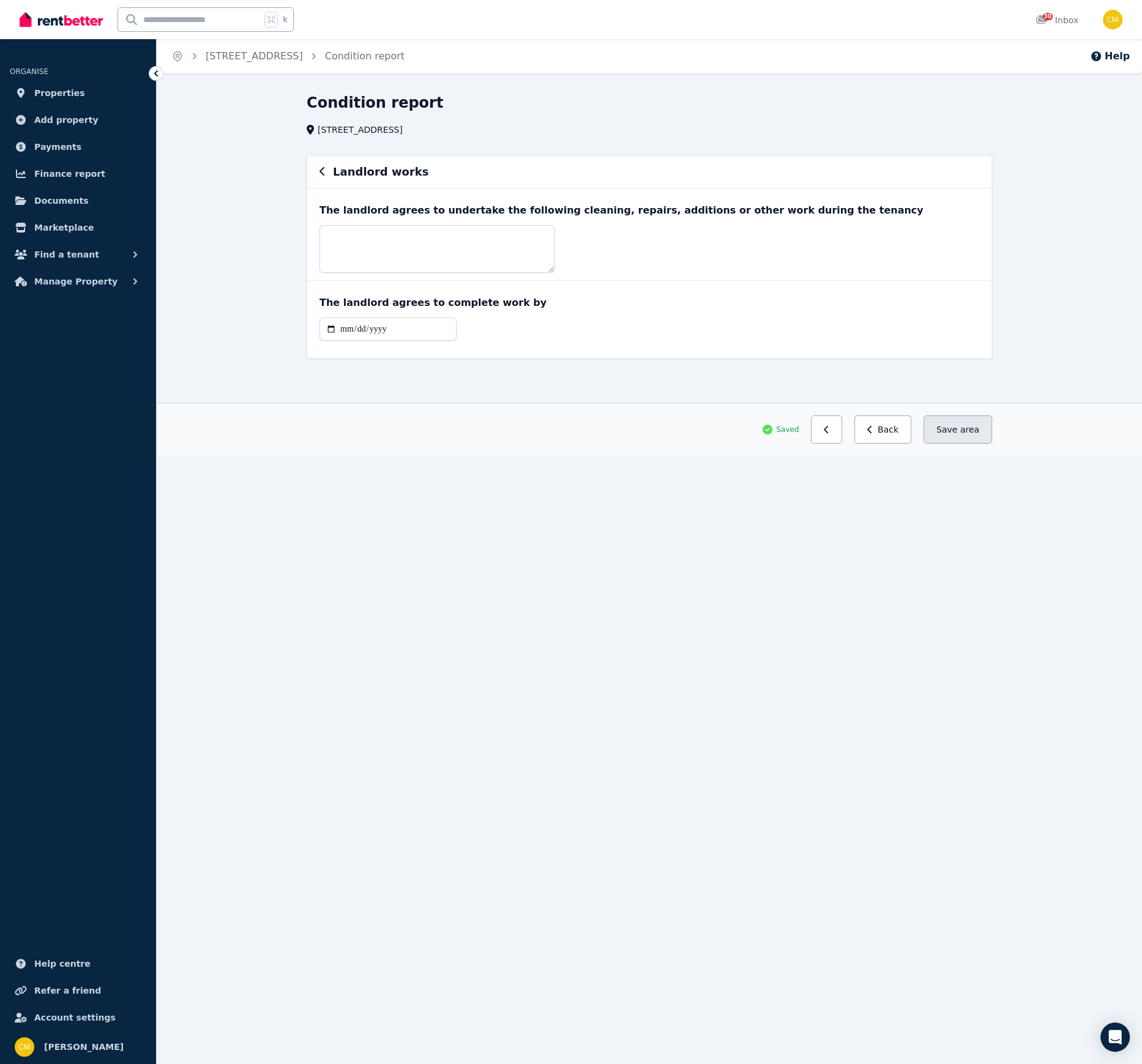
click at [966, 430] on span "area" at bounding box center [969, 429] width 19 height 12
click at [788, 428] on span "Saved" at bounding box center [787, 430] width 23 height 10
click at [896, 436] on button "Back" at bounding box center [882, 430] width 57 height 28
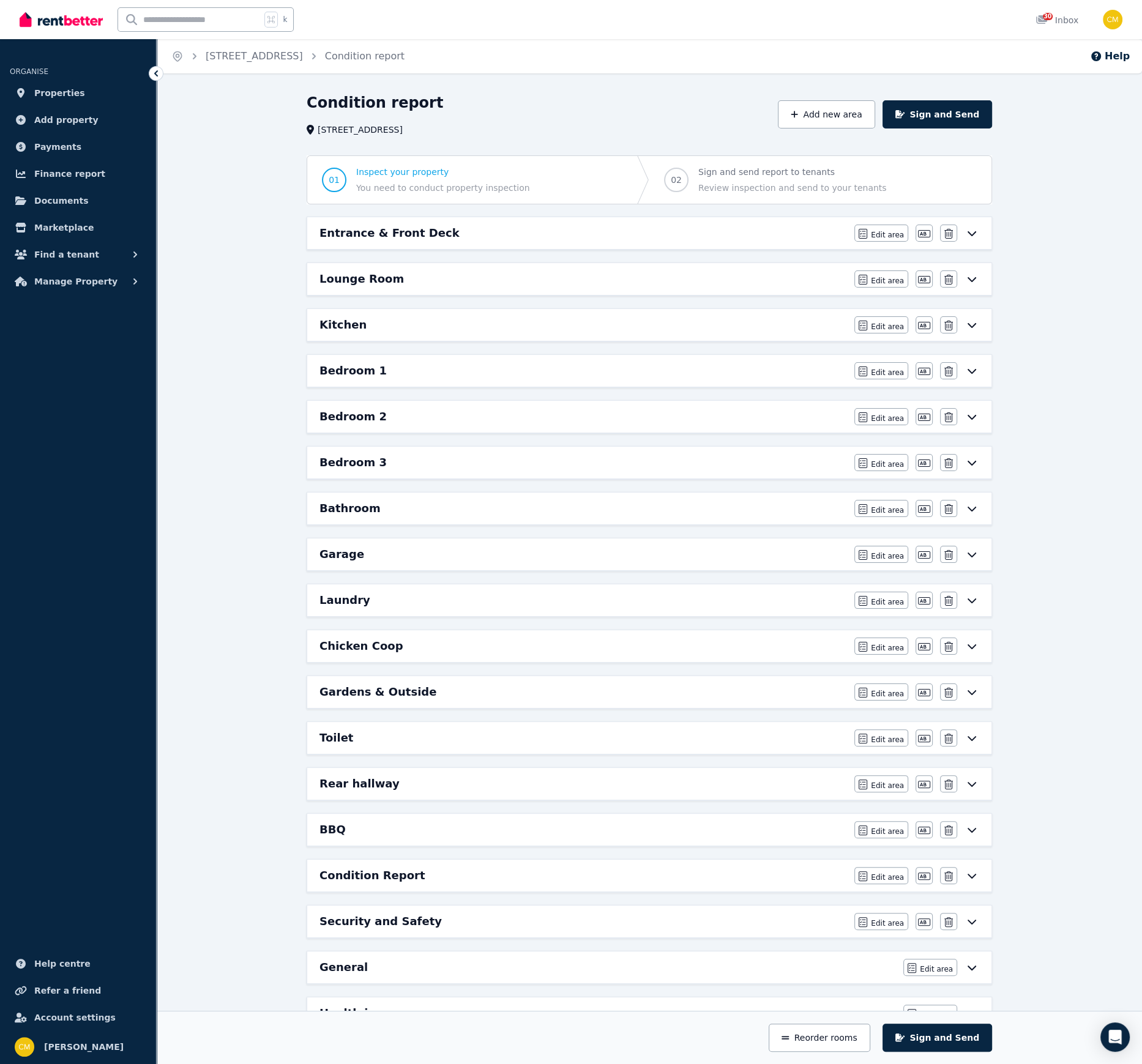
click at [366, 689] on h6 "Gardens & Outside" at bounding box center [378, 692] width 117 height 17
